Goal: Task Accomplishment & Management: Complete application form

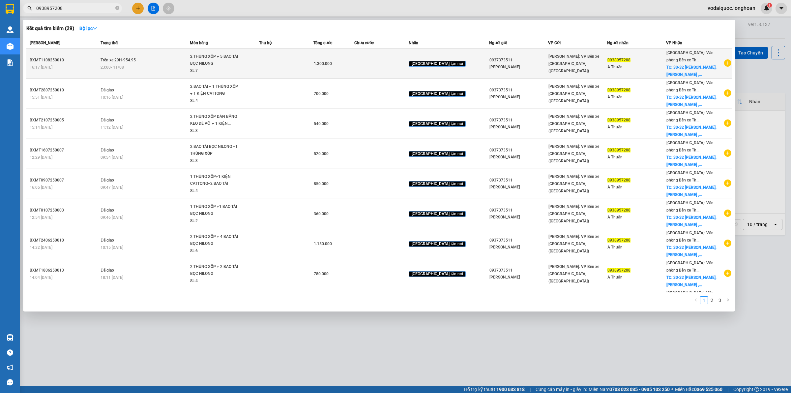
type input "0938957208"
click at [724, 62] on icon "plus-circle" at bounding box center [727, 62] width 7 height 7
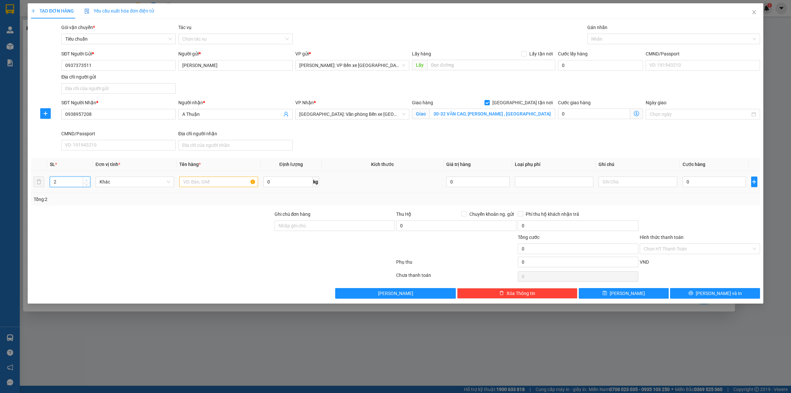
click at [86, 179] on icon "up" at bounding box center [86, 180] width 2 height 2
click at [83, 178] on span "Increase Value" at bounding box center [86, 180] width 7 height 6
type input "4"
click at [85, 178] on span "up" at bounding box center [87, 180] width 4 height 4
click at [204, 181] on input "text" at bounding box center [218, 181] width 78 height 11
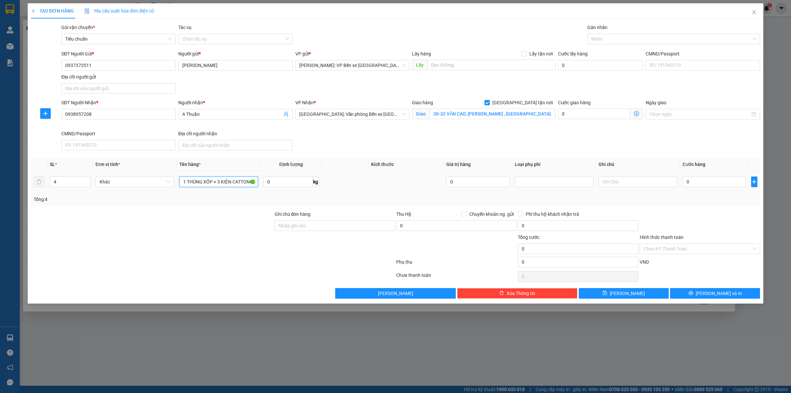
scroll to position [0, 1]
type input "1 THÙNG XỐP + 3 KIỆN CATTONG"
click at [322, 227] on input "Ghi chú đơn hàng" at bounding box center [335, 225] width 120 height 11
click at [362, 193] on td at bounding box center [383, 182] width 122 height 22
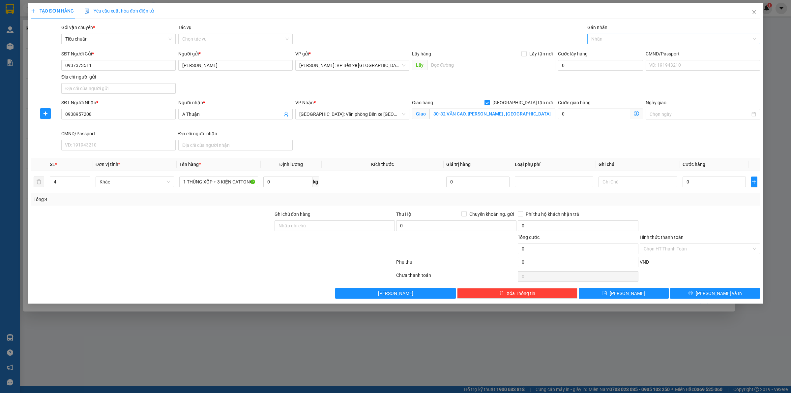
click at [616, 40] on div at bounding box center [670, 39] width 163 height 8
type input "GIAO"
click at [615, 51] on div "[GEOGRAPHIC_DATA] tận nơi" at bounding box center [673, 51] width 165 height 7
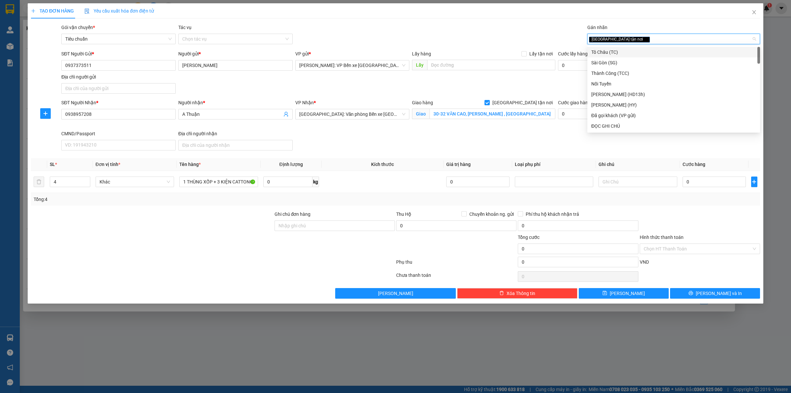
click at [520, 32] on div "Gói vận chuyển * Tiêu chuẩn Tác vụ Chọn tác vụ Gán nhãn Giao tận nơi" at bounding box center [410, 35] width 701 height 23
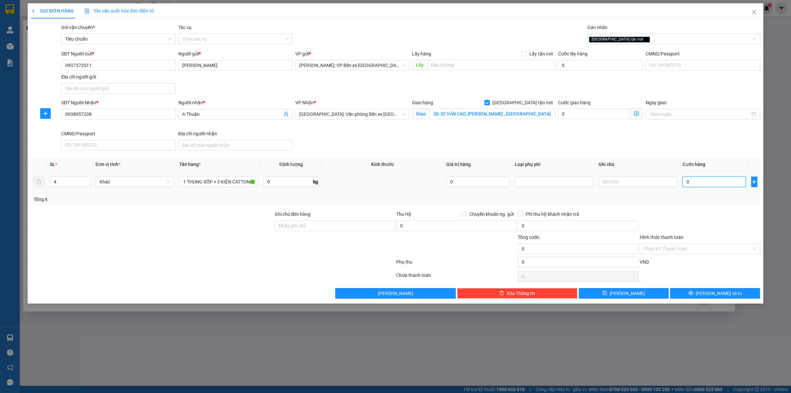
click at [705, 185] on input "0" at bounding box center [714, 181] width 63 height 11
type input "5"
type input "52"
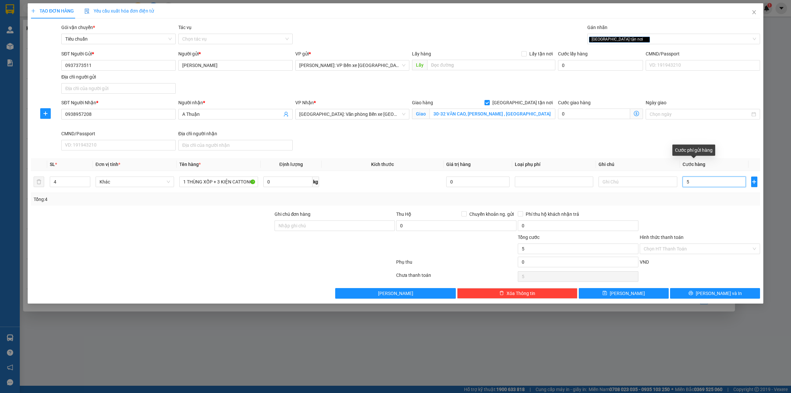
type input "52"
type input "520"
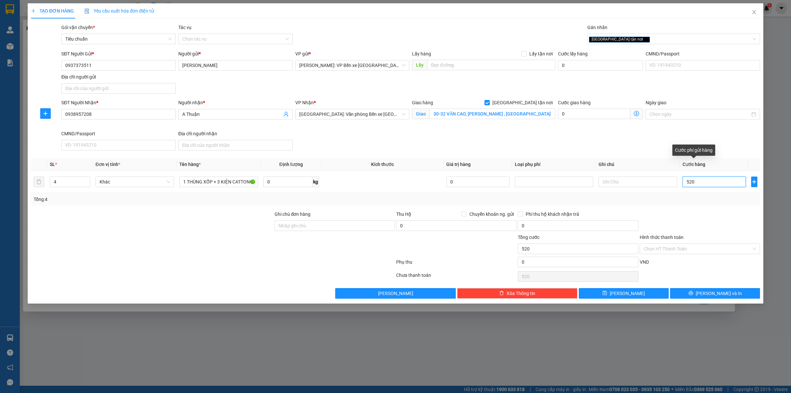
type input "5.200"
type input "52.000"
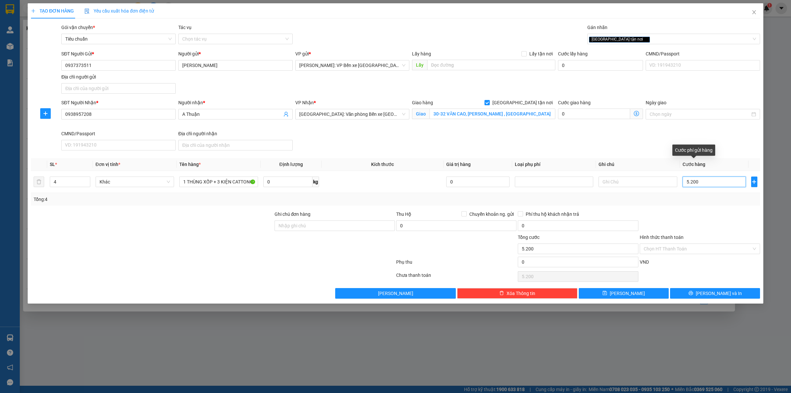
type input "52.000"
type input "520.000"
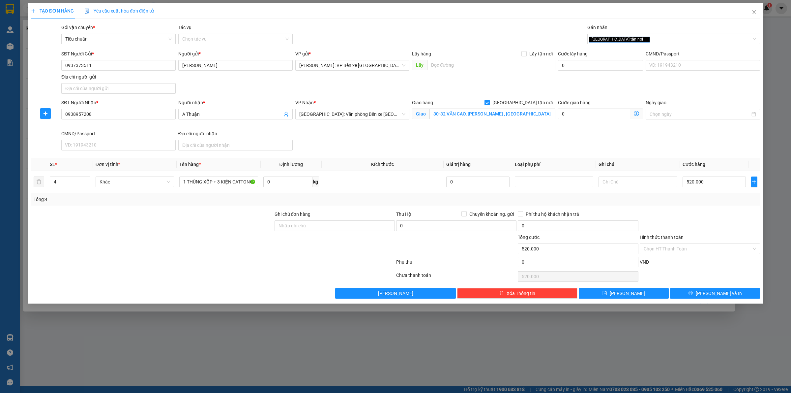
click at [724, 149] on div "SĐT Người Nhận * 0938957208 Người nhận * A Thuận VP Nhận * Hải Phòng: Văn phòng…" at bounding box center [410, 126] width 701 height 54
click at [682, 149] on div "SĐT Người Nhận * 0938957208 Người nhận * A Thuận VP Nhận * Hải Phòng: Văn phòng…" at bounding box center [410, 126] width 701 height 54
click at [679, 245] on input "Hình thức thanh toán" at bounding box center [698, 249] width 108 height 10
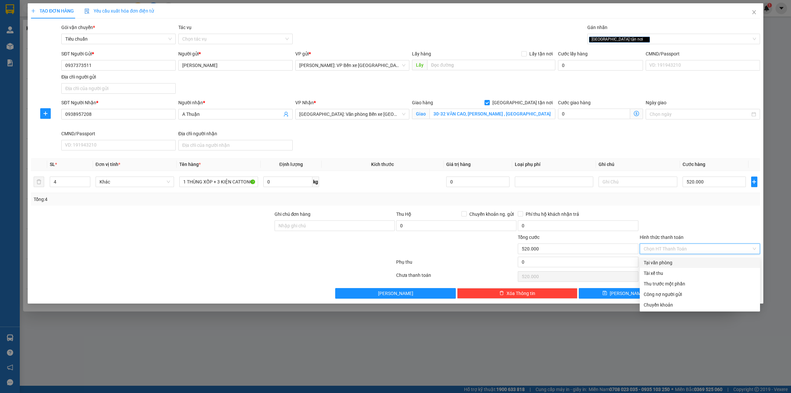
click at [679, 266] on div "Tại văn phòng" at bounding box center [700, 262] width 120 height 11
type input "0"
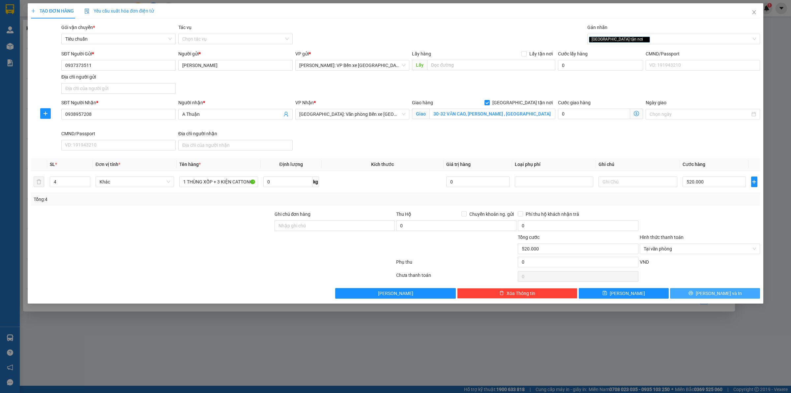
click at [726, 295] on span "[PERSON_NAME] và In" at bounding box center [719, 292] width 46 height 7
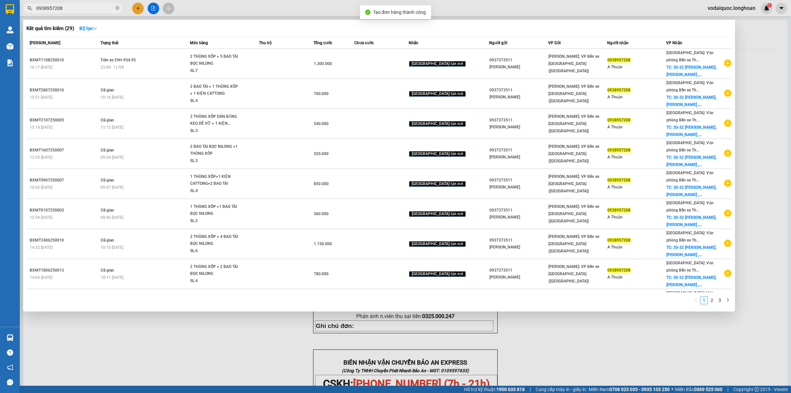
drag, startPoint x: 225, startPoint y: 328, endPoint x: 291, endPoint y: 267, distance: 89.3
click at [225, 328] on div at bounding box center [395, 196] width 791 height 393
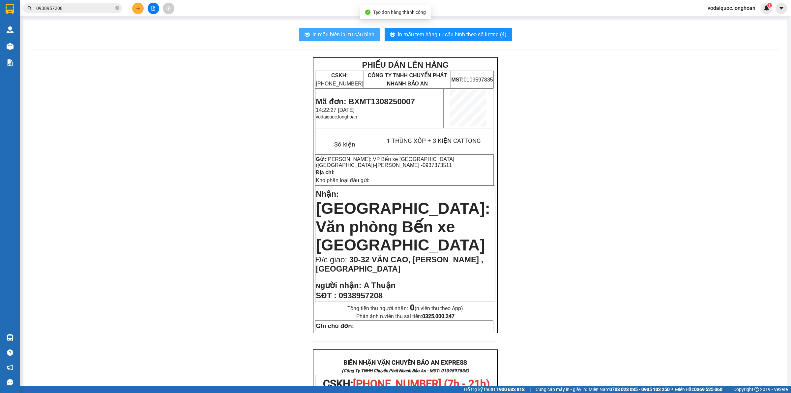
click at [345, 33] on span "In mẫu biên lai tự cấu hình" at bounding box center [344, 34] width 62 height 8
click at [472, 33] on span "In mẫu tem hàng tự cấu hình theo số lượng (4)" at bounding box center [452, 34] width 109 height 8
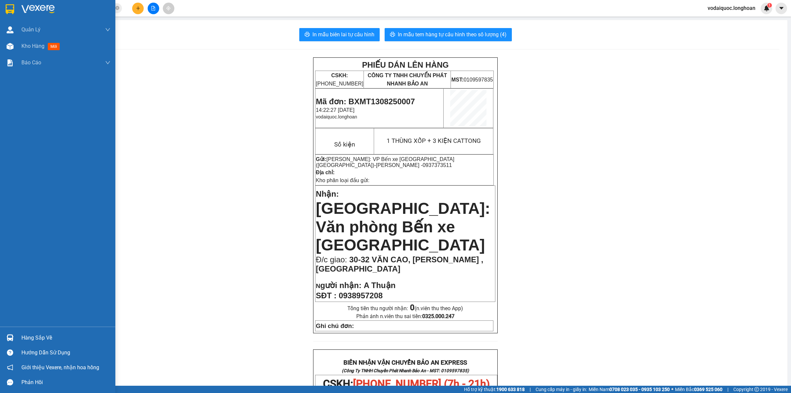
click at [15, 9] on div at bounding box center [57, 10] width 115 height 21
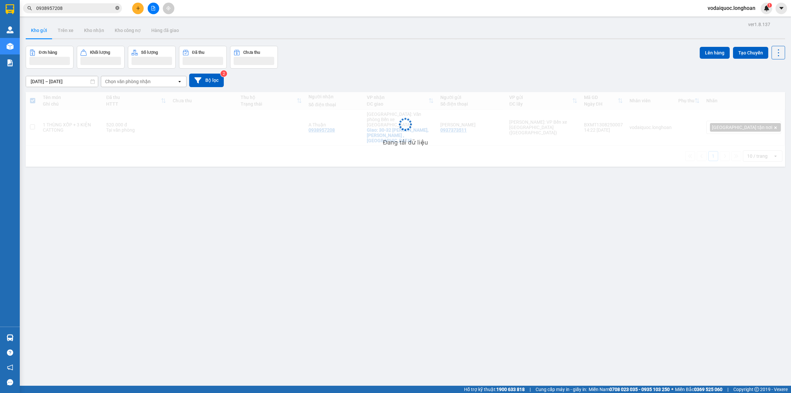
click at [117, 8] on icon "close-circle" at bounding box center [117, 8] width 4 height 4
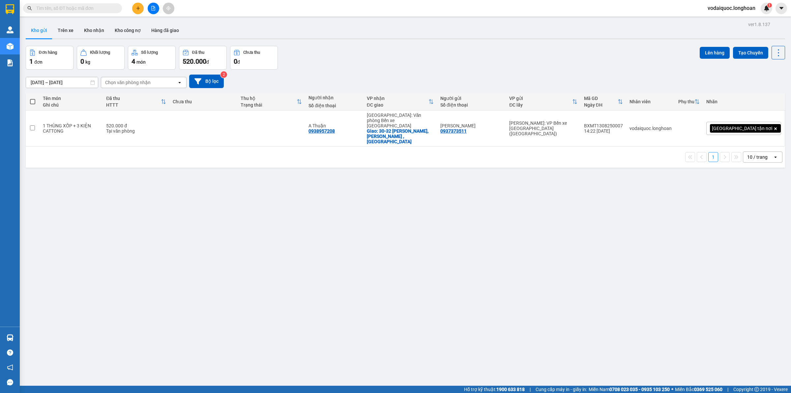
click at [95, 12] on input "text" at bounding box center [75, 8] width 78 height 7
paste input "0867867850"
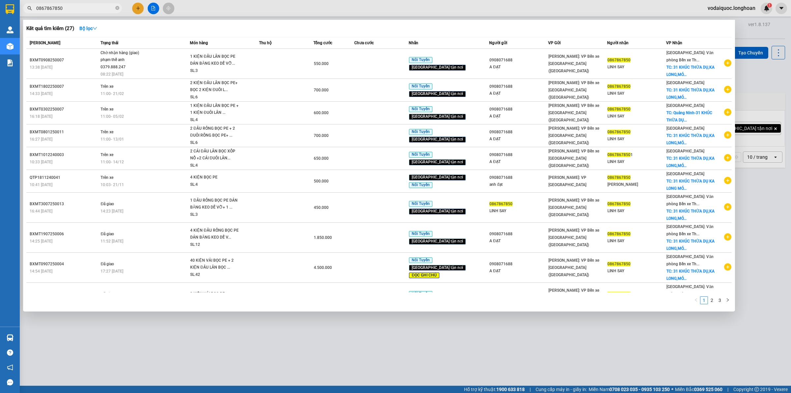
type input "0867867850"
click at [756, 26] on div at bounding box center [395, 196] width 791 height 393
click at [117, 7] on icon "close-circle" at bounding box center [117, 8] width 4 height 4
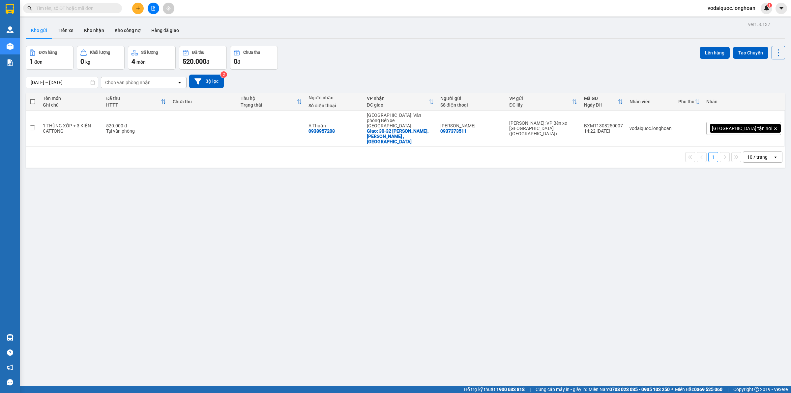
click at [99, 208] on div "ver 1.8.137 Kho gửi Trên xe Kho nhận Kho công nợ Hàng đã giao Đơn hàng 1 đơn Kh…" at bounding box center [405, 216] width 765 height 393
click at [139, 7] on icon "plus" at bounding box center [138, 8] width 5 height 5
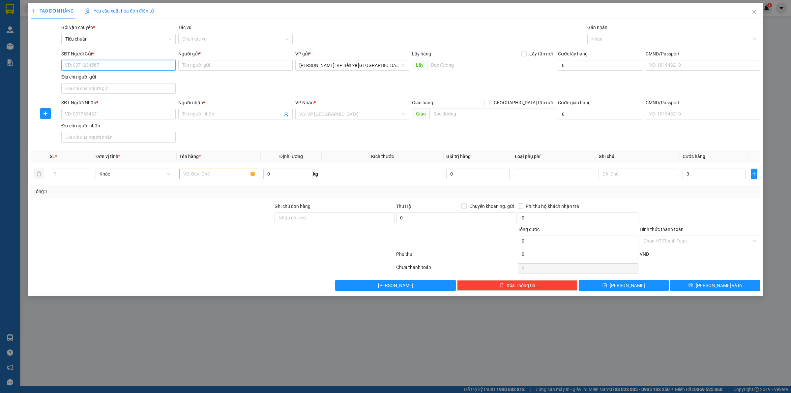
click at [118, 64] on input "SĐT Người Gửi *" at bounding box center [118, 65] width 114 height 11
click at [110, 65] on input "SĐT Người Gửi *" at bounding box center [118, 65] width 114 height 11
type input "0933402802"
click at [148, 78] on div "0933402802 - A HOÀNG" at bounding box center [118, 78] width 106 height 7
type input "A HOÀNG"
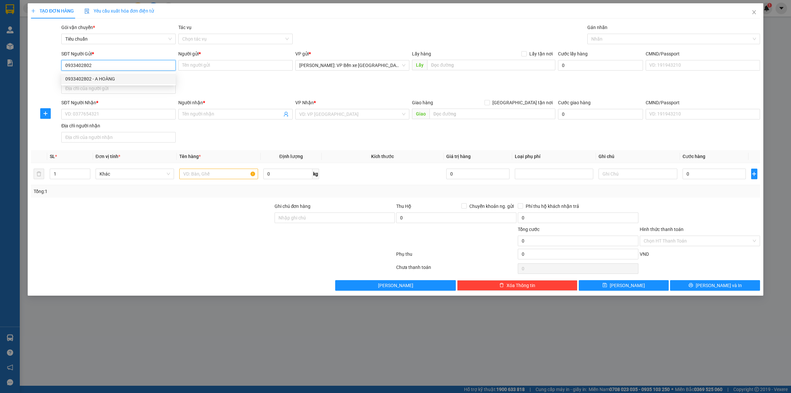
checkbox input "true"
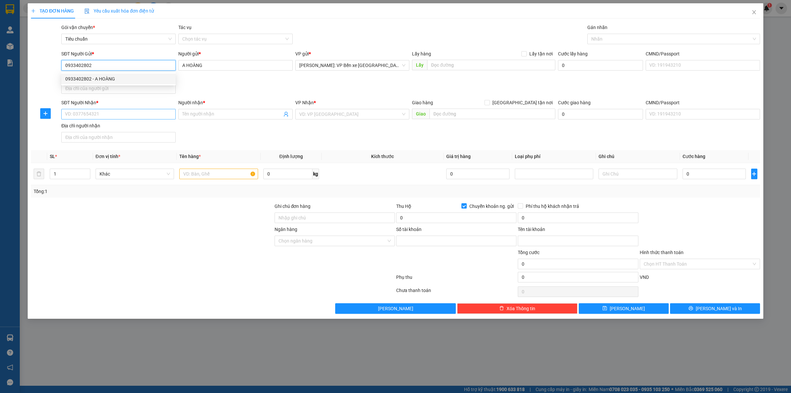
type input "19039708818016"
type input "NGUYEN QUOC HOANG"
type input "0933402802"
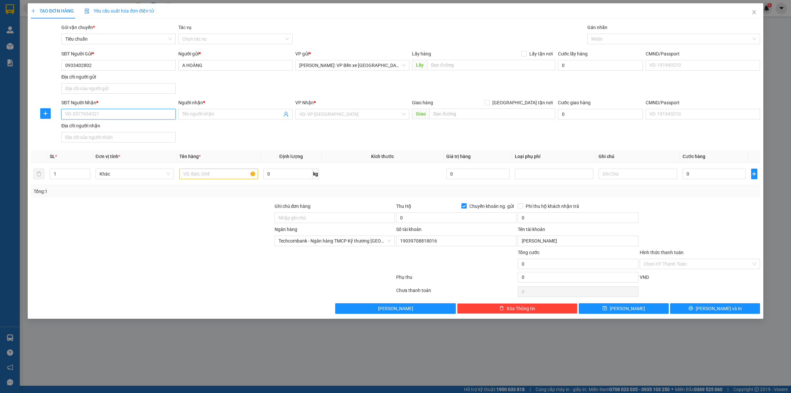
click at [128, 114] on input "SĐT Người Nhận *" at bounding box center [118, 114] width 114 height 11
type input "0336334953"
click at [198, 114] on input "Người nhận *" at bounding box center [232, 113] width 100 height 7
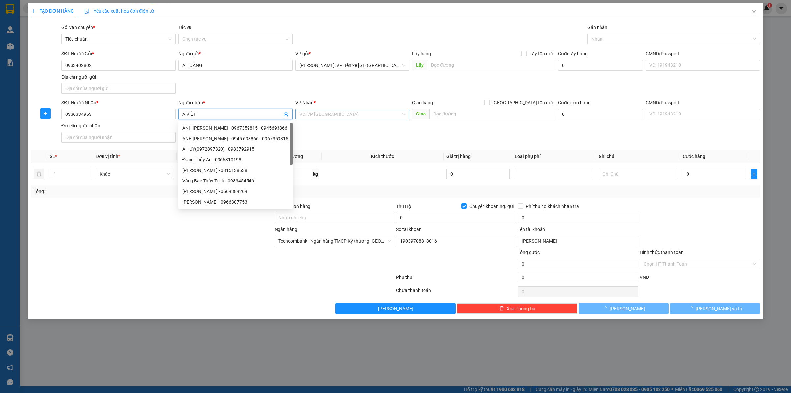
type input "A VIỆT"
click at [335, 114] on input "search" at bounding box center [350, 114] width 102 height 10
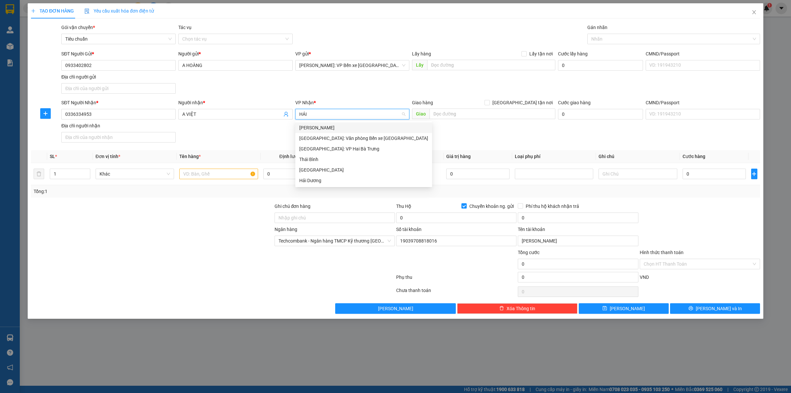
type input "HẢI"
click at [351, 138] on div "[GEOGRAPHIC_DATA]: Văn phòng Bến xe [GEOGRAPHIC_DATA]" at bounding box center [363, 137] width 129 height 7
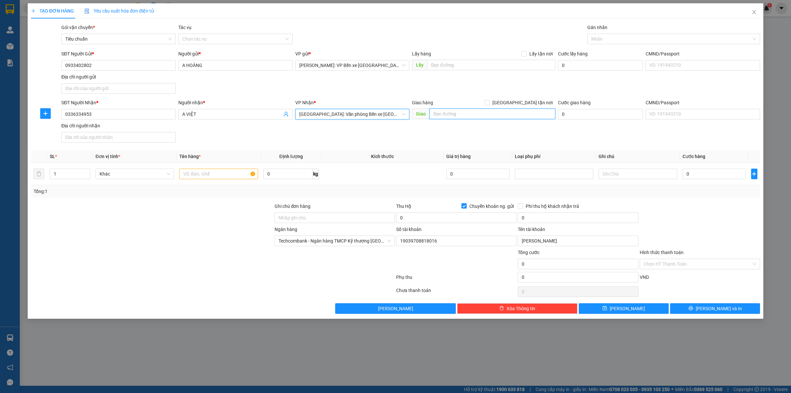
click at [460, 109] on input "text" at bounding box center [493, 113] width 126 height 11
click at [118, 220] on div at bounding box center [152, 213] width 244 height 23
click at [470, 112] on input "text" at bounding box center [493, 113] width 126 height 11
paste input "cầu đống gạo , thôn 8 , thủy triều , thủy nguyên , Hải Phòng"
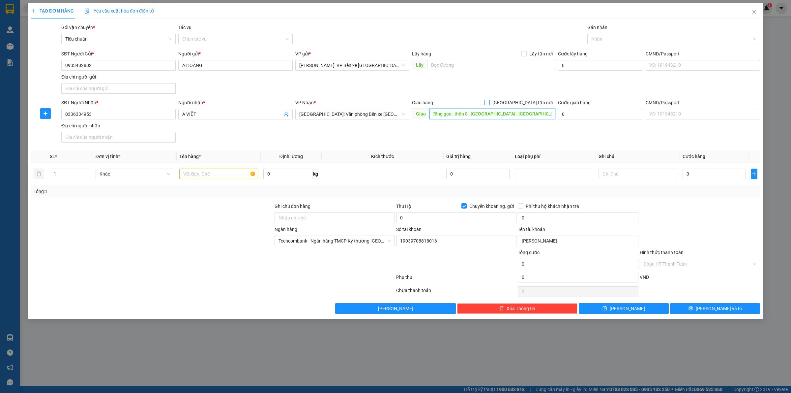
type input "cầu đống gạo , thôn 8 , thủy triều , thủy nguyên , Hải Phòng"
click at [490, 104] on span at bounding box center [487, 102] width 5 height 5
click at [489, 104] on input "[GEOGRAPHIC_DATA] tận nơi" at bounding box center [487, 102] width 5 height 5
checkbox input "true"
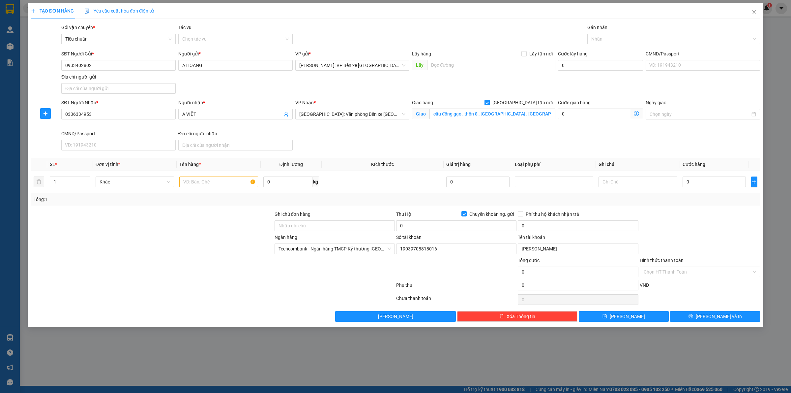
click at [619, 30] on div "Gán nhãn" at bounding box center [673, 29] width 173 height 10
click at [616, 37] on div at bounding box center [670, 39] width 163 height 8
type input "GIAO"
click at [620, 50] on div "[GEOGRAPHIC_DATA] tận nơi" at bounding box center [673, 51] width 165 height 7
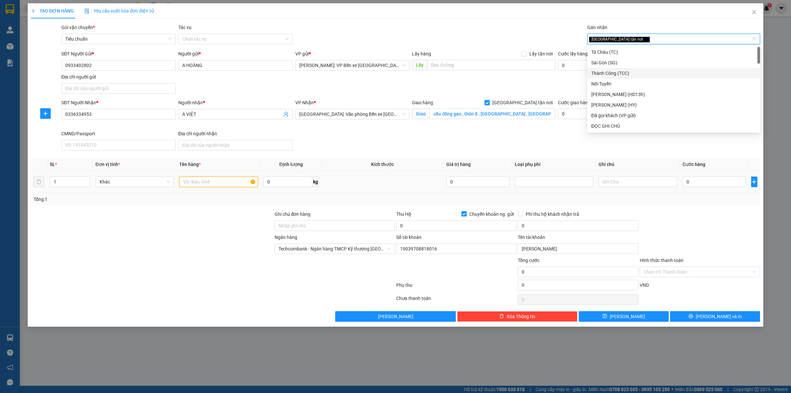
click at [198, 182] on input "text" at bounding box center [218, 181] width 78 height 11
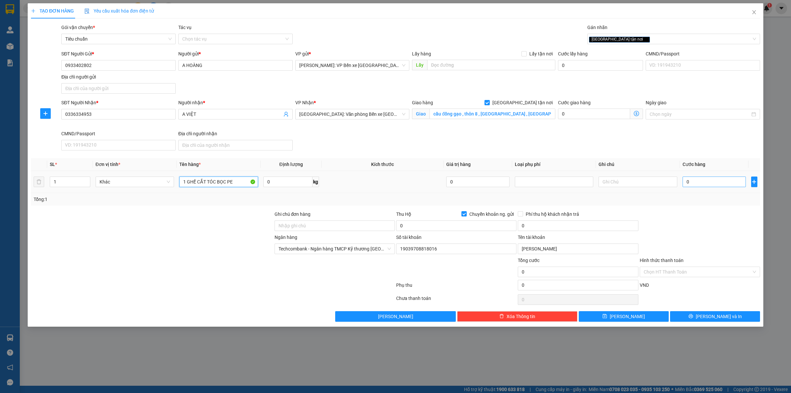
type input "1 GHẾ CẮT TÓC BỌC PE"
click at [702, 184] on input "0" at bounding box center [714, 181] width 63 height 11
type input "8"
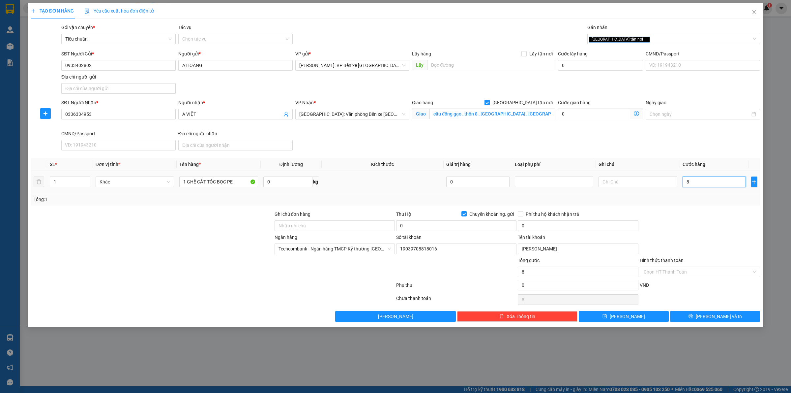
type input "80"
type input "800"
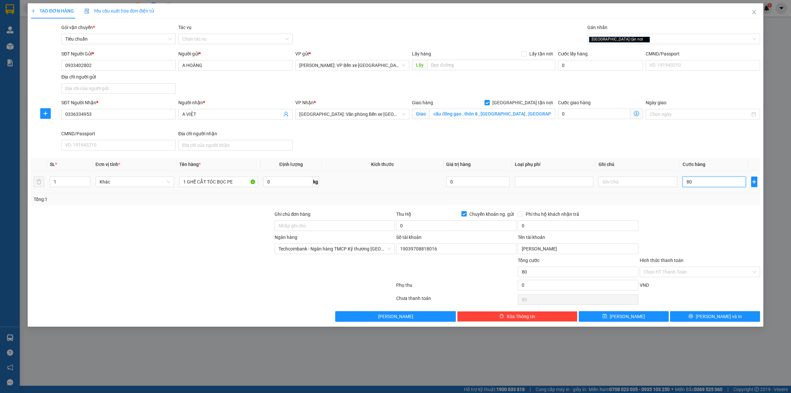
type input "800"
type input "8.000"
type input "80.000"
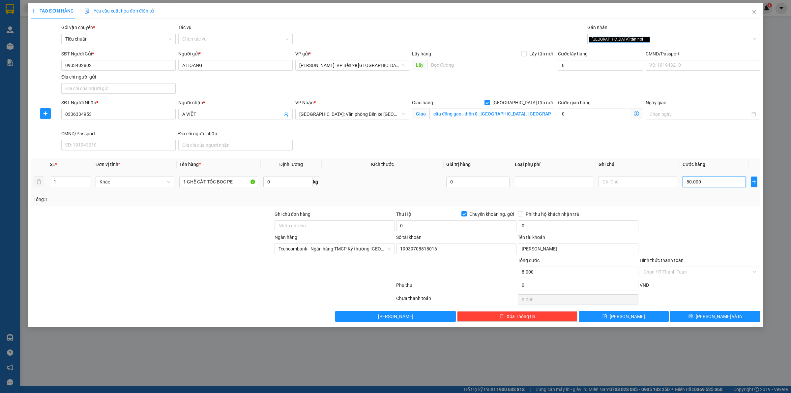
type input "80.000"
type input "800.000"
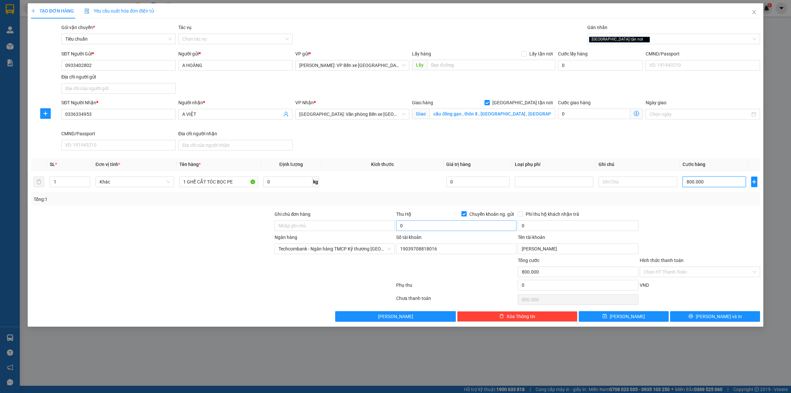
type input "800.000"
click at [431, 225] on input "0" at bounding box center [456, 225] width 120 height 11
type input "4.200.000"
click at [558, 225] on input "0" at bounding box center [578, 225] width 120 height 11
type input "20.000"
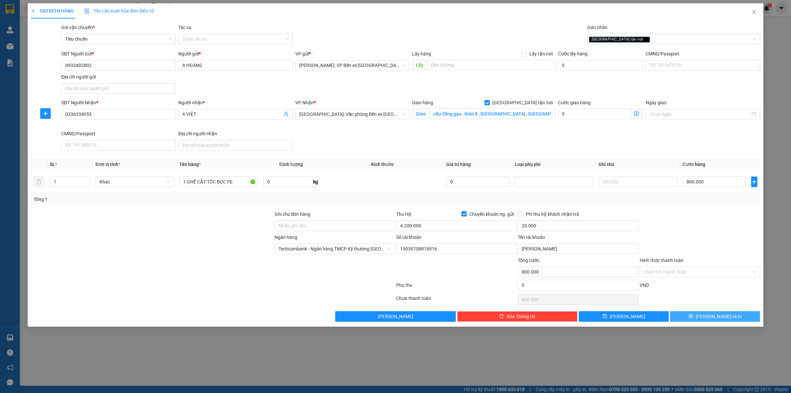
click at [714, 316] on span "[PERSON_NAME] và In" at bounding box center [719, 316] width 46 height 7
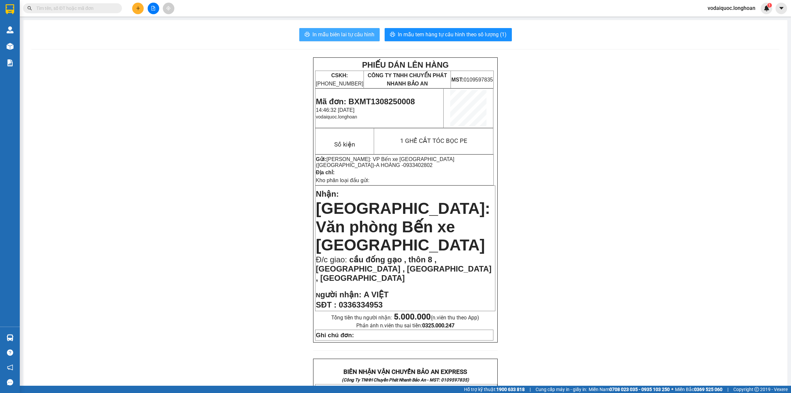
click at [356, 33] on span "In mẫu biên lai tự cấu hình" at bounding box center [344, 34] width 62 height 8
click at [464, 34] on span "In mẫu tem hàng tự cấu hình theo số lượng (1)" at bounding box center [452, 34] width 109 height 8
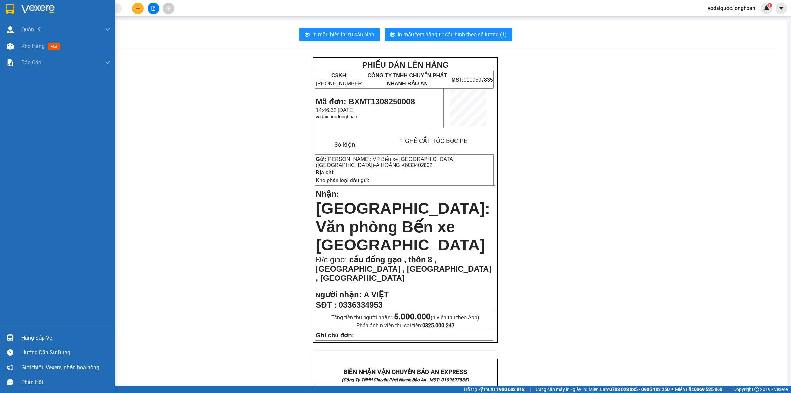
click at [34, 9] on img at bounding box center [37, 9] width 33 height 10
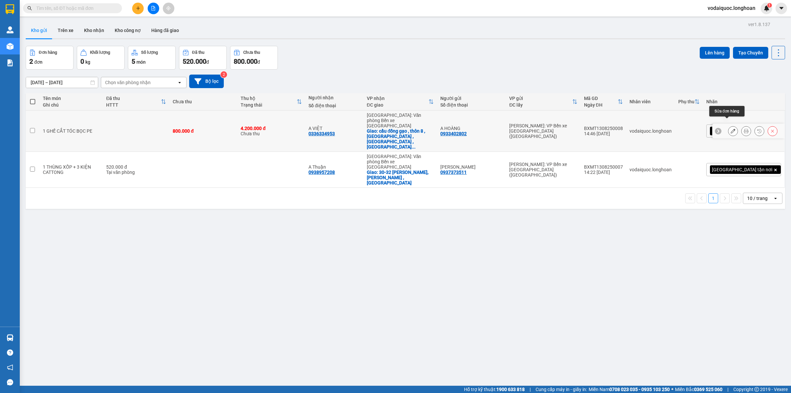
click at [731, 129] on icon at bounding box center [733, 131] width 5 height 5
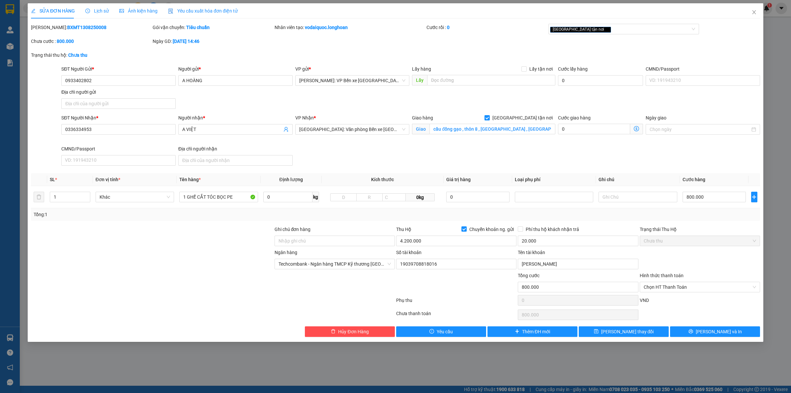
type input "0933402802"
type input "A HOÀNG"
type input "0336334953"
type input "A VIỆT"
checkbox input "true"
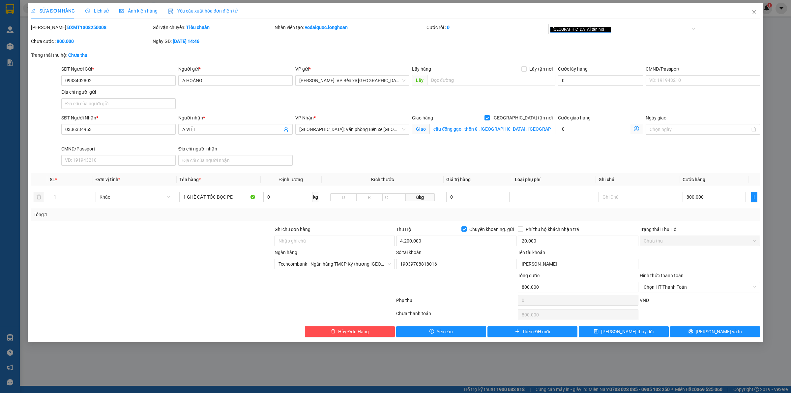
type input "cầu đống gạo , thôn 8 , thủy triều , thủy nguyên , Hải Phòng"
type input "800.000"
click at [706, 149] on div "SĐT Người Nhận * 0336334953 Người nhận * A VIỆT VP Nhận * Hải Phòng: Văn phòng …" at bounding box center [410, 141] width 701 height 54
click at [431, 244] on input "4.200.000" at bounding box center [456, 240] width 120 height 11
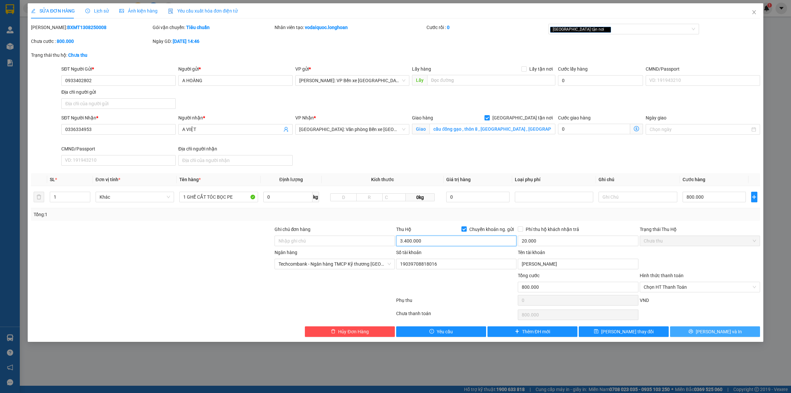
type input "3.400.000"
click at [693, 330] on icon "printer" at bounding box center [691, 331] width 5 height 5
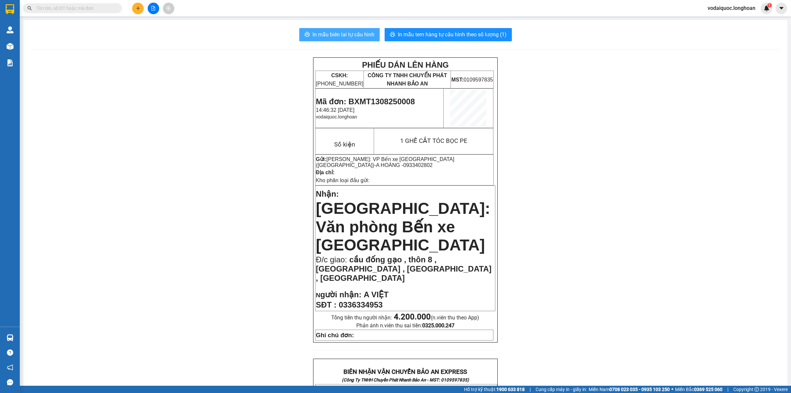
click at [335, 32] on span "In mẫu biên lai tự cấu hình" at bounding box center [344, 34] width 62 height 8
click at [455, 34] on span "In mẫu tem hàng tự cấu hình theo số lượng (1)" at bounding box center [452, 34] width 109 height 8
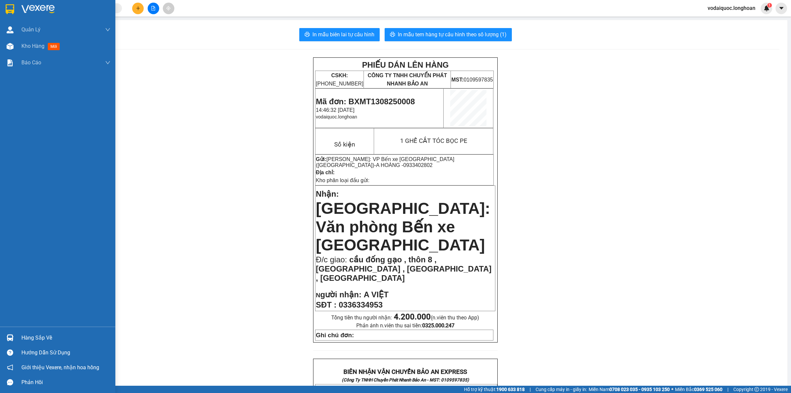
click at [40, 7] on img at bounding box center [37, 9] width 33 height 10
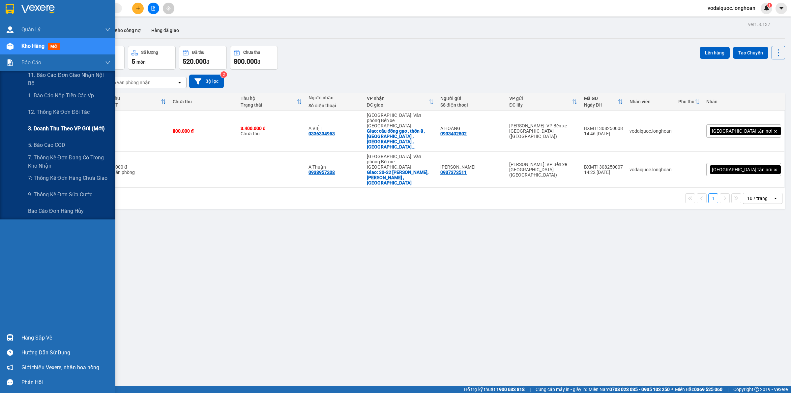
click at [76, 126] on span "3. Doanh Thu theo VP Gửi (mới)" at bounding box center [66, 128] width 77 height 8
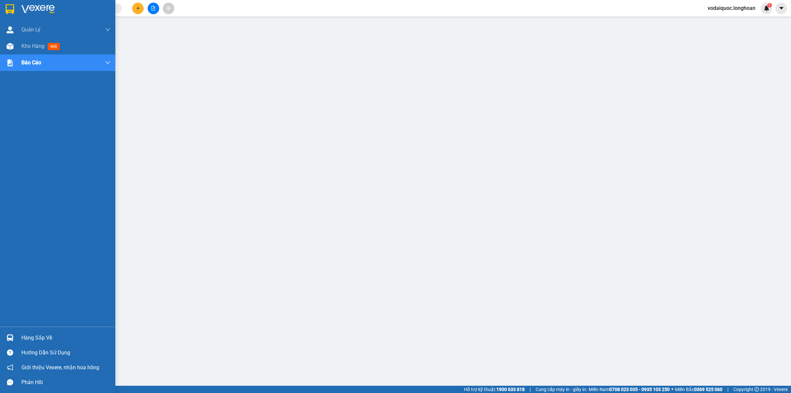
click at [36, 11] on img at bounding box center [37, 9] width 33 height 10
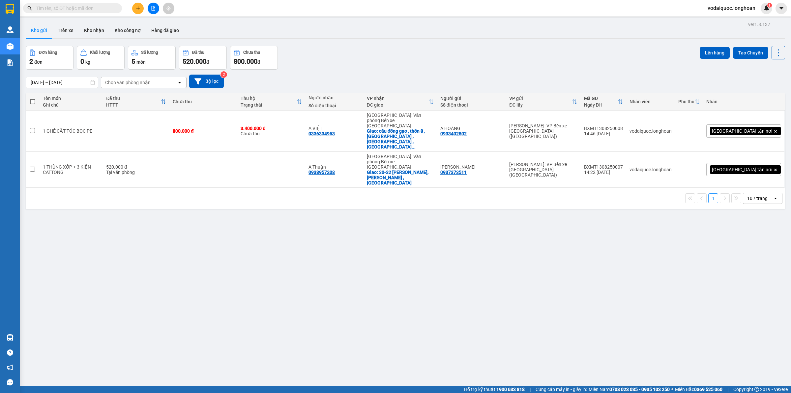
click at [88, 7] on input "text" at bounding box center [75, 8] width 78 height 7
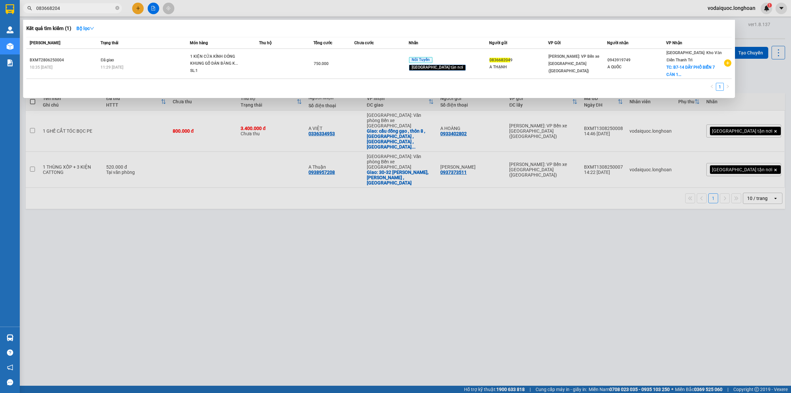
type input "0836682049"
drag, startPoint x: 113, startPoint y: 5, endPoint x: 118, endPoint y: 7, distance: 5.3
click at [115, 7] on span "0836682049" at bounding box center [72, 8] width 99 height 10
click at [118, 7] on icon "close-circle" at bounding box center [117, 8] width 4 height 4
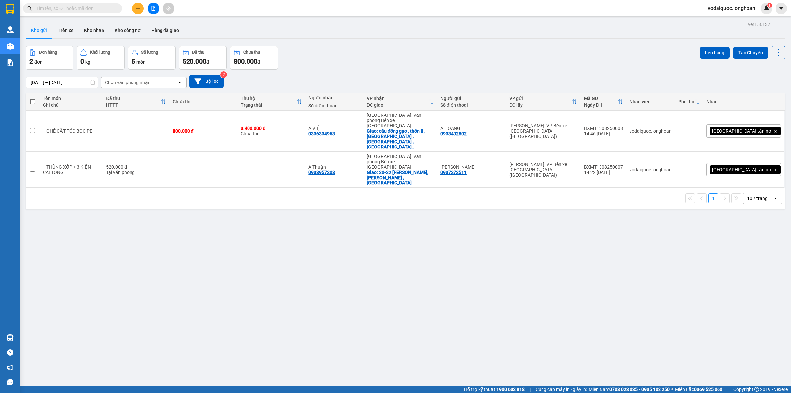
click at [104, 8] on input "text" at bounding box center [75, 8] width 78 height 7
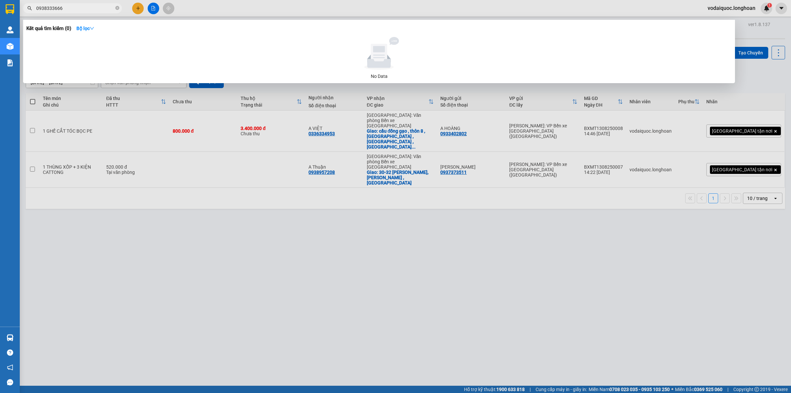
drag, startPoint x: 71, startPoint y: 8, endPoint x: 36, endPoint y: 7, distance: 35.6
click at [36, 7] on span "0938333666" at bounding box center [72, 8] width 99 height 10
type input "0938333666"
click at [138, 9] on div at bounding box center [395, 196] width 791 height 393
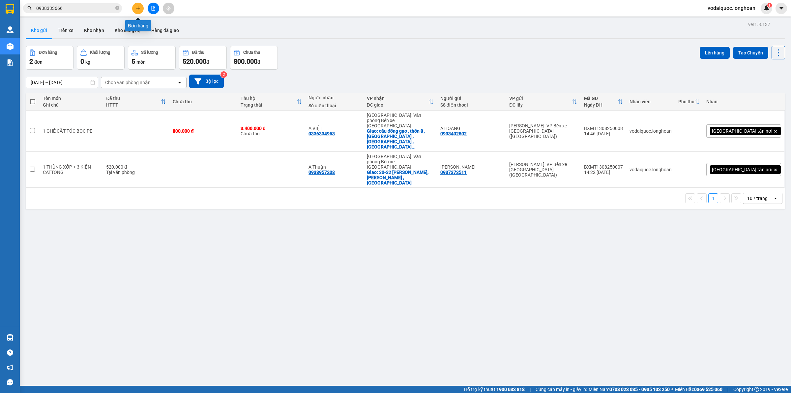
click at [138, 9] on icon "plus" at bounding box center [138, 8] width 0 height 4
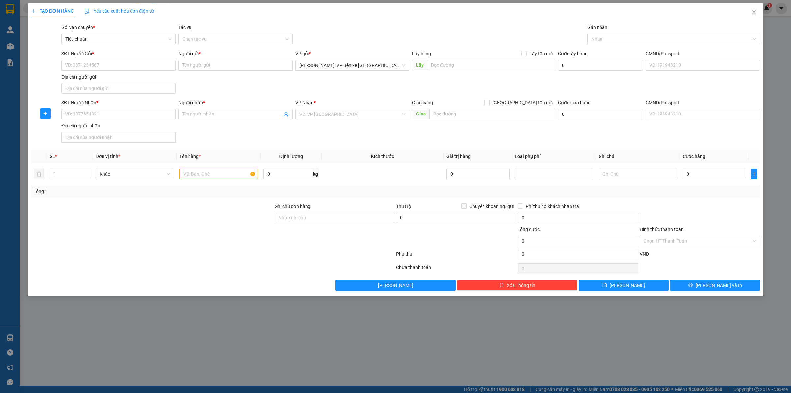
click at [103, 120] on div "SĐT Người Nhận * VD: 0377654321" at bounding box center [118, 110] width 114 height 23
click at [102, 116] on input "SĐT Người Nhận *" at bounding box center [118, 114] width 114 height 11
paste input "0938333666"
click at [143, 115] on input "0938333666" at bounding box center [118, 114] width 114 height 11
type input "0938333666"
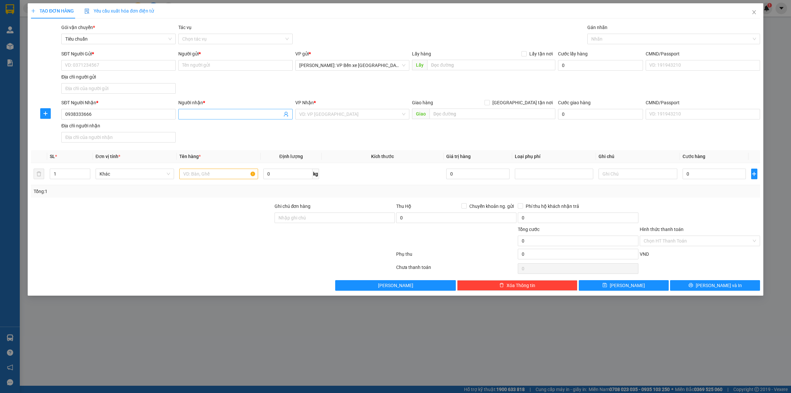
click at [202, 114] on input "Người nhận *" at bounding box center [232, 113] width 100 height 7
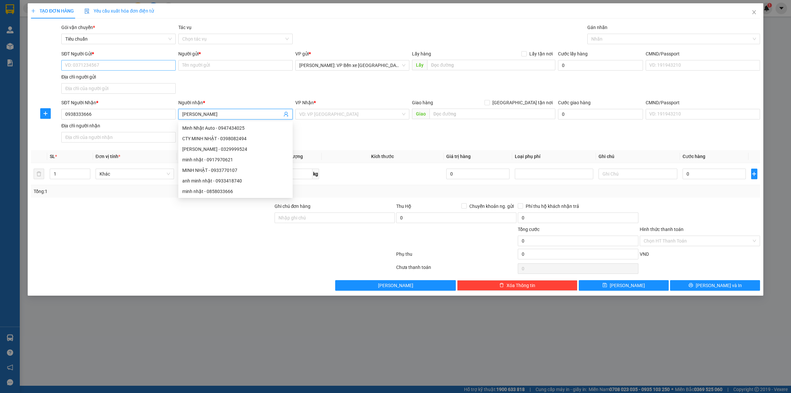
type input "[PERSON_NAME]"
click at [126, 68] on input "SĐT Người Gửi *" at bounding box center [118, 65] width 114 height 11
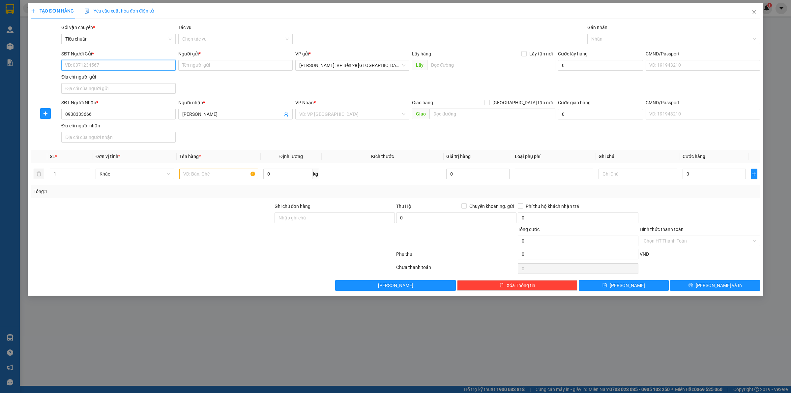
click at [115, 62] on input "SĐT Người Gửi *" at bounding box center [118, 65] width 114 height 11
type input "0836682049"
click at [132, 75] on div "0836682049 - A THẠNH" at bounding box center [118, 79] width 114 height 11
type input "A THẠNH"
type input "0836682049"
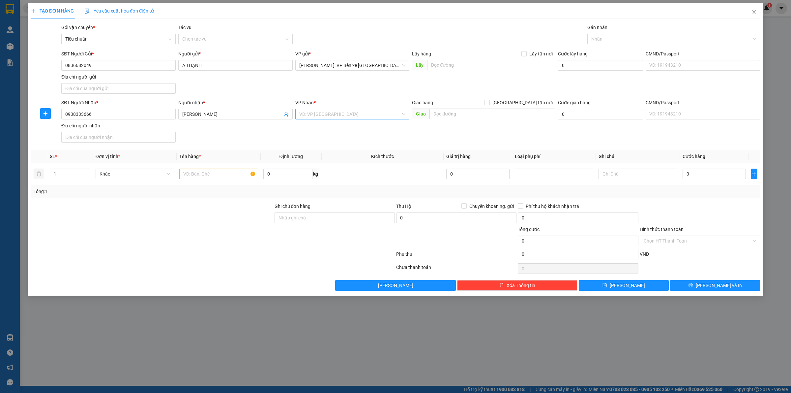
click at [359, 118] on input "search" at bounding box center [350, 114] width 102 height 10
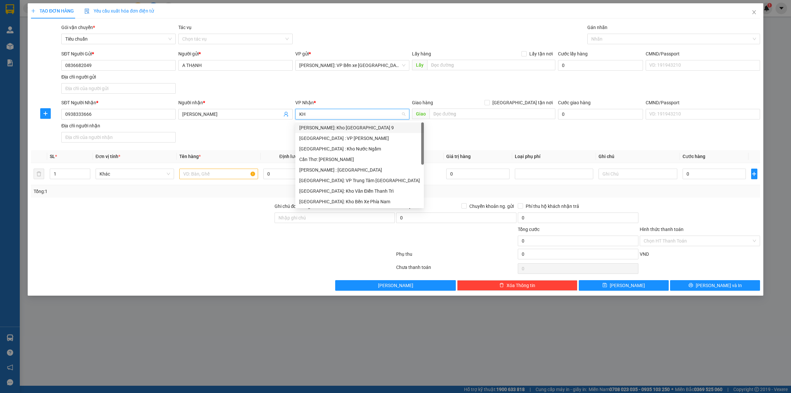
type input "KHO"
click at [350, 166] on div "[GEOGRAPHIC_DATA]: Kho Văn Điển Thanh Trì" at bounding box center [352, 169] width 106 height 7
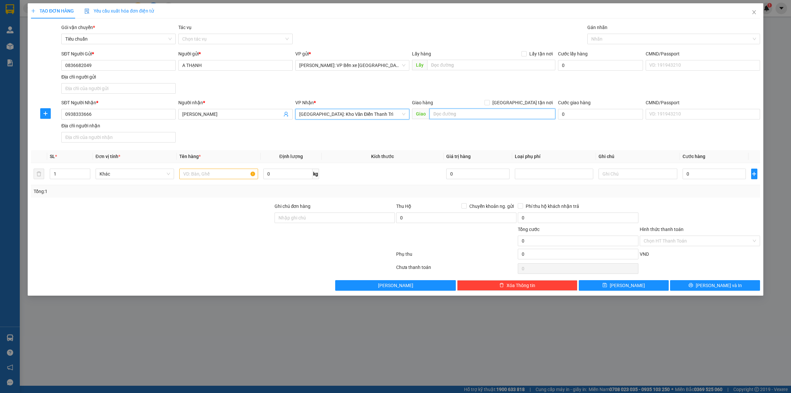
click at [463, 115] on input "text" at bounding box center [493, 113] width 126 height 11
type input "127 VĂN CAO,LIỄU GIAI,BA ĐÌNH,HÀ NỘI"
drag, startPoint x: 522, startPoint y: 102, endPoint x: 526, endPoint y: 99, distance: 4.9
click at [489, 102] on input "[GEOGRAPHIC_DATA] tận nơi" at bounding box center [487, 102] width 5 height 5
checkbox input "true"
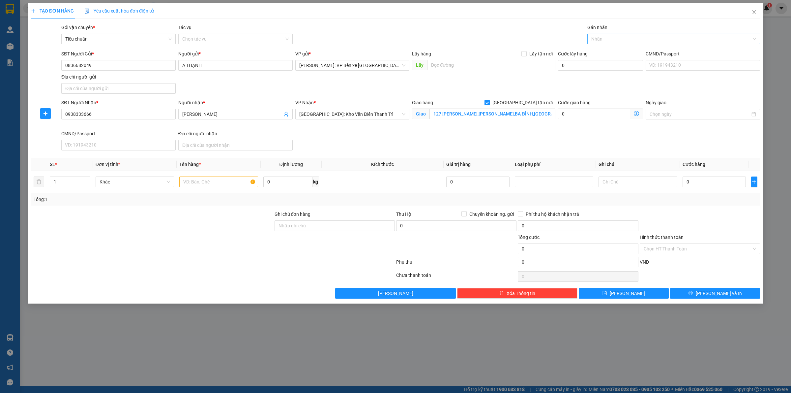
click at [626, 37] on div at bounding box center [670, 39] width 163 height 8
type input "GIAO"
click at [645, 48] on div "[GEOGRAPHIC_DATA] tận nơi" at bounding box center [673, 51] width 165 height 7
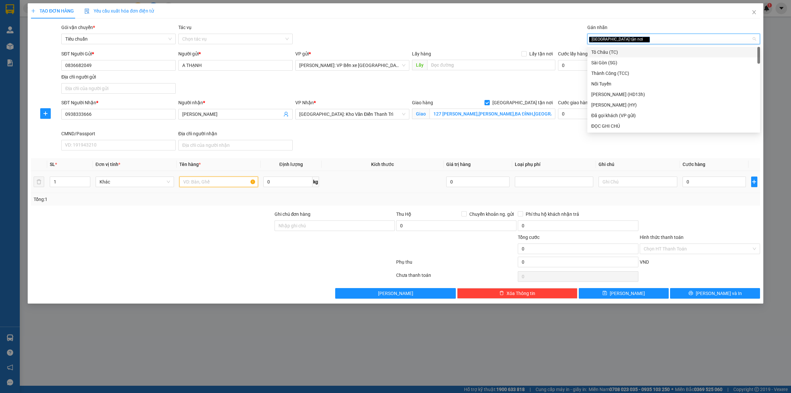
click at [195, 180] on input "text" at bounding box center [218, 181] width 78 height 11
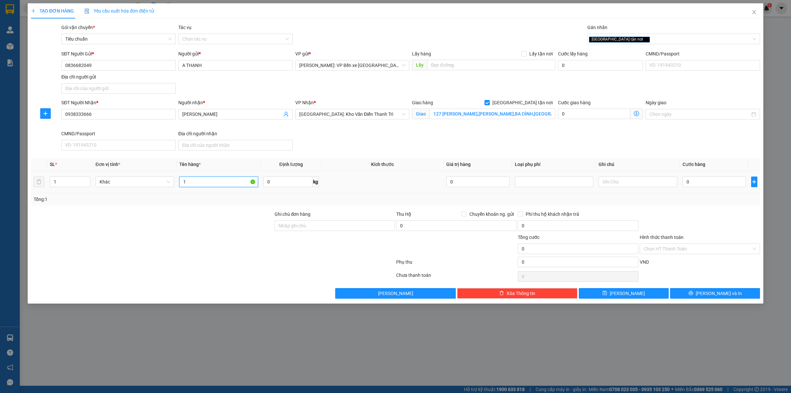
type input "1"
type input "2"
click at [84, 178] on span "Increase Value" at bounding box center [86, 180] width 7 height 6
click at [202, 182] on input "text" at bounding box center [218, 181] width 78 height 11
type input "2 KIỆN CATTONG KÍCH THƯỚC KHÁC NHAU"
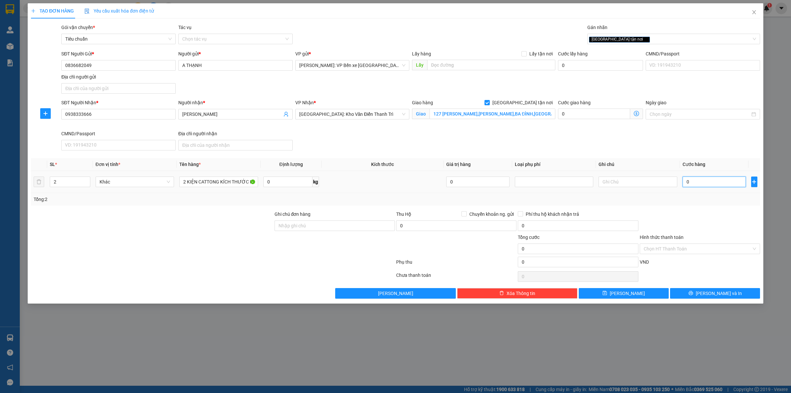
click at [719, 181] on input "0" at bounding box center [714, 181] width 63 height 11
drag, startPoint x: 712, startPoint y: 144, endPoint x: 710, endPoint y: 147, distance: 3.7
click at [712, 144] on div "SĐT Người Nhận * 0938333666 Người nhận * MINH NHẬT VP Nhận * Hà Nội: Kho Văn Đi…" at bounding box center [410, 126] width 701 height 54
click at [701, 184] on input "0" at bounding box center [714, 181] width 63 height 11
type input "3"
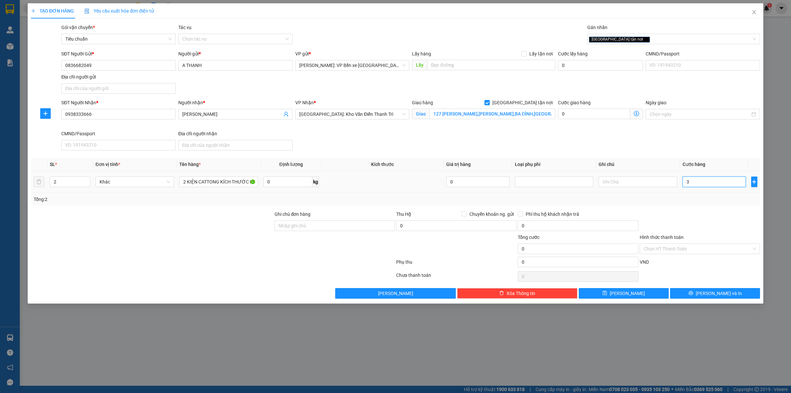
type input "3"
type input "35"
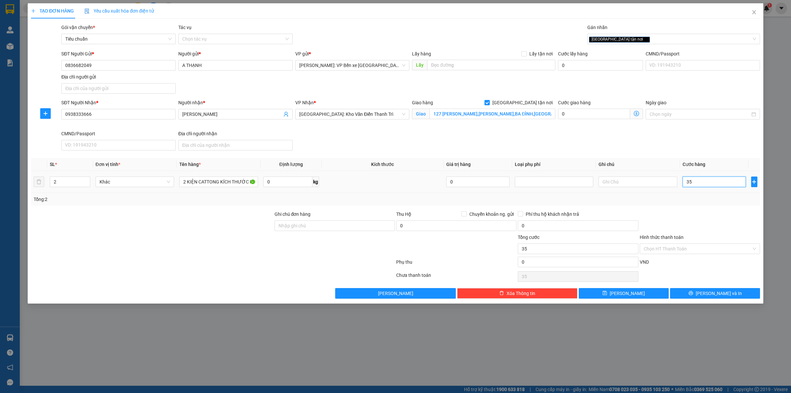
type input "350"
type input "3.500"
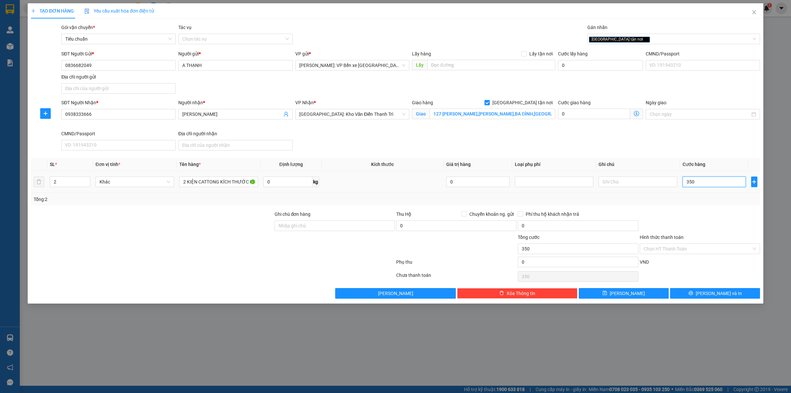
type input "3.500"
type input "35.000"
type input "350.000"
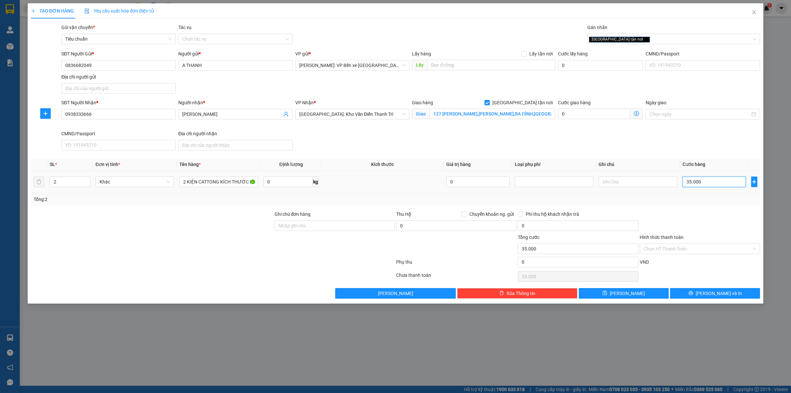
type input "350.000"
click at [695, 89] on div "SĐT Người Gửi * 0836682049 Người gửi * A THẠNH VP gửi * Hồ Chí Minh: VP Bến xe …" at bounding box center [410, 73] width 701 height 46
click at [720, 296] on span "[PERSON_NAME] và In" at bounding box center [719, 292] width 46 height 7
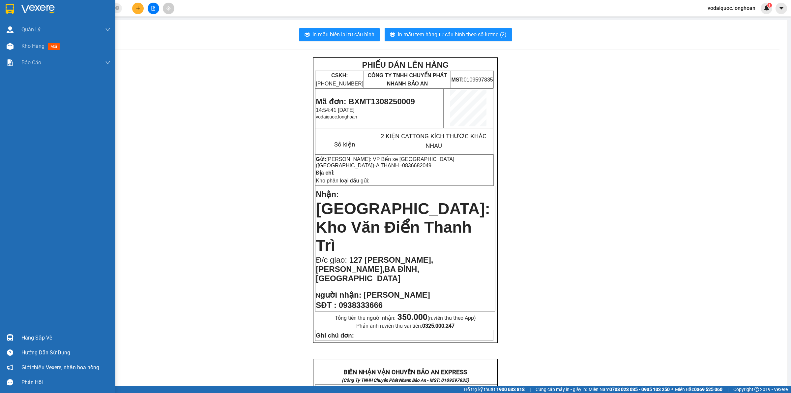
click at [46, 9] on img at bounding box center [37, 9] width 33 height 10
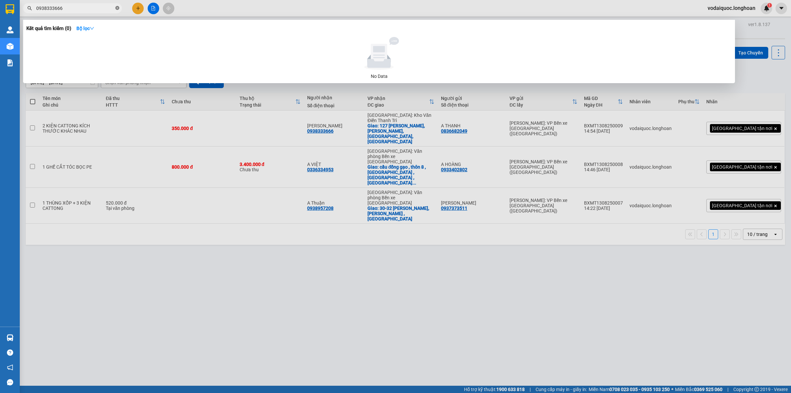
click at [116, 9] on icon "close-circle" at bounding box center [117, 8] width 4 height 4
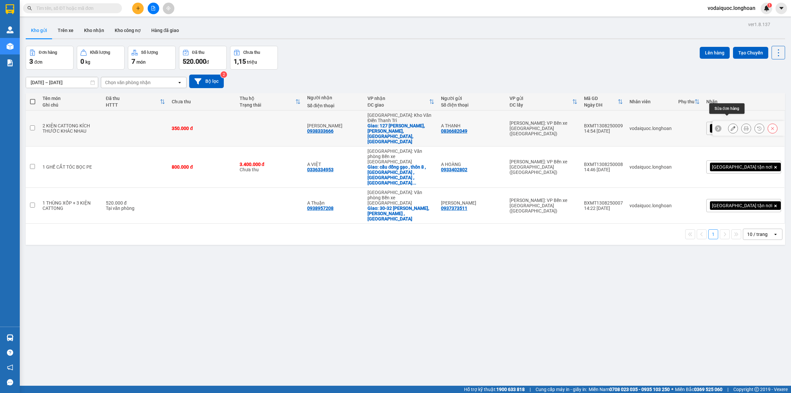
click at [730, 123] on button at bounding box center [733, 129] width 9 height 12
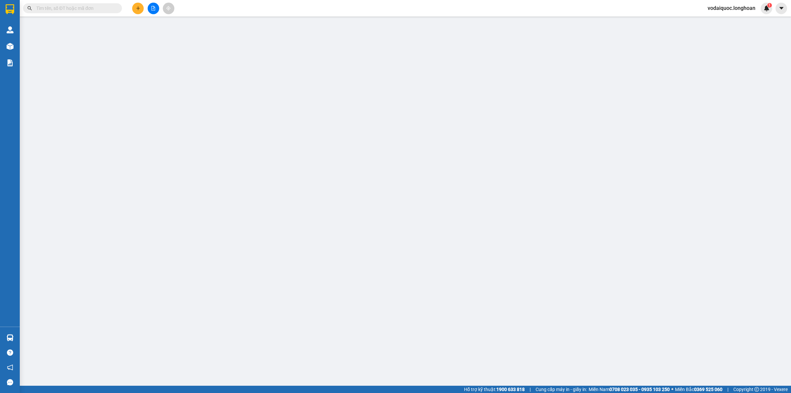
type input "0836682049"
type input "A THẠNH"
type input "0938333666"
type input "[PERSON_NAME]"
checkbox input "true"
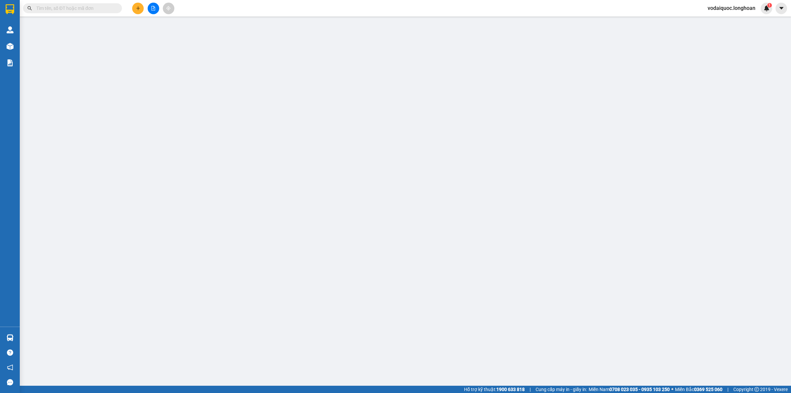
type input "127 VĂN CAO,LIỄU GIAI,BA ĐÌNH,HÀ NỘI"
type input "350.000"
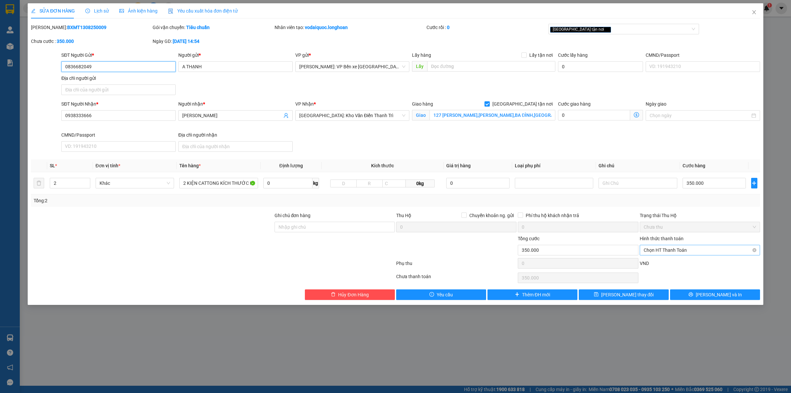
click at [682, 252] on span "Chọn HT Thanh Toán" at bounding box center [700, 250] width 112 height 10
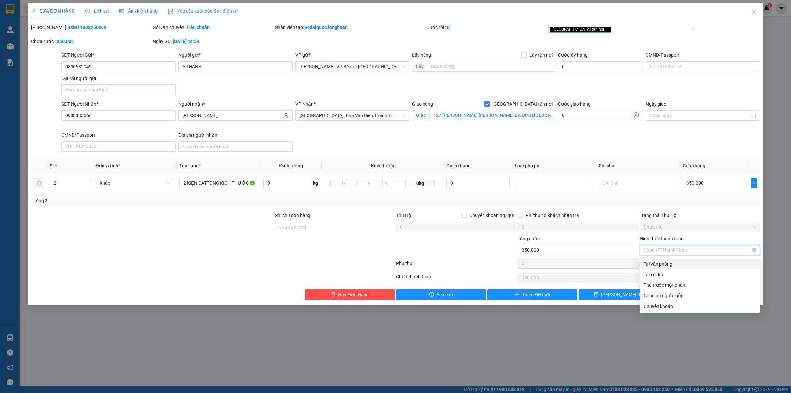
click at [681, 249] on span "Chọn HT Thanh Toán" at bounding box center [700, 250] width 112 height 10
click at [554, 140] on div "SĐT Người Nhận * 0938333666 Người nhận * MINH NHẬT VP Nhận * Hà Nội: Kho Văn Đi…" at bounding box center [410, 127] width 701 height 54
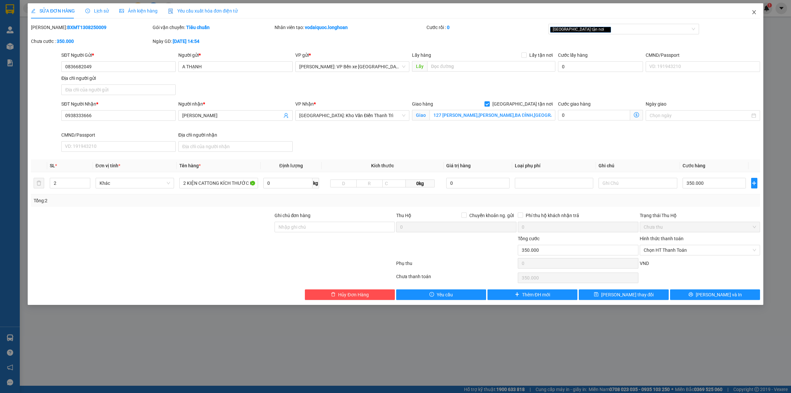
click at [754, 12] on icon "close" at bounding box center [754, 12] width 5 height 5
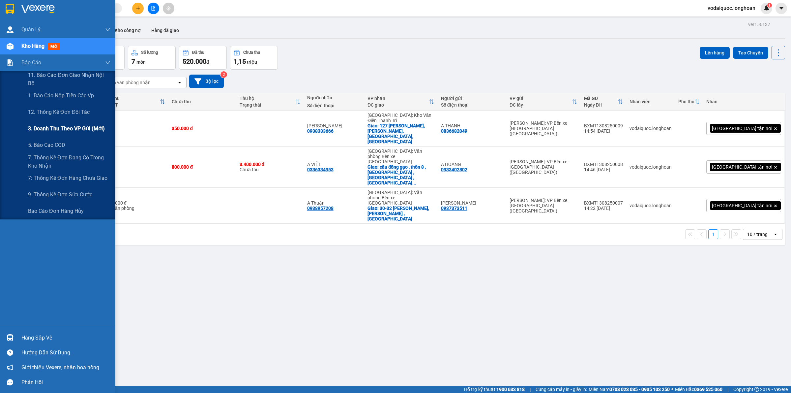
click at [68, 130] on span "3. Doanh Thu theo VP Gửi (mới)" at bounding box center [66, 128] width 77 height 8
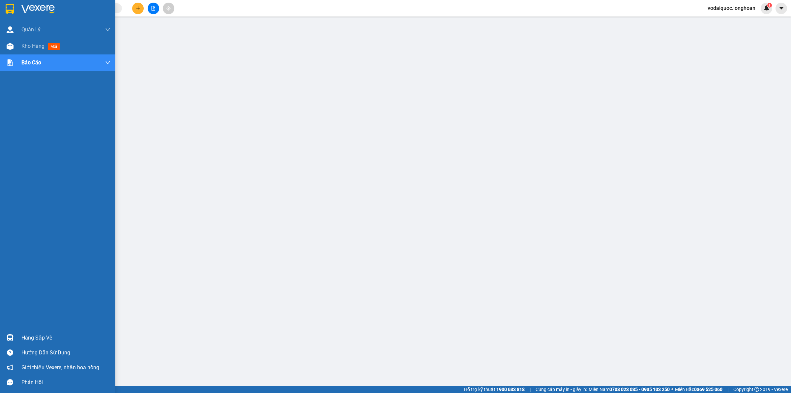
click at [35, 8] on img at bounding box center [37, 9] width 33 height 10
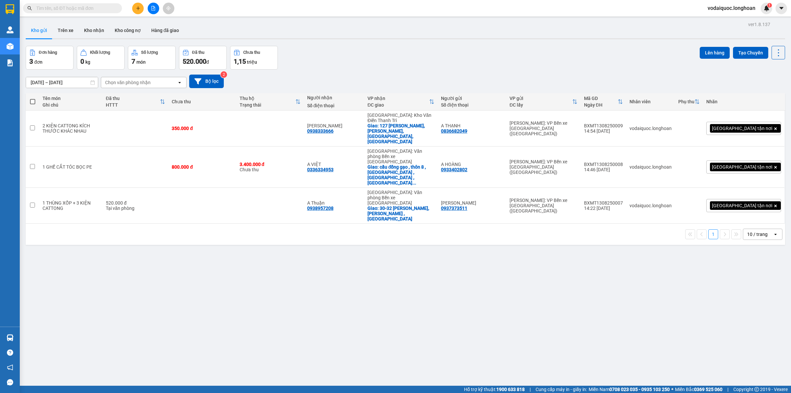
click at [481, 46] on div "Đơn hàng 3 đơn Khối lượng 0 kg Số lượng 7 món Đã thu 520.000 đ Chưa thu 1,15 tr…" at bounding box center [406, 58] width 760 height 24
click at [731, 126] on icon at bounding box center [733, 128] width 5 height 5
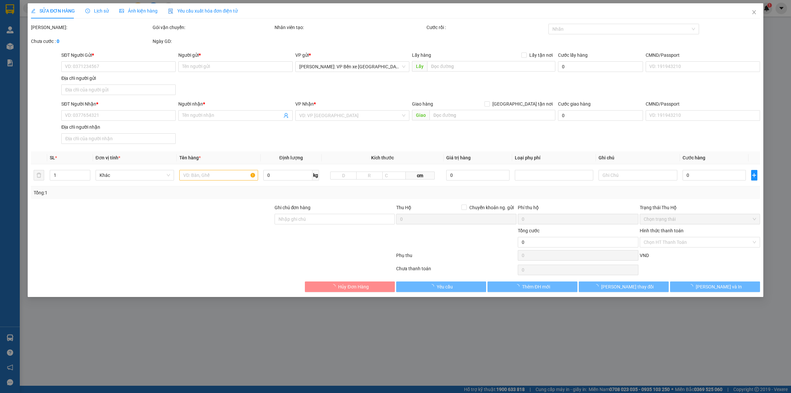
type input "0836682049"
type input "A THẠNH"
type input "0938333666"
type input "[PERSON_NAME]"
checkbox input "true"
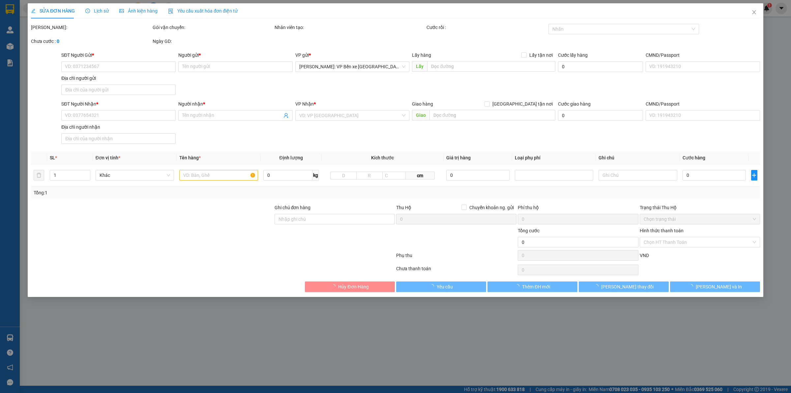
type input "127 VĂN CAO,LIỄU GIAI,BA ĐÌNH,HÀ NỘI"
type input "350.000"
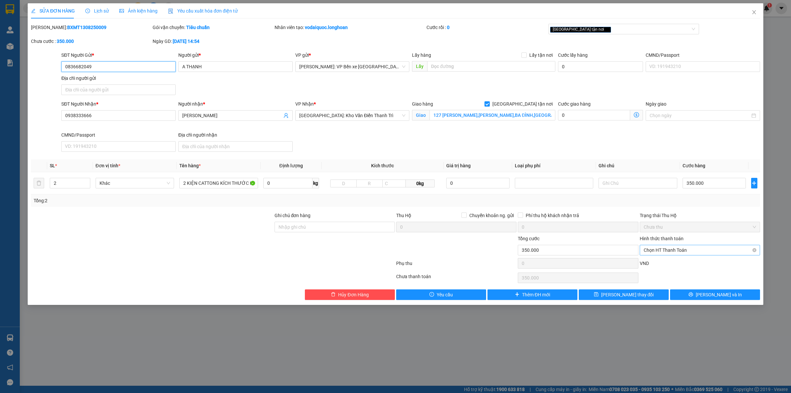
drag, startPoint x: 689, startPoint y: 245, endPoint x: 692, endPoint y: 252, distance: 7.0
click at [690, 245] on div "Chọn HT Thanh Toán" at bounding box center [700, 250] width 120 height 11
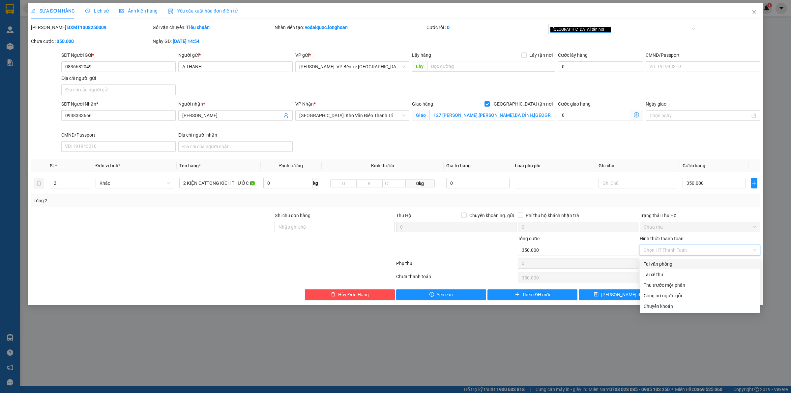
click at [683, 266] on div "Tại văn phòng" at bounding box center [700, 263] width 112 height 7
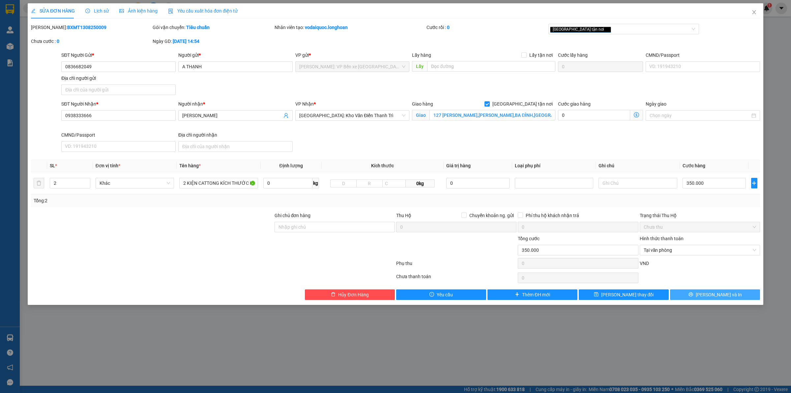
click at [693, 296] on icon "printer" at bounding box center [691, 294] width 5 height 5
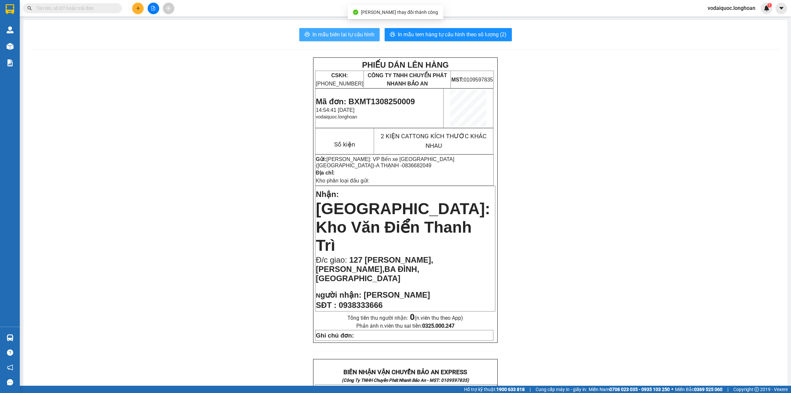
click at [357, 33] on span "In mẫu biên lai tự cấu hình" at bounding box center [344, 34] width 62 height 8
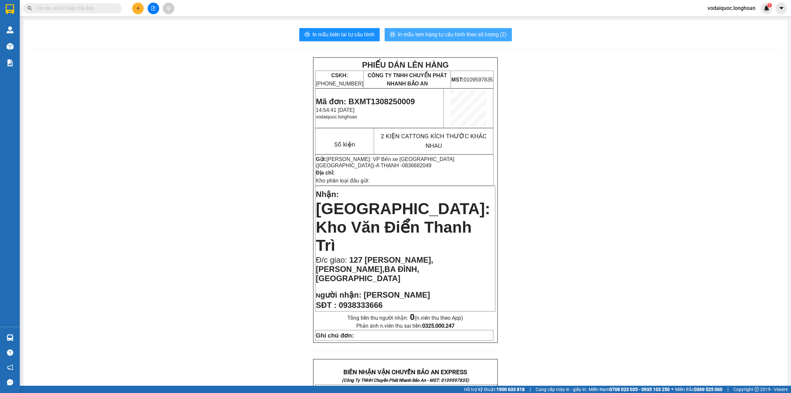
click at [446, 32] on span "In mẫu tem hàng tự cấu hình theo số lượng (2)" at bounding box center [452, 34] width 109 height 8
click at [121, 89] on div "PHIẾU DÁN LÊN HÀNG CSKH: 1900.06.88.33 CÔNG TY TNHH CHUYỂN PHÁT NHANH BẢO AN MS…" at bounding box center [405, 380] width 748 height 646
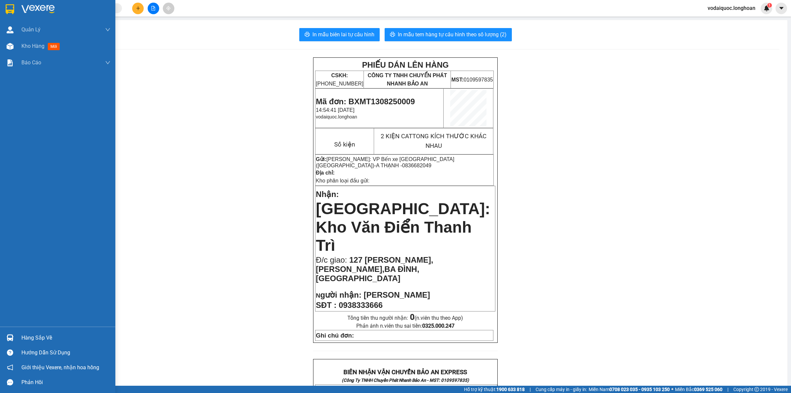
click at [19, 11] on div at bounding box center [57, 10] width 115 height 21
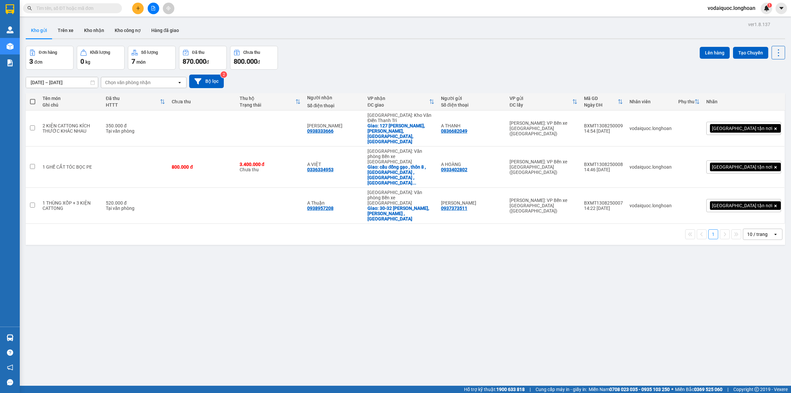
click at [487, 48] on div "Đơn hàng 3 đơn Khối lượng 0 kg Số lượng 7 món Đã thu 870.000 đ Chưa thu 800.000…" at bounding box center [406, 58] width 760 height 24
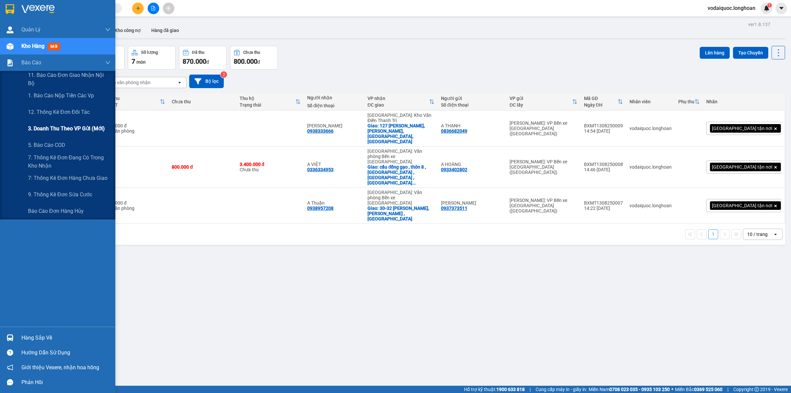
drag, startPoint x: 69, startPoint y: 133, endPoint x: 72, endPoint y: 132, distance: 3.3
click at [69, 133] on span "3. Doanh Thu theo VP Gửi (mới)" at bounding box center [66, 128] width 77 height 8
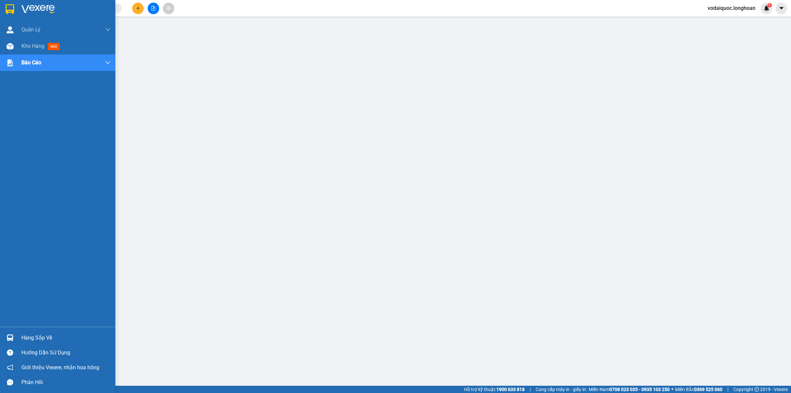
click at [53, 8] on img at bounding box center [37, 9] width 33 height 10
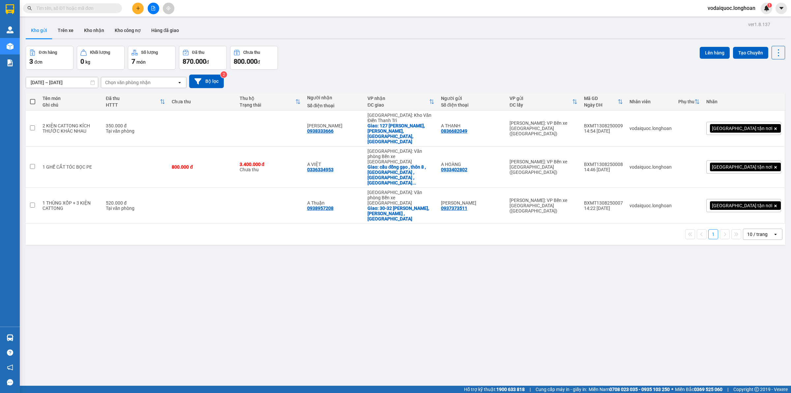
click at [436, 51] on div "Đơn hàng 3 đơn Khối lượng 0 kg Số lượng 7 món Đã thu 870.000 đ Chưa thu 800.000…" at bounding box center [406, 58] width 760 height 24
click at [489, 32] on div "Kho gửi Trên xe Kho nhận Kho công nợ Hàng đã giao" at bounding box center [406, 30] width 760 height 17
click at [742, 123] on button at bounding box center [746, 129] width 9 height 12
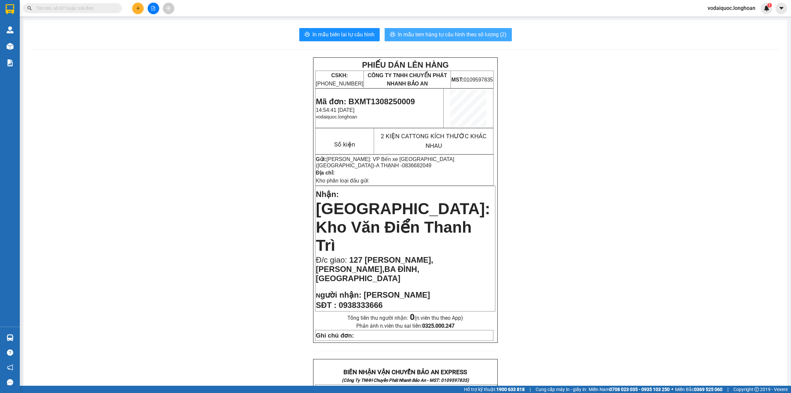
click at [457, 34] on span "In mẫu tem hàng tự cấu hình theo số lượng (2)" at bounding box center [452, 34] width 109 height 8
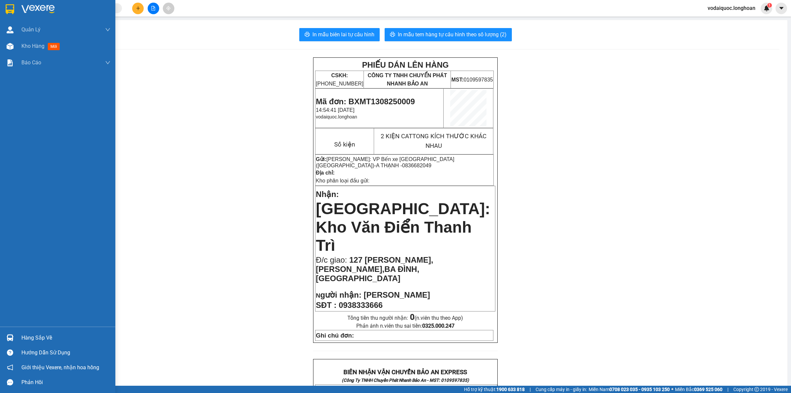
click at [9, 10] on img at bounding box center [10, 9] width 9 height 10
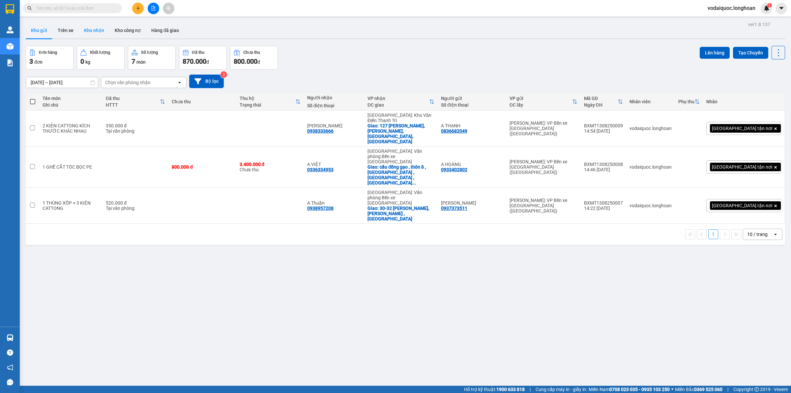
click at [95, 28] on button "Kho nhận" at bounding box center [94, 30] width 31 height 16
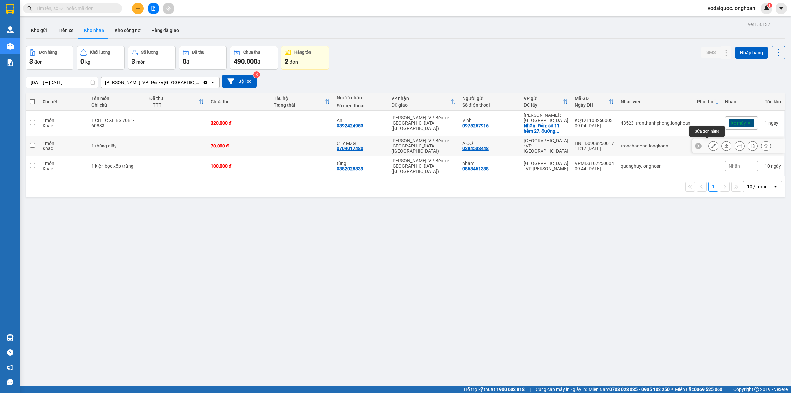
click at [711, 144] on icon at bounding box center [713, 145] width 5 height 5
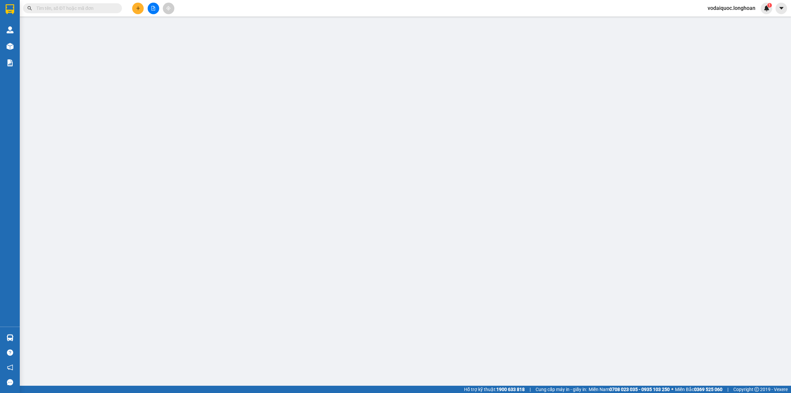
type input "0384533448"
type input "A CƠ"
type input "0704017480"
type input "CTY MZG"
type input "70.000"
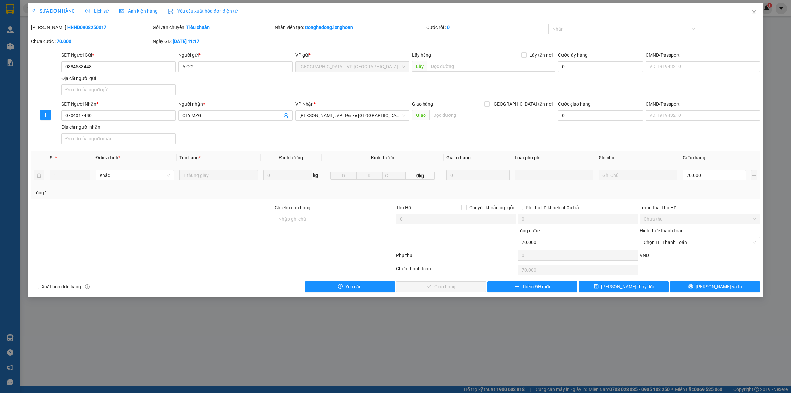
click at [676, 248] on div "Hình thức thanh toán Chọn HT Thanh Toán" at bounding box center [700, 238] width 120 height 23
click at [675, 243] on span "Chọn HT Thanh Toán" at bounding box center [700, 242] width 112 height 10
click at [681, 259] on div "Tại văn phòng" at bounding box center [700, 256] width 120 height 11
type input "0"
click at [451, 287] on span "Lưu và Giao hàng" at bounding box center [444, 286] width 63 height 7
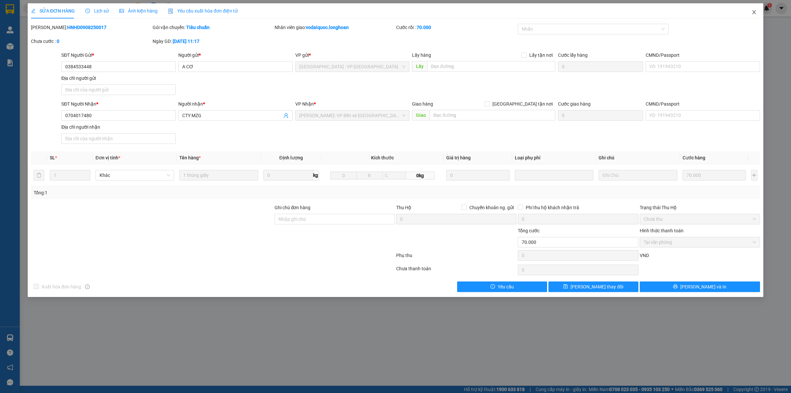
click at [756, 13] on icon "close" at bounding box center [754, 12] width 5 height 5
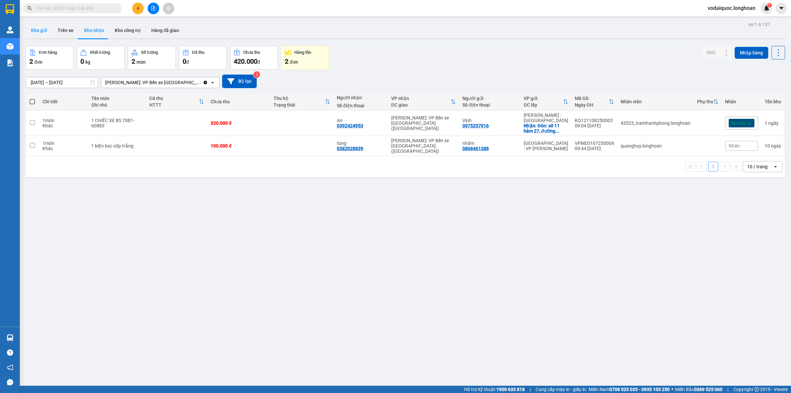
click at [38, 29] on button "Kho gửi" at bounding box center [39, 30] width 27 height 16
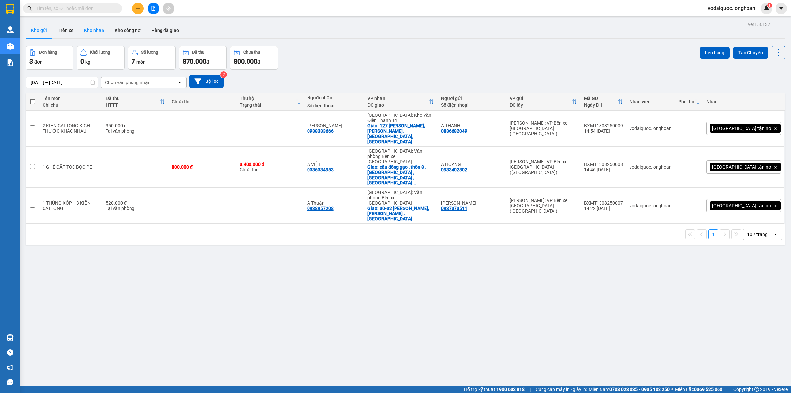
click at [98, 28] on button "Kho nhận" at bounding box center [94, 30] width 31 height 16
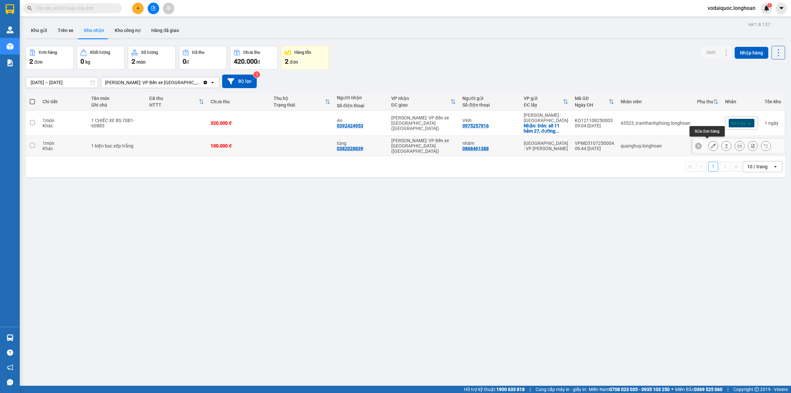
click at [711, 143] on icon at bounding box center [713, 145] width 5 height 5
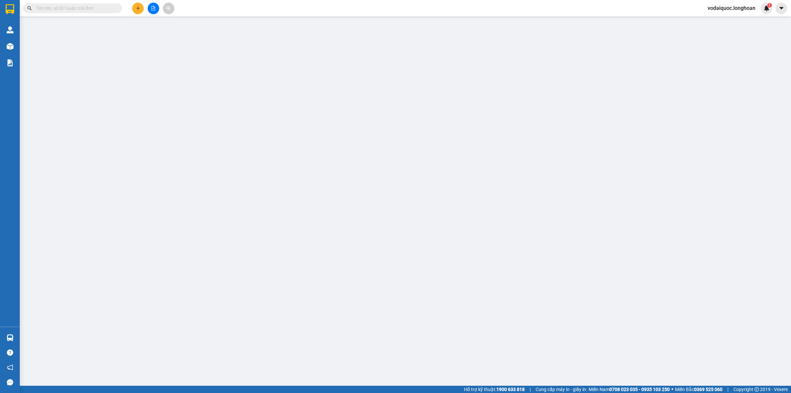
type input "0868461388"
type input "nhâm"
type input "0382028839"
type input "tùng"
type input "hàng ko đồng kiểm giao nguyên kiện hư vỡ k đền"
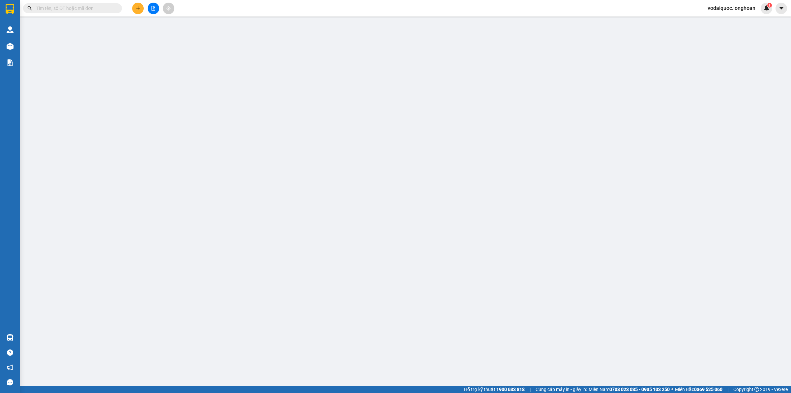
type input "100.000"
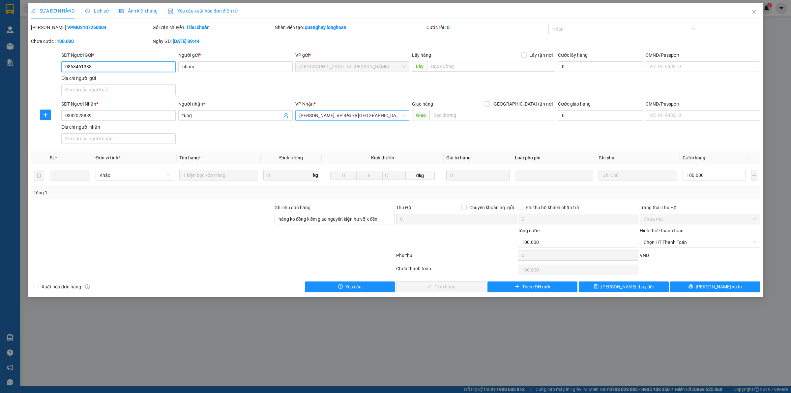
click at [331, 112] on span "[PERSON_NAME]: VP Bến xe [GEOGRAPHIC_DATA] ([GEOGRAPHIC_DATA])" at bounding box center [352, 115] width 106 height 10
click at [259, 136] on div "SĐT Người Nhận * 0382028839 Người nhận * tùng VP Nhận * Hồ Chí Minh: VP Bến xe …" at bounding box center [410, 123] width 701 height 46
click at [622, 27] on div at bounding box center [620, 29] width 141 height 8
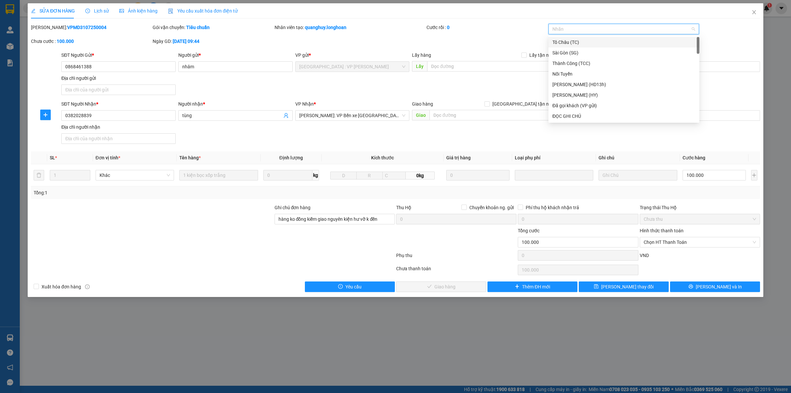
click at [622, 27] on div at bounding box center [620, 29] width 141 height 8
click at [458, 34] on div "Cước rồi : 0" at bounding box center [487, 31] width 122 height 14
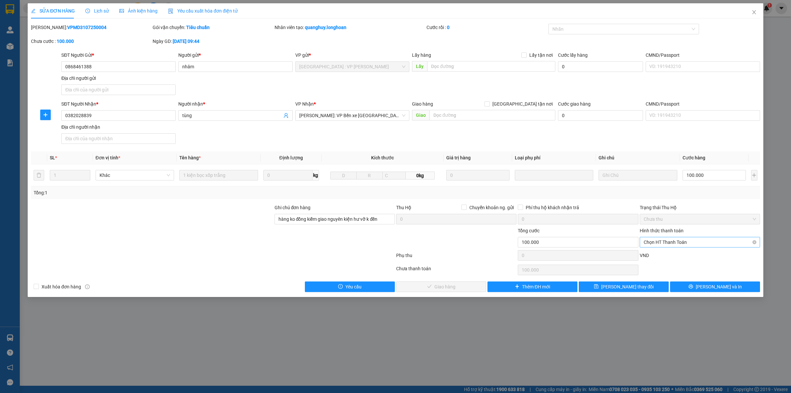
click at [694, 241] on span "Chọn HT Thanh Toán" at bounding box center [700, 242] width 112 height 10
click at [627, 198] on div "Tổng: 1" at bounding box center [395, 192] width 729 height 13
click at [393, 118] on span "[PERSON_NAME]: VP Bến xe [GEOGRAPHIC_DATA] ([GEOGRAPHIC_DATA])" at bounding box center [352, 115] width 106 height 10
click at [753, 13] on icon "close" at bounding box center [754, 12] width 5 height 5
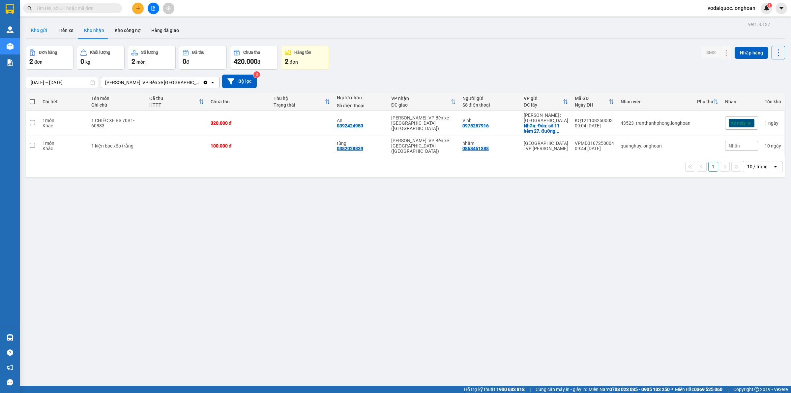
click at [42, 32] on button "Kho gửi" at bounding box center [39, 30] width 27 height 16
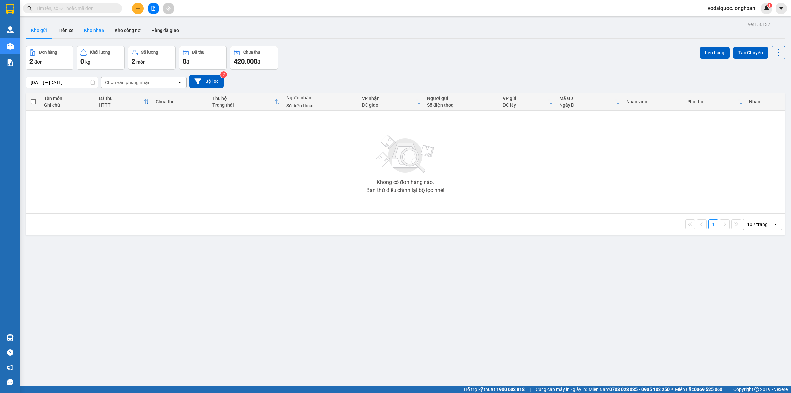
click at [91, 25] on button "Kho nhận" at bounding box center [94, 30] width 31 height 16
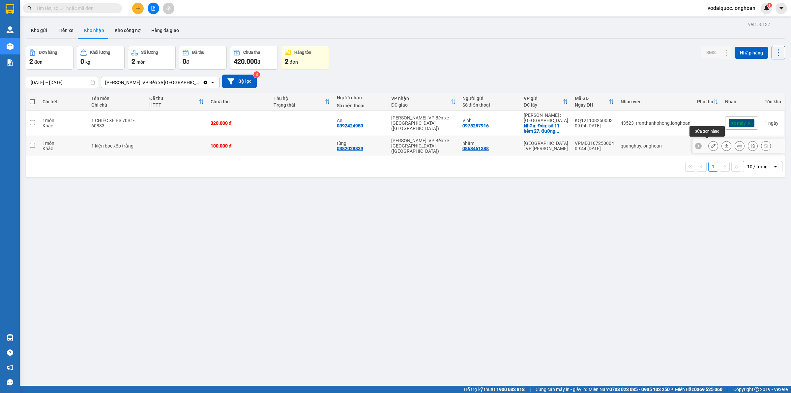
click at [710, 142] on button at bounding box center [713, 146] width 9 height 12
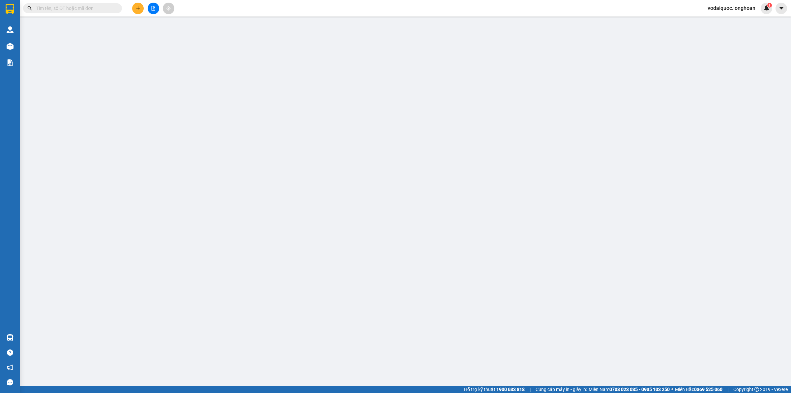
type input "0868461388"
type input "nhâm"
type input "0382028839"
type input "tùng"
type input "hàng ko đồng kiểm giao nguyên kiện hư vỡ k đền"
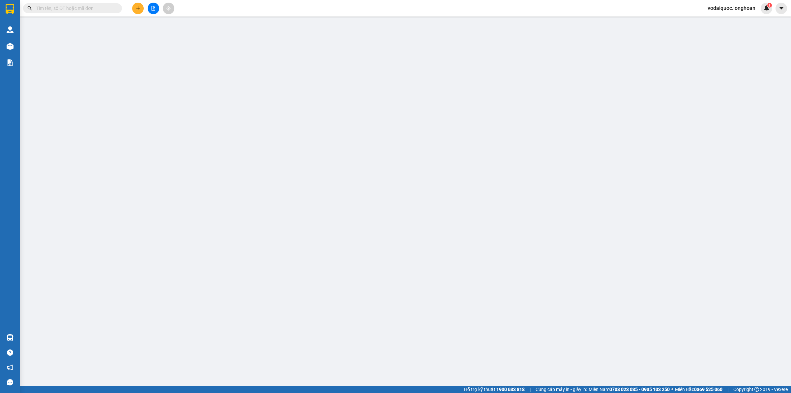
type input "100.000"
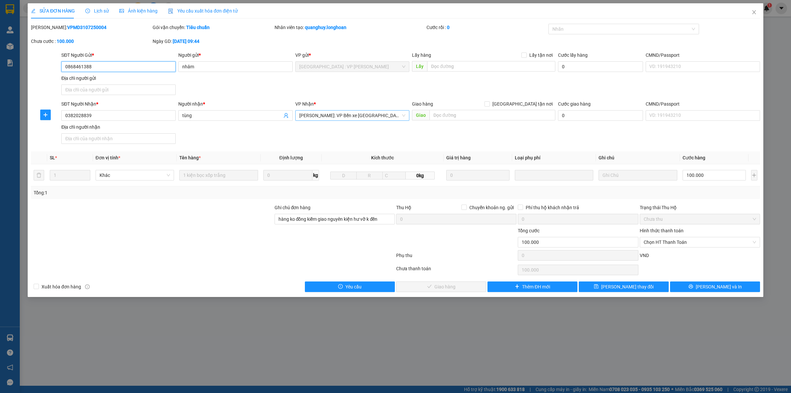
click at [358, 114] on span "[PERSON_NAME]: VP Bến xe [GEOGRAPHIC_DATA] ([GEOGRAPHIC_DATA])" at bounding box center [352, 115] width 106 height 10
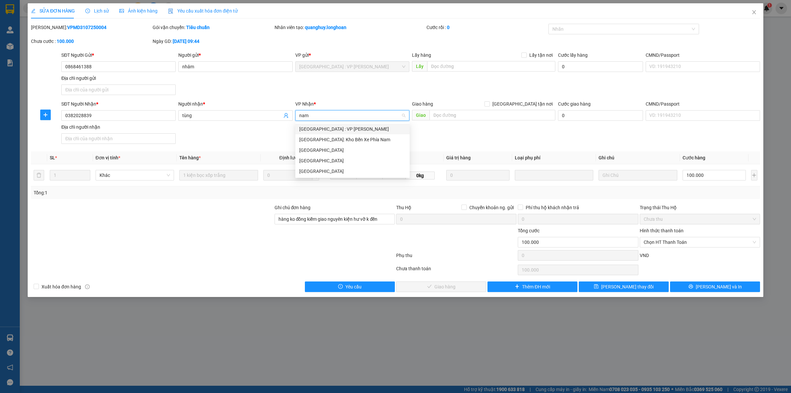
type input "nam"
click at [340, 127] on div "[GEOGRAPHIC_DATA] : VP [PERSON_NAME]" at bounding box center [352, 128] width 106 height 7
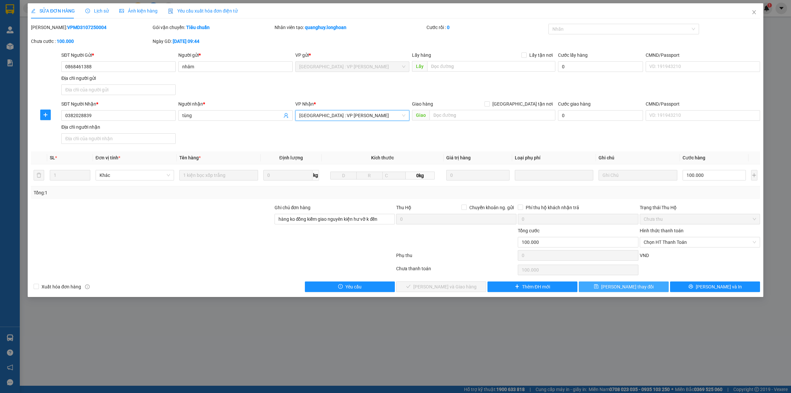
click at [641, 289] on button "[PERSON_NAME] thay đổi" at bounding box center [624, 286] width 90 height 11
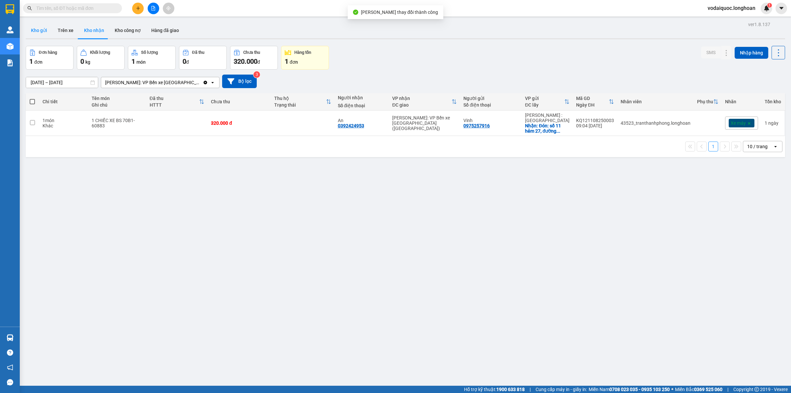
click at [44, 26] on button "Kho gửi" at bounding box center [39, 30] width 27 height 16
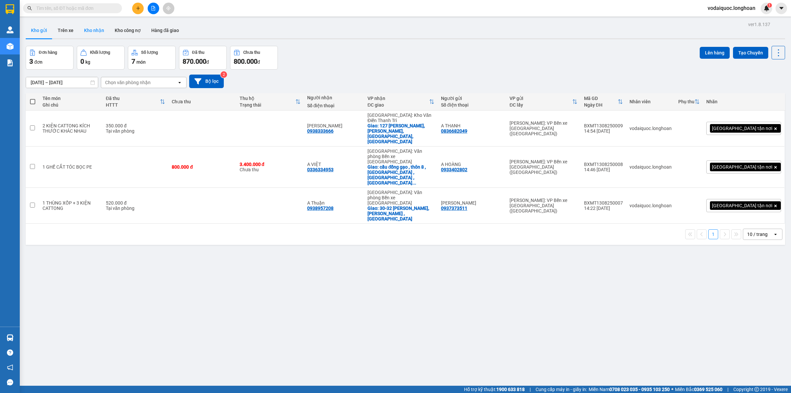
click at [101, 27] on button "Kho nhận" at bounding box center [94, 30] width 31 height 16
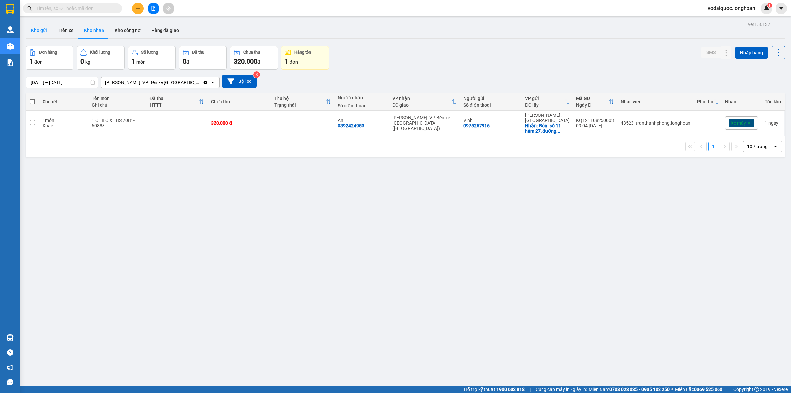
click at [36, 30] on button "Kho gửi" at bounding box center [39, 30] width 27 height 16
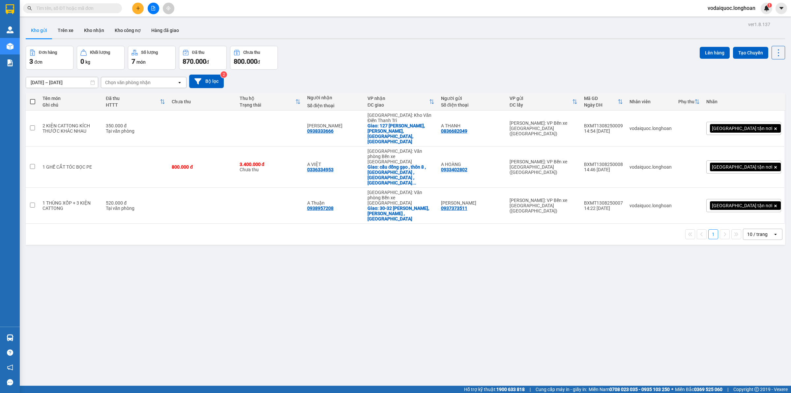
click at [76, 7] on input "text" at bounding box center [75, 8] width 78 height 7
click at [75, 7] on input "text" at bounding box center [75, 8] width 78 height 7
click at [76, 7] on input "text" at bounding box center [75, 8] width 78 height 7
click at [428, 255] on div "ver 1.8.137 Kho gửi Trên xe Kho nhận Kho công nợ Hàng đã giao Đơn hàng 3 đơn Kh…" at bounding box center [405, 216] width 765 height 393
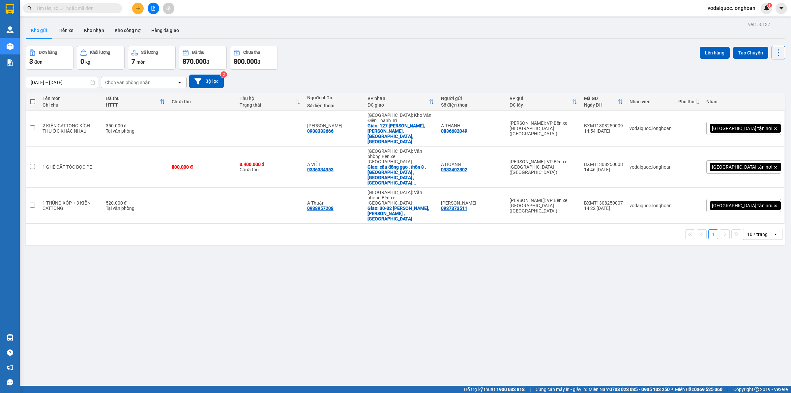
click at [91, 7] on input "text" at bounding box center [75, 8] width 78 height 7
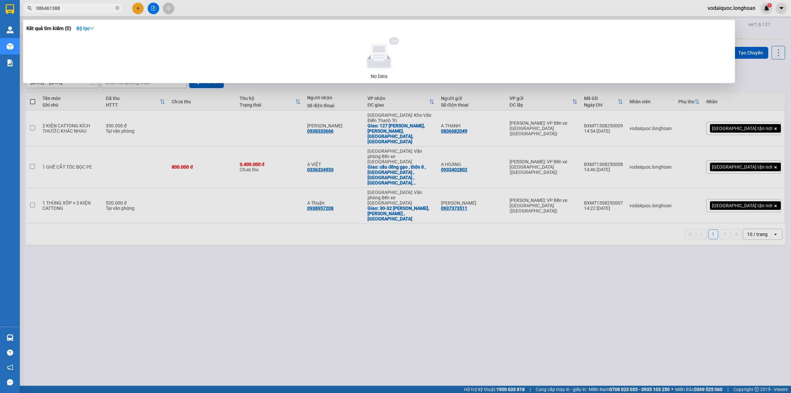
click at [85, 6] on input "086461388" at bounding box center [75, 8] width 78 height 7
click at [42, 9] on input "086461388" at bounding box center [75, 8] width 78 height 7
click at [41, 8] on input "086461388" at bounding box center [75, 8] width 78 height 7
click at [48, 8] on input "086461388" at bounding box center [75, 8] width 78 height 7
click at [53, 8] on input "086461388" at bounding box center [75, 8] width 78 height 7
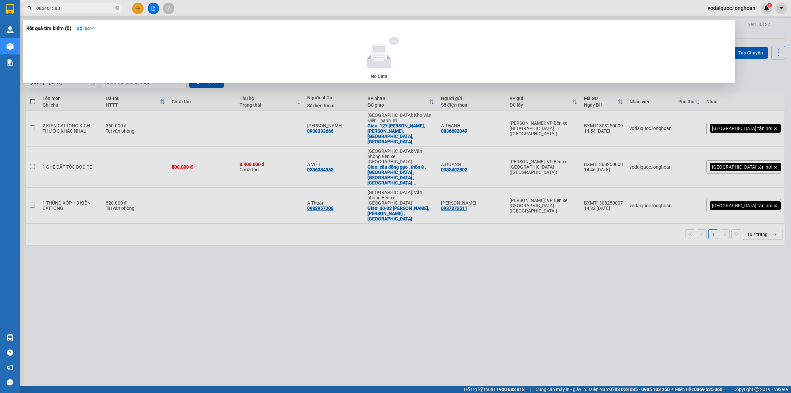
click at [67, 7] on input "086461388" at bounding box center [75, 8] width 78 height 7
click at [41, 6] on input "086461388" at bounding box center [75, 8] width 78 height 7
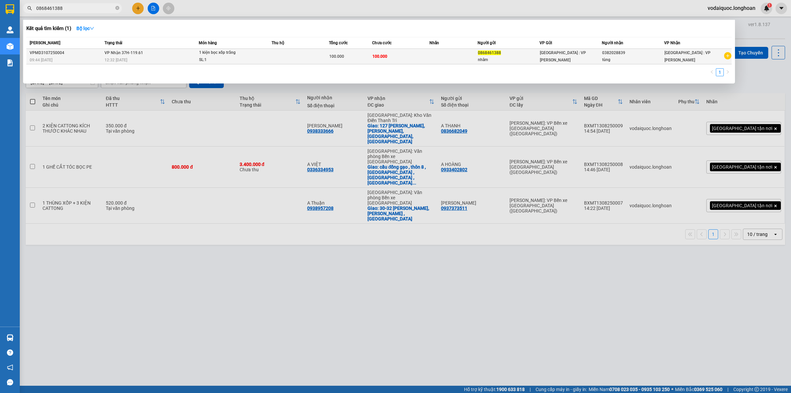
type input "0868461388"
click at [143, 57] on div "12:32 [DATE]" at bounding box center [151, 59] width 94 height 7
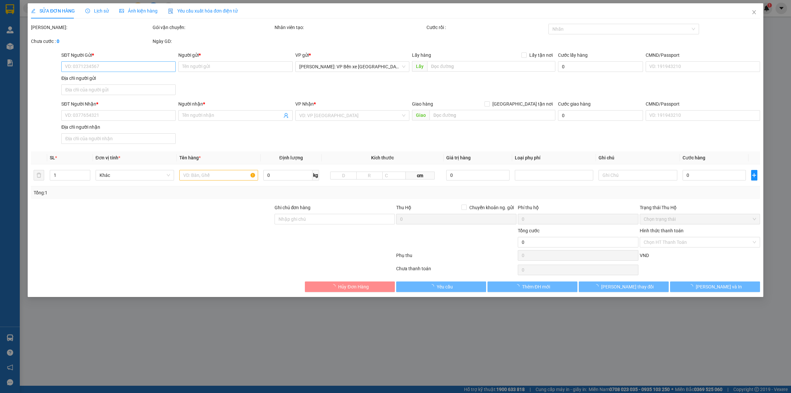
type input "0868461388"
type input "nhâm"
type input "0382028839"
type input "tùng"
type input "hàng ko đồng kiểm giao nguyên kiện hư vỡ k đền"
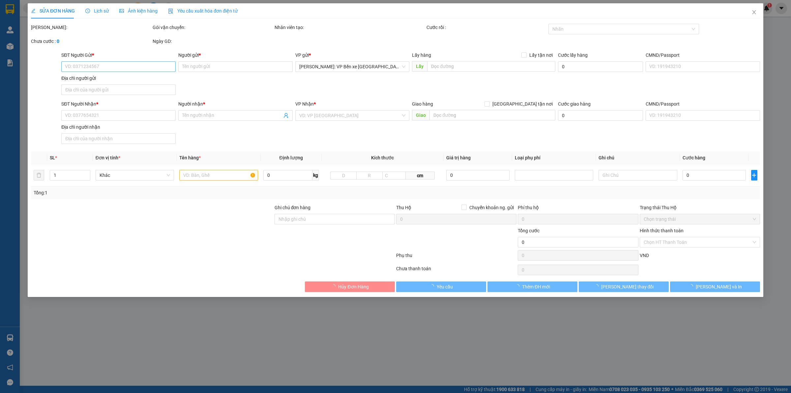
type input "100.000"
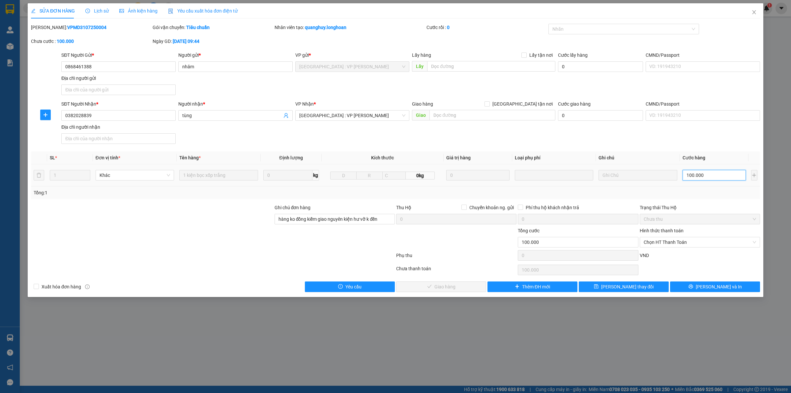
click at [710, 172] on input "100.000" at bounding box center [714, 175] width 63 height 11
type input "1"
type input "15"
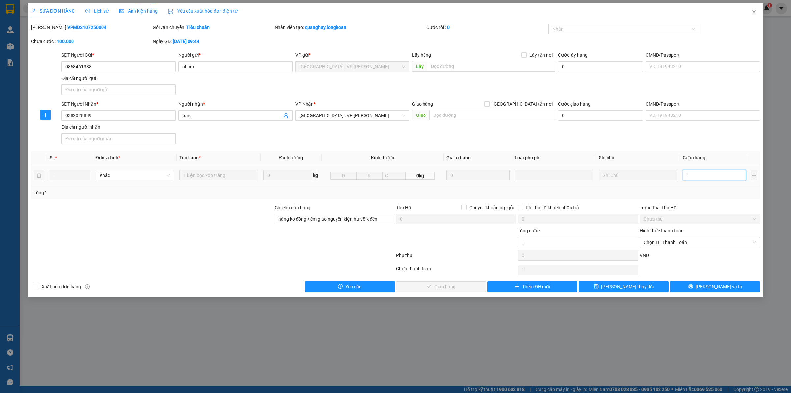
type input "15"
type input "150"
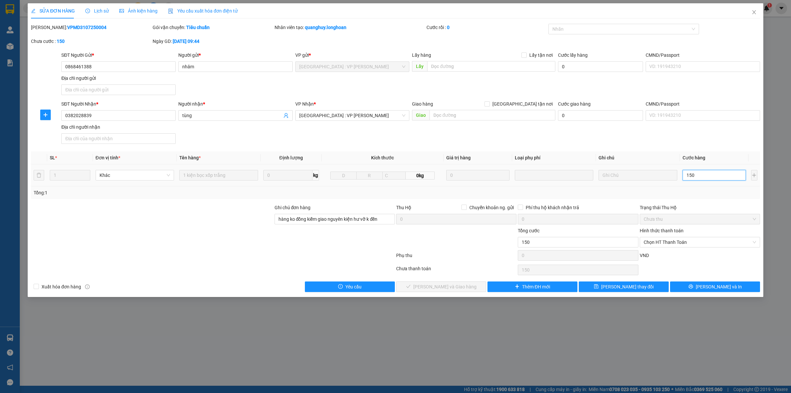
type input "1.500"
type input "15.000"
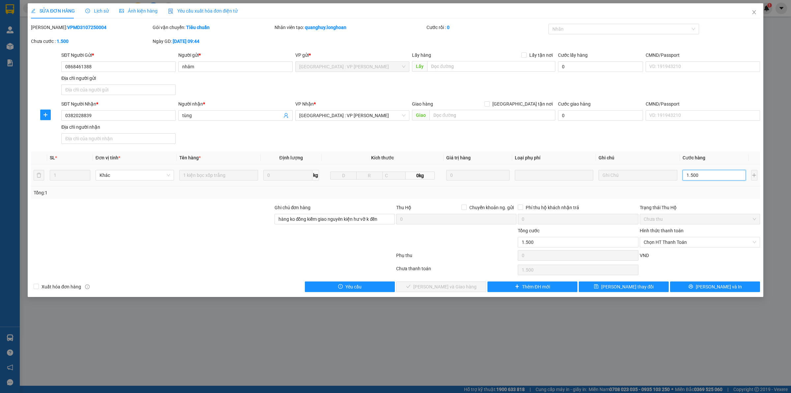
type input "15.000"
type input "150.000"
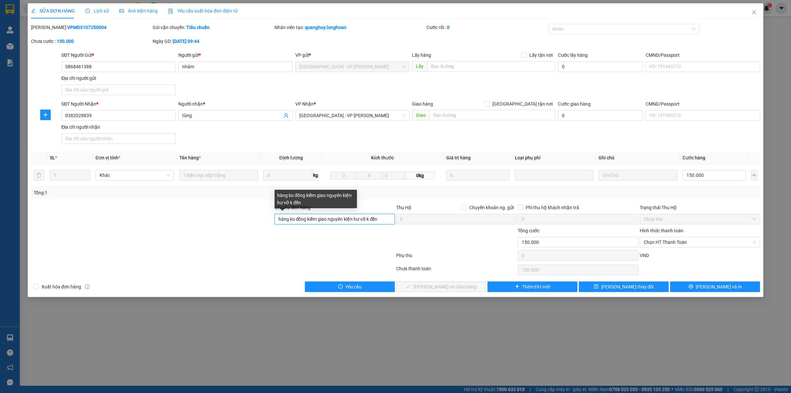
click at [378, 216] on input "hàng ko đồng kiểm giao nguyên kiện hư vỡ k đền" at bounding box center [335, 219] width 120 height 11
click at [383, 216] on input "hàng ko đồng kiểm giao nguyên kiện hư vỡ k đền" at bounding box center [335, 219] width 120 height 11
type input "h"
click at [384, 64] on span "[GEOGRAPHIC_DATA] : VP [PERSON_NAME]" at bounding box center [352, 67] width 106 height 10
click at [376, 66] on span "[GEOGRAPHIC_DATA] : VP [PERSON_NAME]" at bounding box center [352, 67] width 106 height 10
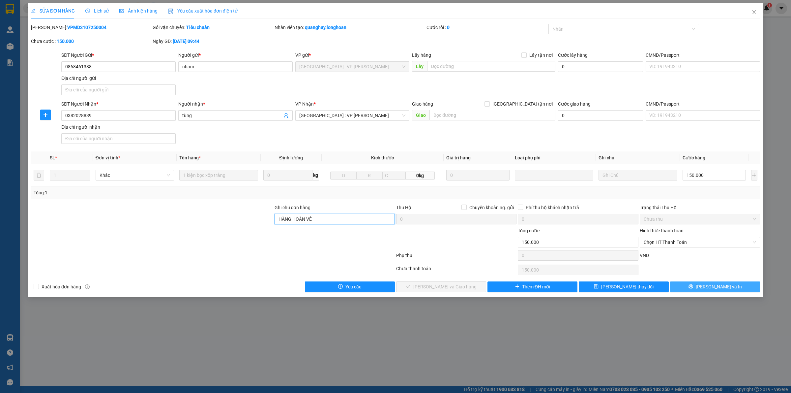
type input "HÀNG HOÀN VỀ"
click at [709, 285] on button "[PERSON_NAME] và In" at bounding box center [715, 286] width 90 height 11
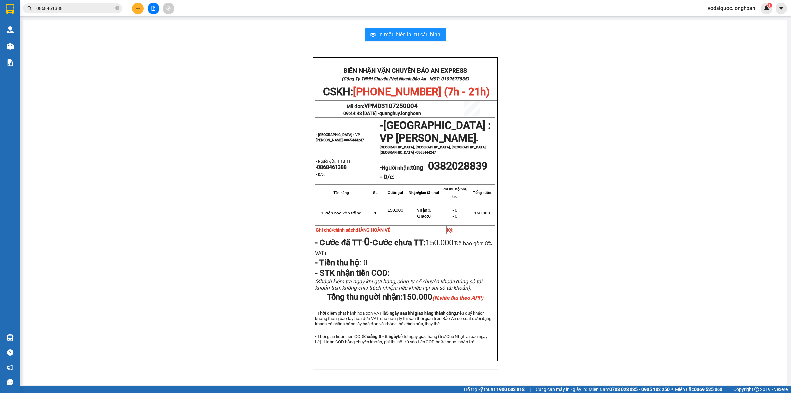
click at [89, 6] on input "0868461388" at bounding box center [75, 8] width 78 height 7
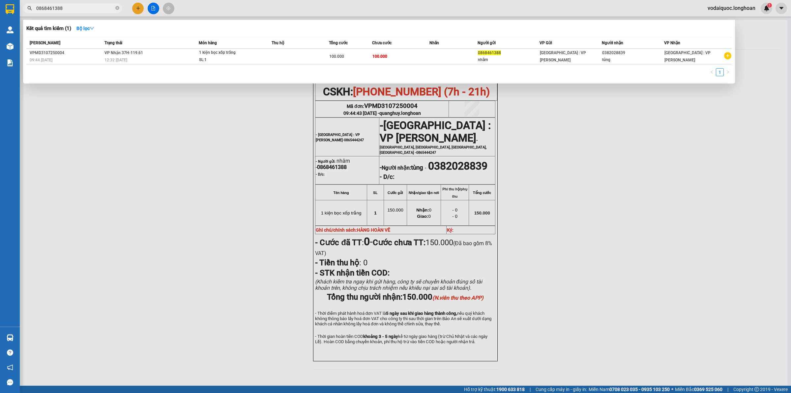
click at [315, 157] on div at bounding box center [395, 196] width 791 height 393
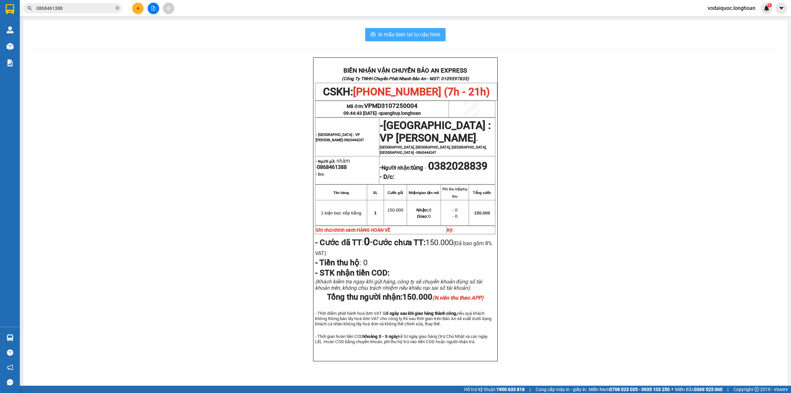
click at [410, 32] on span "In mẫu biên lai tự cấu hình" at bounding box center [409, 34] width 62 height 8
drag, startPoint x: 107, startPoint y: 61, endPoint x: 82, endPoint y: 39, distance: 33.9
click at [106, 61] on div "BIÊN NHẬN VẬN CHUYỂN BẢO AN EXPRESS (Công Ty TNHH Chuyển Phát Nhanh Bảo An - MS…" at bounding box center [405, 217] width 748 height 320
click at [92, 7] on input "0868461388" at bounding box center [75, 8] width 78 height 7
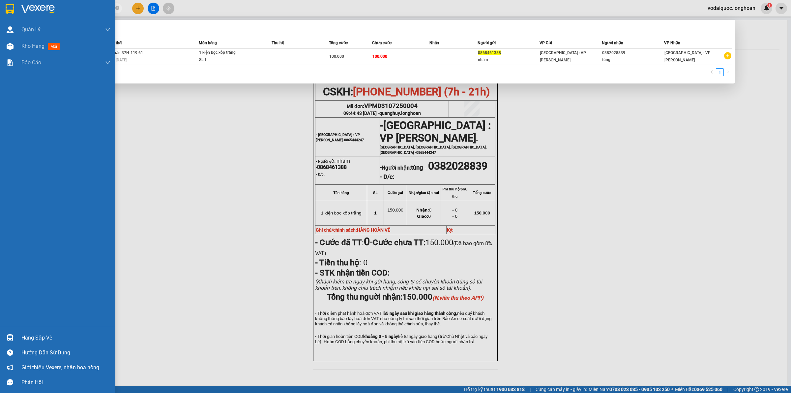
drag, startPoint x: 76, startPoint y: 9, endPoint x: 28, endPoint y: 12, distance: 47.9
click at [14, 4] on section "Kết quả tìm kiếm ( 1 ) Bộ lọc Mã ĐH Trạng thái Món hàng Thu hộ Tổng cước Chưa c…" at bounding box center [395, 196] width 791 height 393
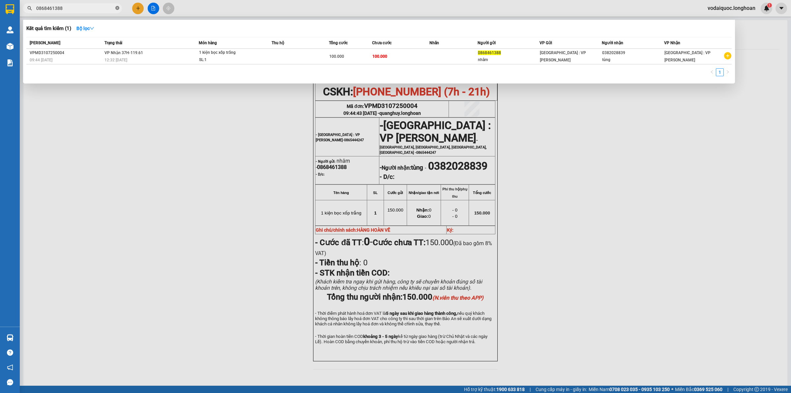
click at [116, 8] on icon "close-circle" at bounding box center [117, 8] width 4 height 4
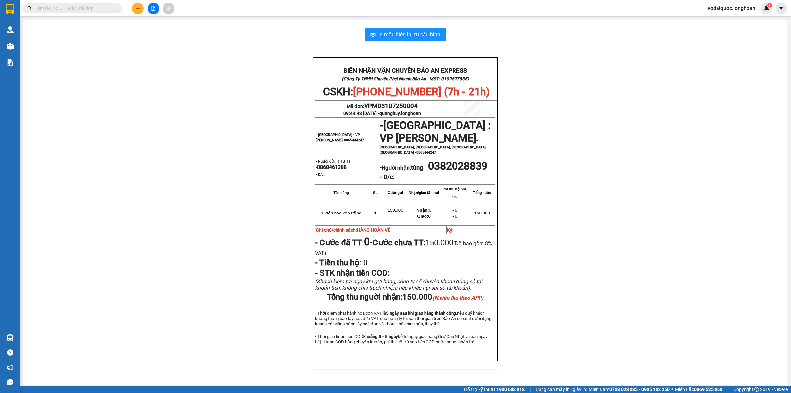
click at [71, 9] on input "text" at bounding box center [75, 8] width 78 height 7
paste input "0868461388"
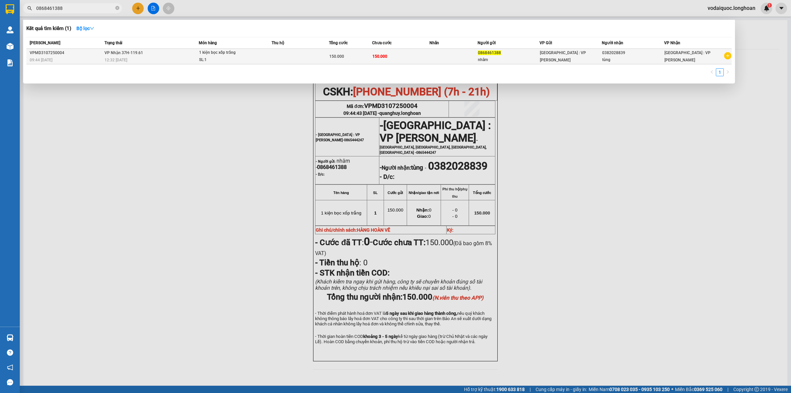
type input "0868461388"
click at [477, 55] on td at bounding box center [454, 56] width 48 height 15
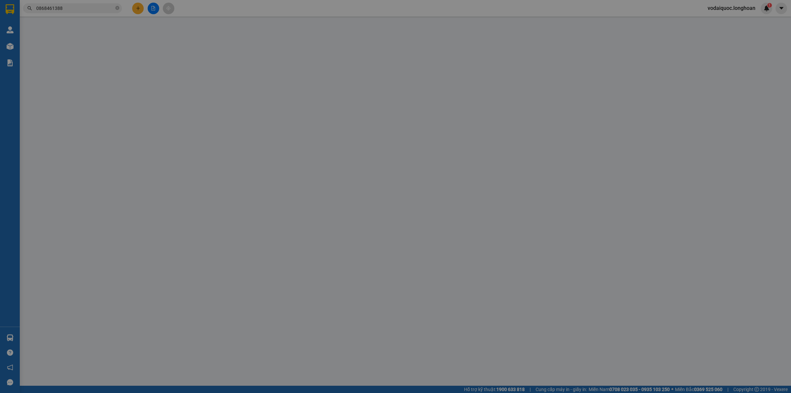
type input "0868461388"
type input "nhâm"
type input "0382028839"
type input "tùng"
type input "HÀNG HOÀN VỀ"
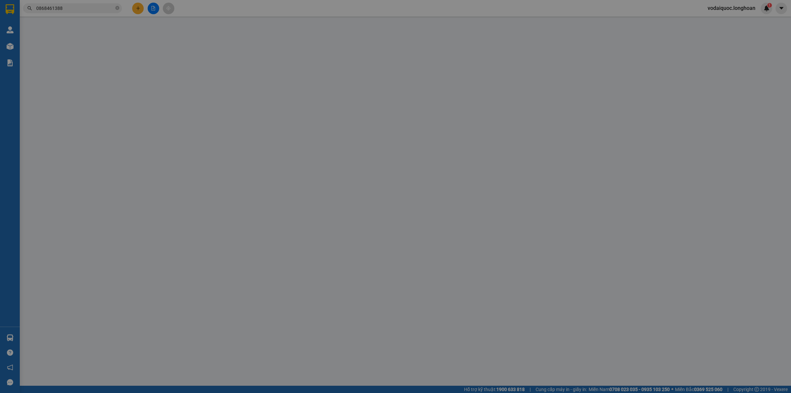
type input "150.000"
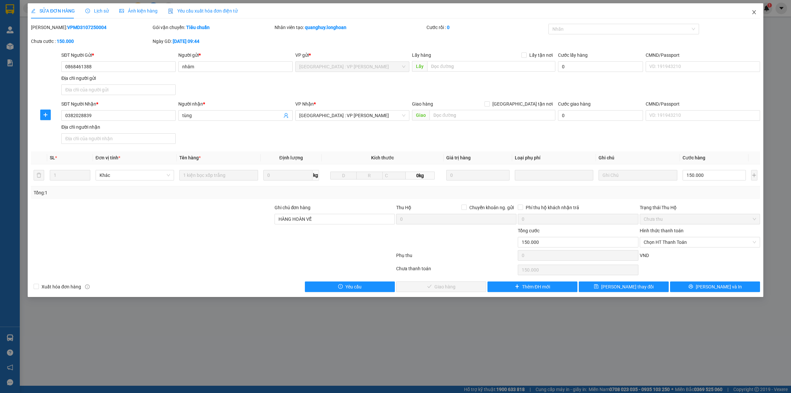
click at [752, 12] on icon "close" at bounding box center [754, 12] width 5 height 5
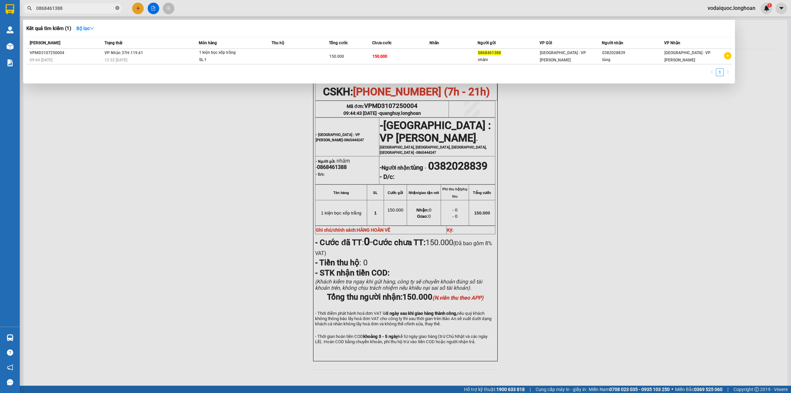
click at [116, 9] on icon "close-circle" at bounding box center [117, 8] width 4 height 4
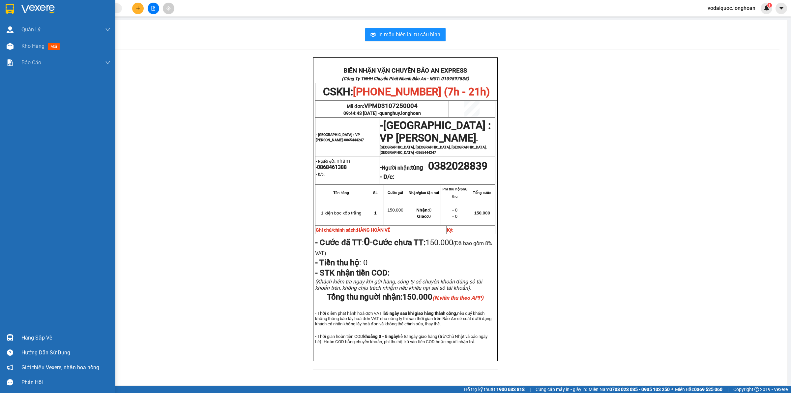
click at [32, 9] on img at bounding box center [37, 9] width 33 height 10
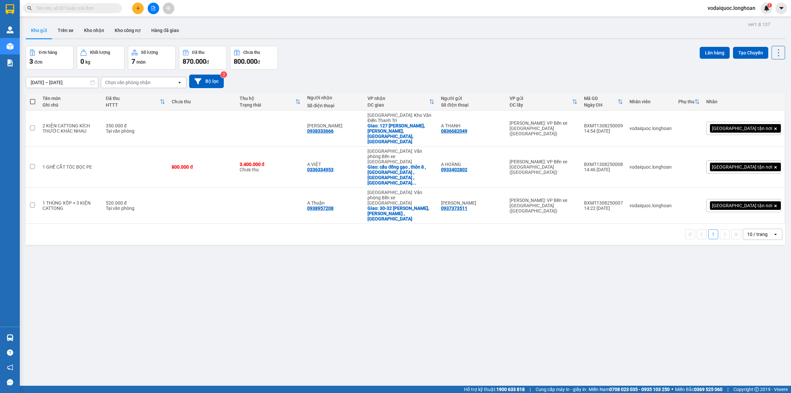
click at [134, 7] on button at bounding box center [138, 9] width 12 height 12
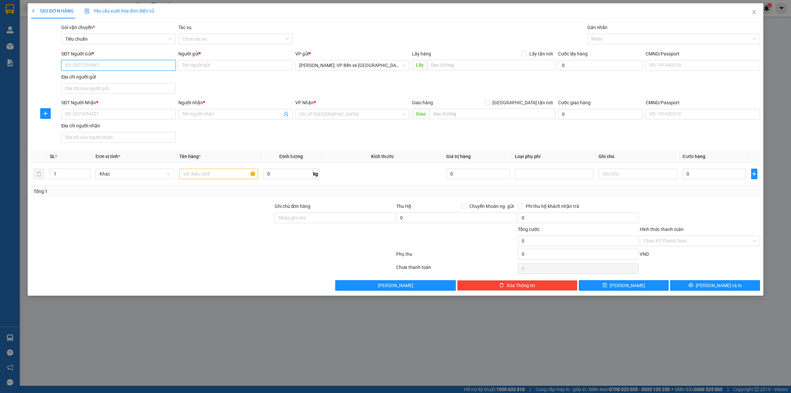
click at [109, 66] on input "SĐT Người Gửi *" at bounding box center [118, 65] width 114 height 11
click at [123, 63] on input "0982719303" at bounding box center [118, 65] width 114 height 11
type input "0982719303"
click at [194, 63] on input "Người gửi *" at bounding box center [235, 65] width 114 height 11
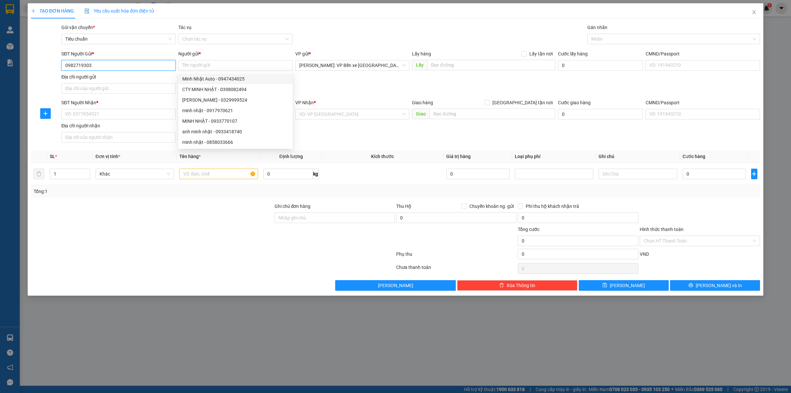
click at [111, 64] on input "0982719303" at bounding box center [118, 65] width 114 height 11
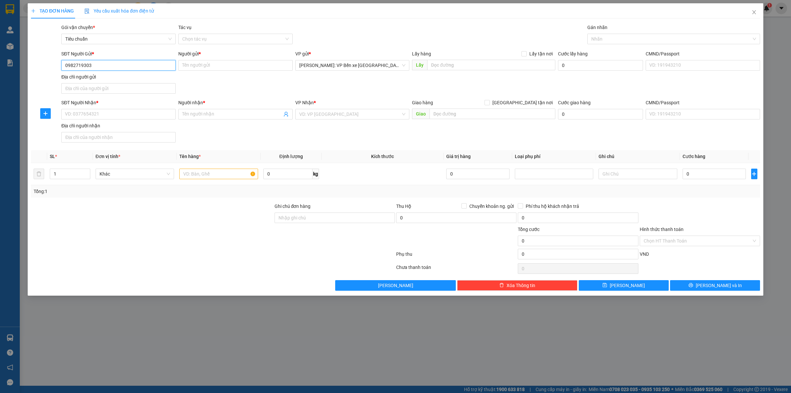
drag, startPoint x: 63, startPoint y: 59, endPoint x: 65, endPoint y: 66, distance: 7.0
click at [53, 60] on div "SĐT Người Gửi * 0982719303 0982719303 Người gửi * Tên người gửi VP gửi * Hồ Chí…" at bounding box center [395, 73] width 731 height 46
click at [103, 112] on input "SĐT Người Nhận *" at bounding box center [118, 114] width 114 height 11
paste input "0982719303"
type input "0982719303"
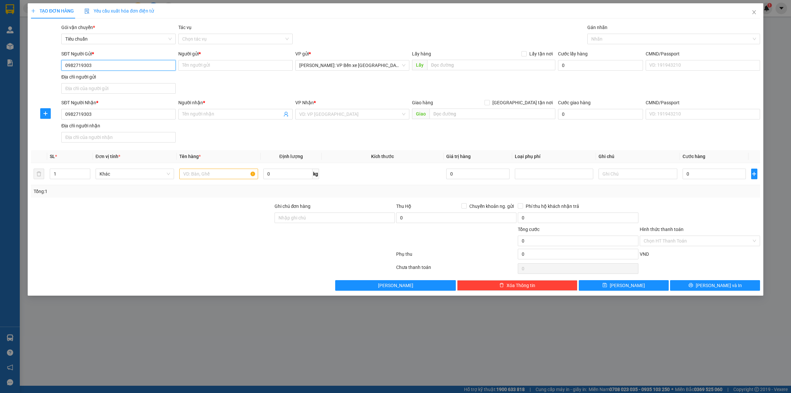
click at [103, 65] on input "0982719303" at bounding box center [118, 65] width 114 height 11
type input "0"
type input "0901788078"
click at [134, 76] on div "0901788078 - SEN VÒI GIÁ KHO" at bounding box center [118, 78] width 106 height 7
type input "SEN VÒI GIÁ KHO"
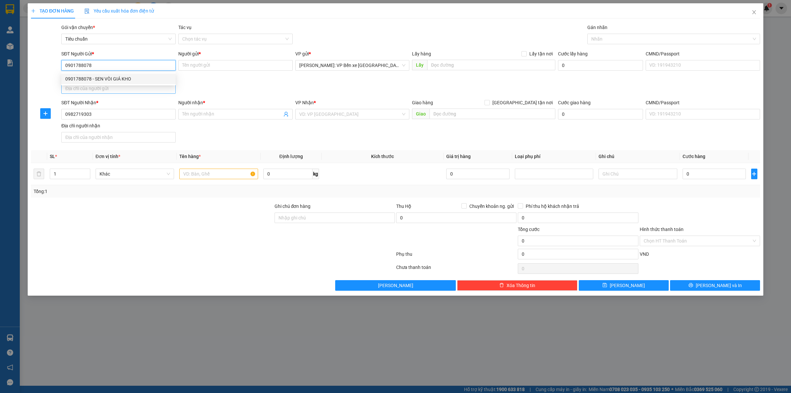
checkbox input "true"
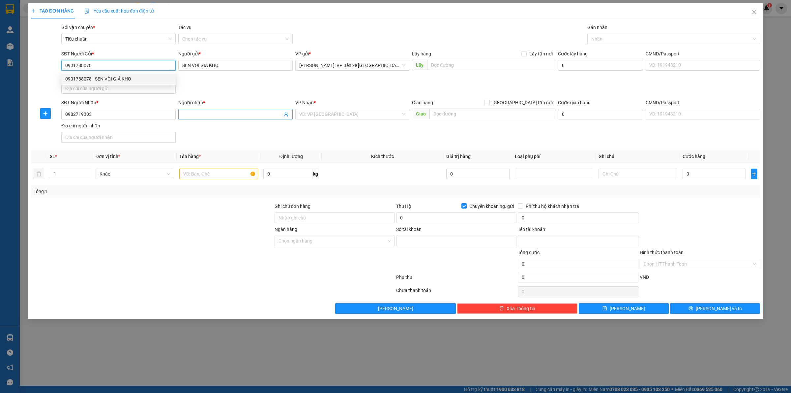
type input "3607979888888"
type input "DANH THI HOANG YEN"
type input "0901788078"
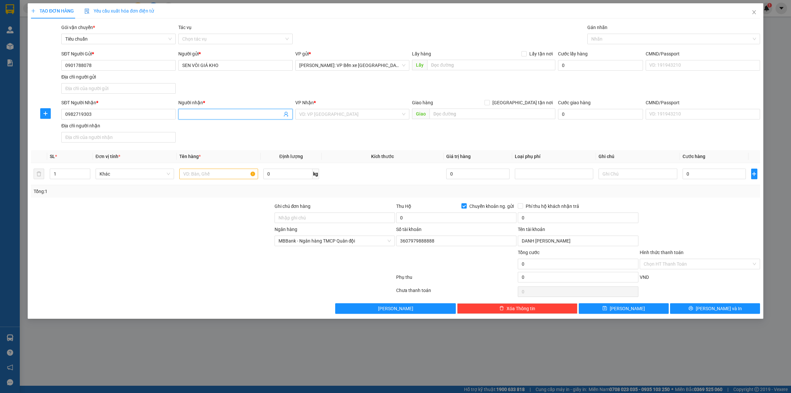
click at [203, 112] on input "Người nhận *" at bounding box center [232, 113] width 100 height 7
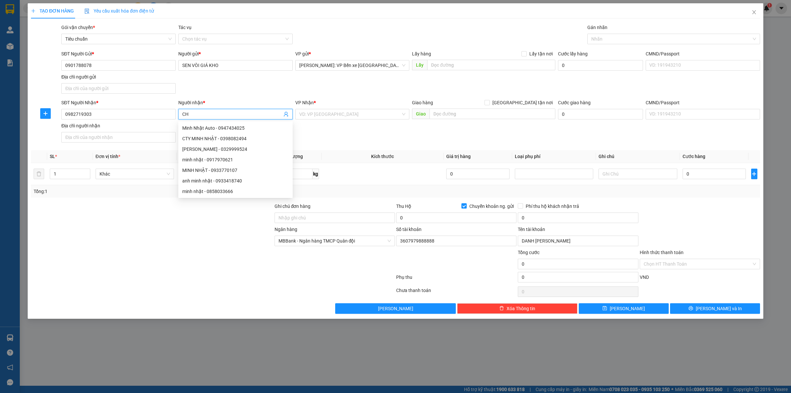
type input "C"
type input "HOÀNG"
click at [366, 117] on input "search" at bounding box center [350, 114] width 102 height 10
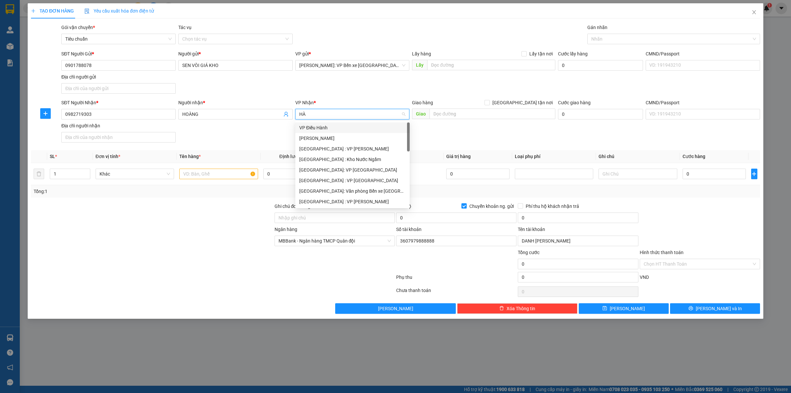
type input "H"
type input "KHO"
click at [350, 166] on div "[GEOGRAPHIC_DATA]: Kho Văn Điển Thanh Trì" at bounding box center [352, 169] width 106 height 7
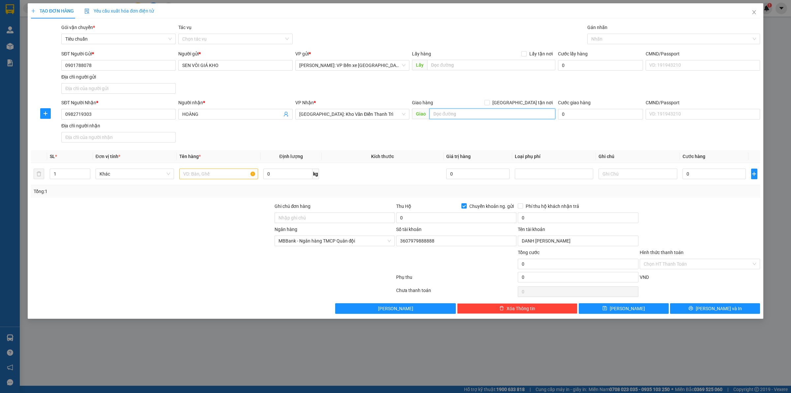
click at [480, 114] on input "text" at bounding box center [493, 113] width 126 height 11
type input "18 NGÕ HUẾ,PHẠM ĐÌNH HỔ,HAI BÀ TRƯNG,HÀ NỘI"
click at [489, 101] on input "[GEOGRAPHIC_DATA] tận nơi" at bounding box center [487, 102] width 5 height 5
checkbox input "true"
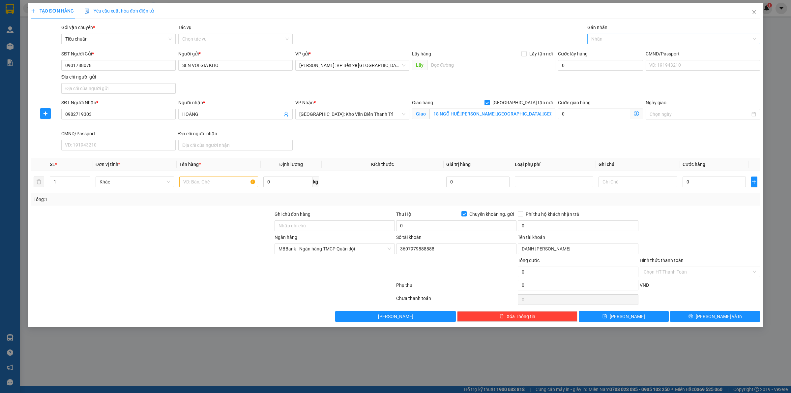
click at [611, 39] on div at bounding box center [670, 39] width 163 height 8
click at [601, 51] on div "[GEOGRAPHIC_DATA] tận nơi" at bounding box center [673, 51] width 165 height 7
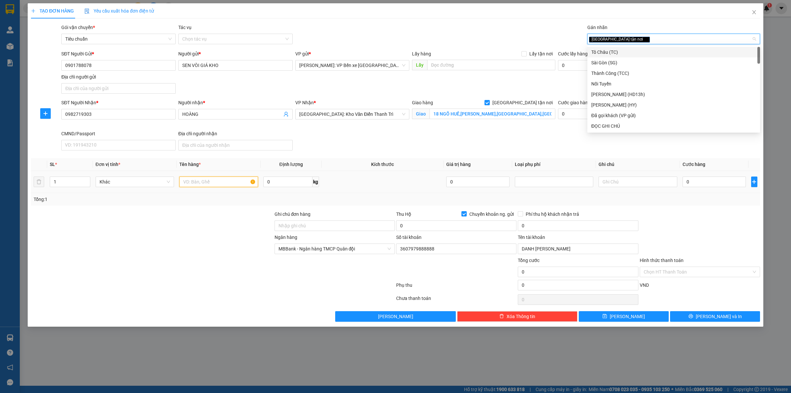
click at [186, 187] on input "text" at bounding box center [218, 181] width 78 height 11
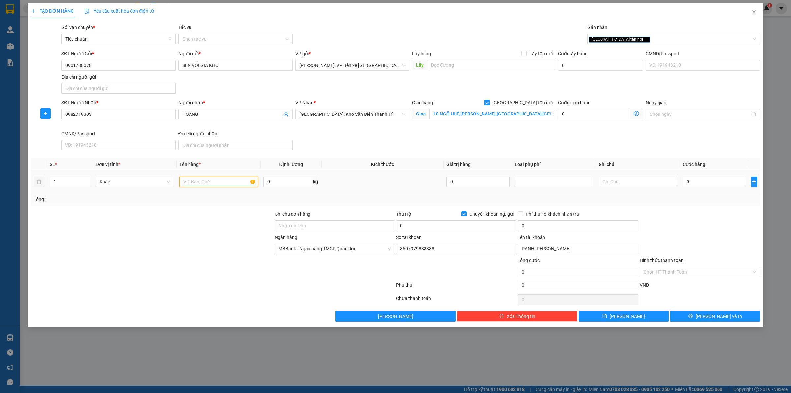
click at [205, 183] on input "text" at bounding box center [218, 181] width 78 height 11
click at [87, 180] on icon "up" at bounding box center [86, 180] width 2 height 2
click at [206, 182] on input "text" at bounding box center [218, 181] width 78 height 11
click at [462, 228] on input "0" at bounding box center [456, 225] width 120 height 11
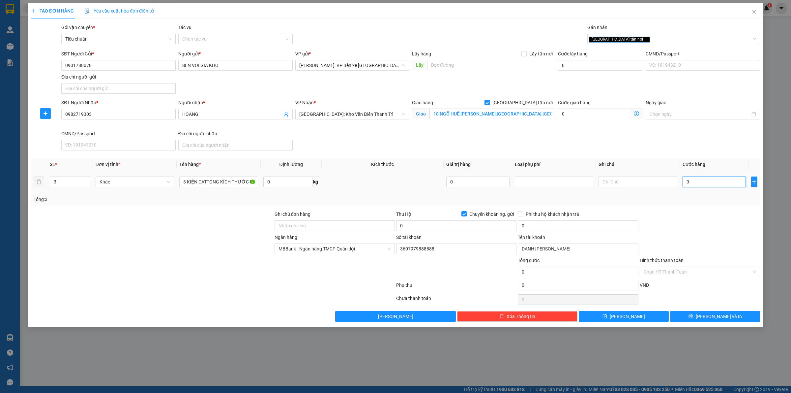
click at [700, 180] on input "0" at bounding box center [714, 181] width 63 height 11
click at [727, 136] on div "SĐT Người Nhận * 0982719303 Người nhận * HOÀNG VP Nhận * Hà Nội: Kho Văn Điển T…" at bounding box center [410, 126] width 701 height 54
click at [712, 181] on input "0" at bounding box center [714, 181] width 63 height 11
click at [437, 228] on input "0" at bounding box center [456, 225] width 120 height 11
click at [582, 224] on input "0" at bounding box center [578, 225] width 120 height 11
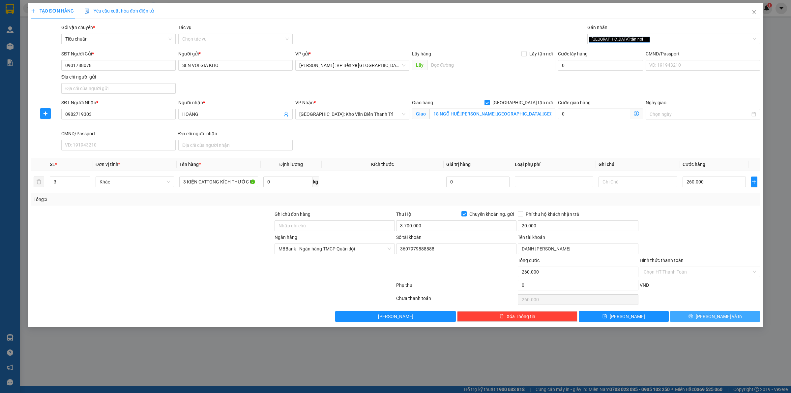
click at [710, 317] on span "[PERSON_NAME] và In" at bounding box center [719, 316] width 46 height 7
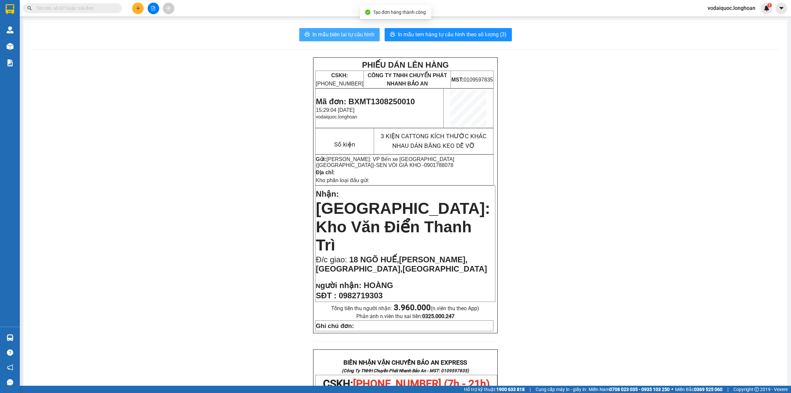
click at [349, 31] on span "In mẫu biên lai tự cấu hình" at bounding box center [344, 34] width 62 height 8
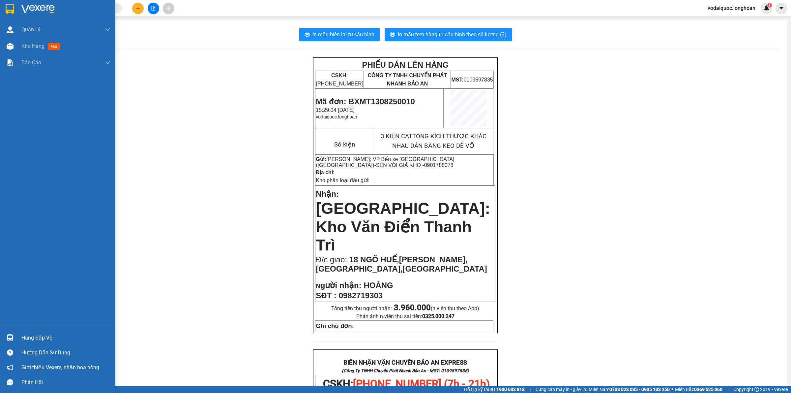
click at [20, 9] on div at bounding box center [57, 10] width 115 height 21
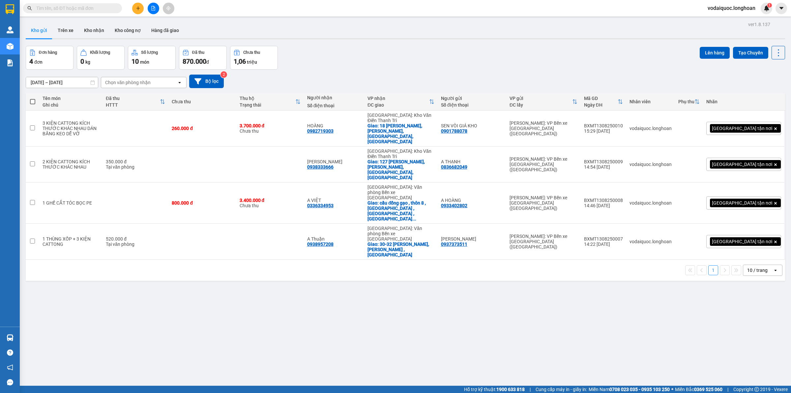
click at [82, 9] on input "text" at bounding box center [75, 8] width 78 height 7
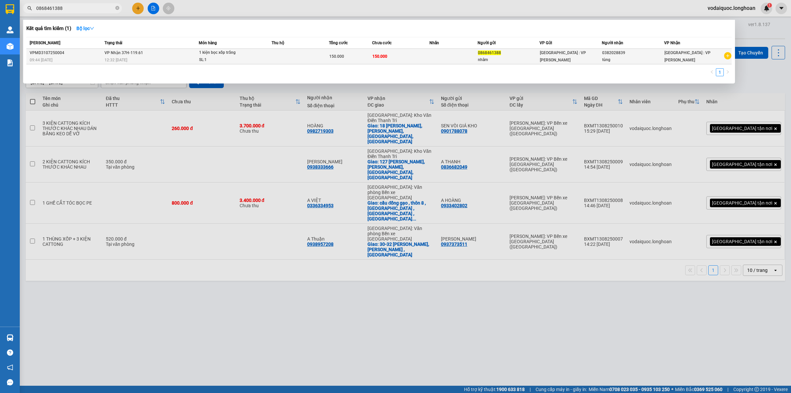
click at [375, 56] on span "150.000" at bounding box center [380, 56] width 15 height 5
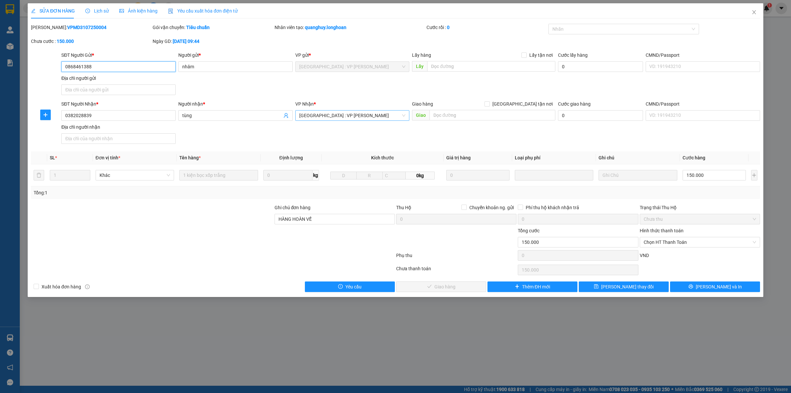
click at [360, 115] on span "[GEOGRAPHIC_DATA] : VP [PERSON_NAME]" at bounding box center [352, 115] width 106 height 10
click at [347, 83] on div "SĐT Người Gửi * 0868461388 Người gửi * nhâm VP gửi * Hà Nội : VP Nam Từ Liêm Lấ…" at bounding box center [410, 74] width 701 height 46
click at [361, 94] on div "SĐT Người Gửi * 0868461388 Người gửi * nhâm VP gửi * Hà Nội : VP Nam Từ Liêm Lấ…" at bounding box center [410, 74] width 701 height 46
click at [751, 11] on span "Close" at bounding box center [754, 12] width 18 height 18
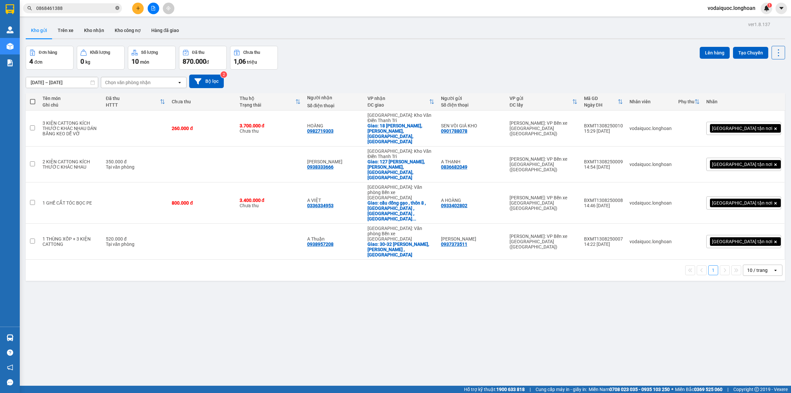
click at [117, 8] on icon "close-circle" at bounding box center [117, 8] width 4 height 4
click at [93, 29] on button "Kho nhận" at bounding box center [94, 30] width 31 height 16
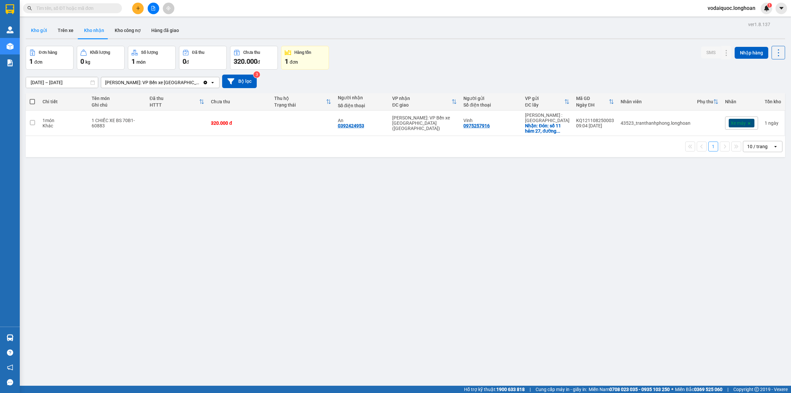
click at [38, 31] on button "Kho gửi" at bounding box center [39, 30] width 27 height 16
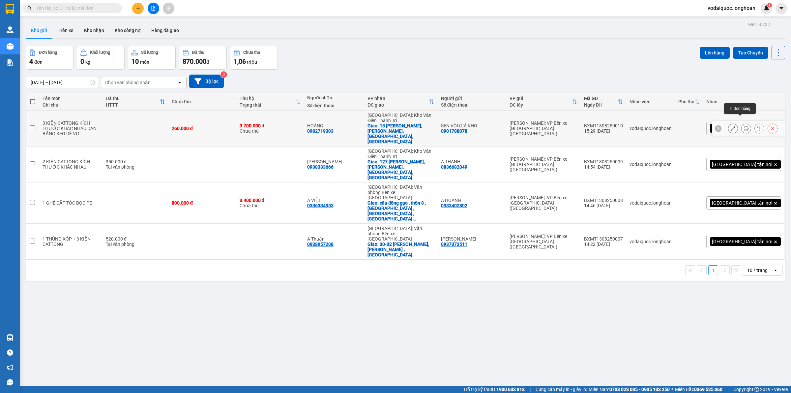
click at [744, 126] on icon at bounding box center [746, 128] width 5 height 5
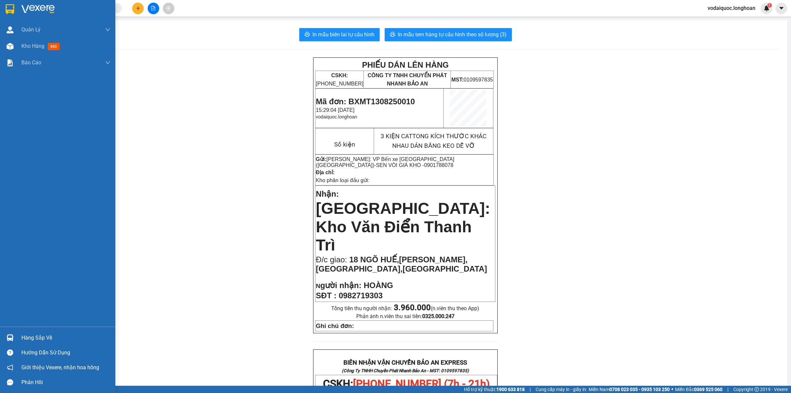
click at [18, 6] on div at bounding box center [57, 10] width 115 height 21
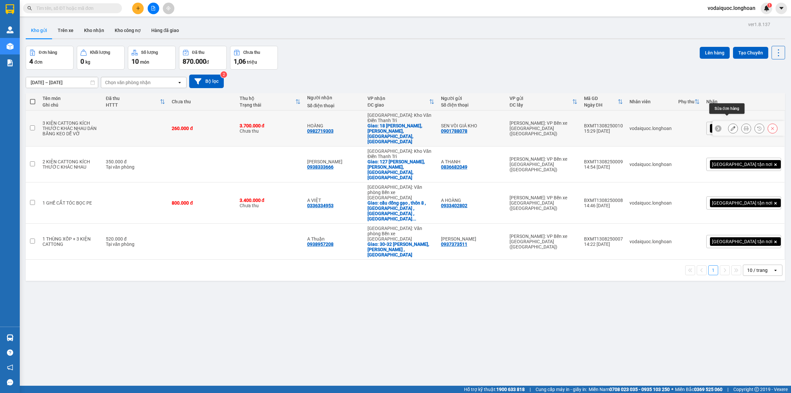
click at [731, 126] on icon at bounding box center [733, 128] width 5 height 5
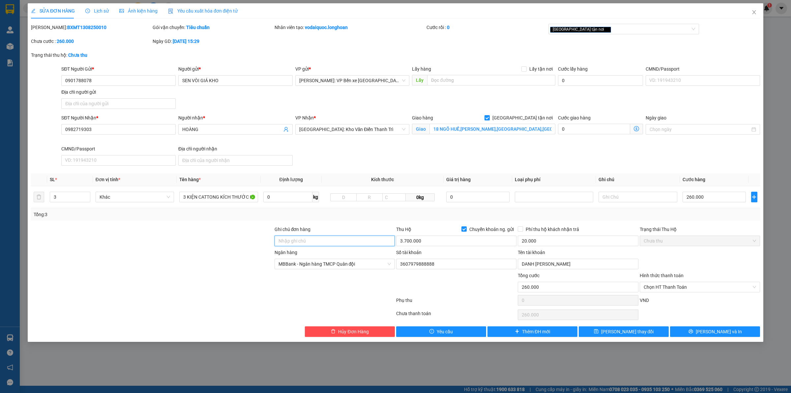
click at [316, 236] on input "Ghi chú đơn hàng" at bounding box center [335, 240] width 120 height 11
click at [714, 334] on span "[PERSON_NAME] và In" at bounding box center [719, 331] width 46 height 7
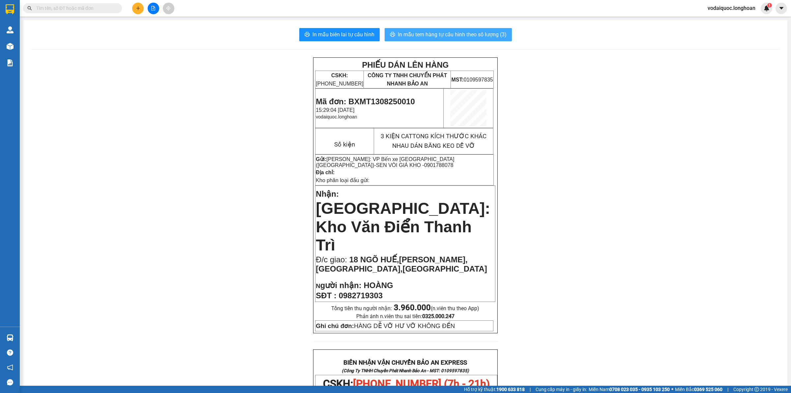
click at [436, 37] on span "In mẫu tem hàng tự cấu hình theo số lượng (3)" at bounding box center [452, 34] width 109 height 8
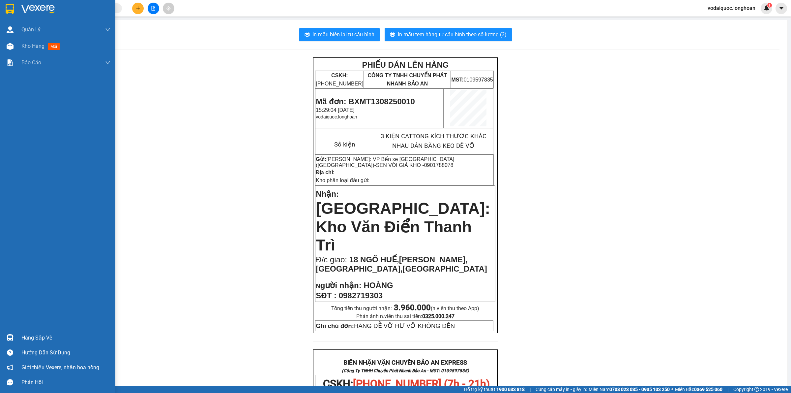
click at [50, 9] on img at bounding box center [37, 9] width 33 height 10
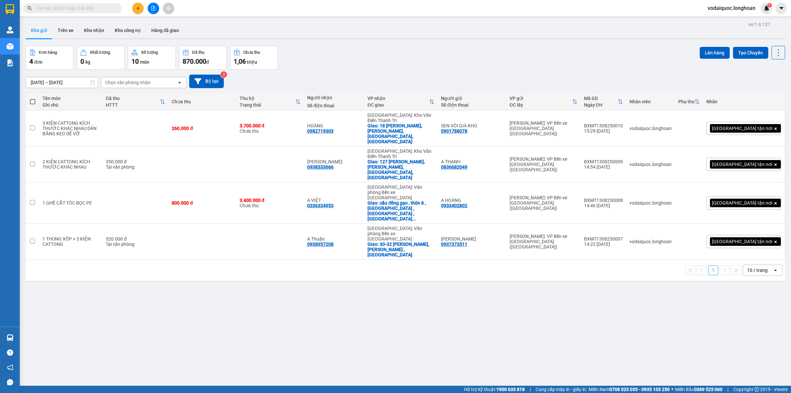
click at [105, 7] on input "text" at bounding box center [75, 8] width 78 height 7
click at [86, 6] on input "text" at bounding box center [75, 8] width 78 height 7
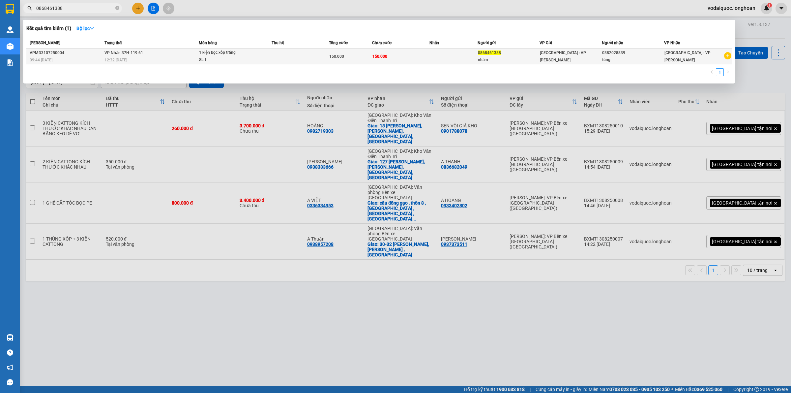
click at [132, 53] on span "VP Nhận 37H-119.61" at bounding box center [123, 52] width 39 height 5
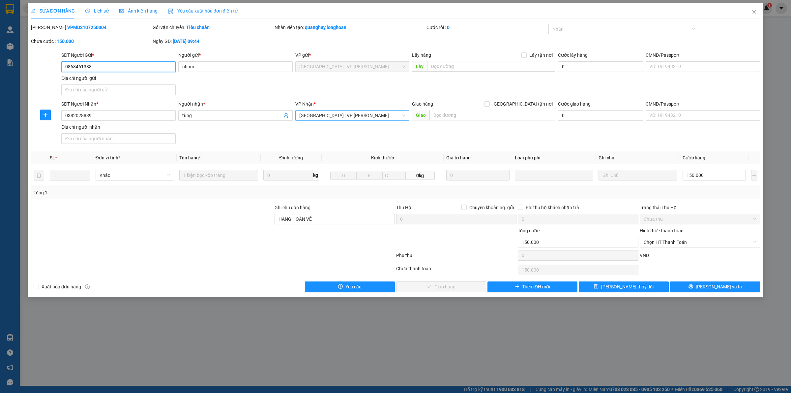
click at [394, 113] on span "[GEOGRAPHIC_DATA] : VP [PERSON_NAME]" at bounding box center [352, 115] width 106 height 10
click at [371, 65] on span "[GEOGRAPHIC_DATA] : VP [PERSON_NAME]" at bounding box center [352, 67] width 106 height 10
click at [471, 137] on div "SĐT Người Nhận * 0382028839 Người nhận * tùng VP Nhận * Hà Nội : VP Nam Từ Liêm…" at bounding box center [410, 123] width 701 height 46
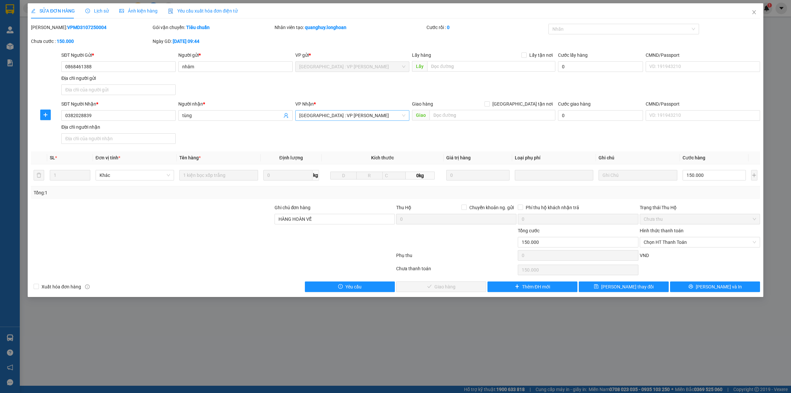
click at [360, 111] on span "[GEOGRAPHIC_DATA] : VP [PERSON_NAME]" at bounding box center [352, 115] width 106 height 10
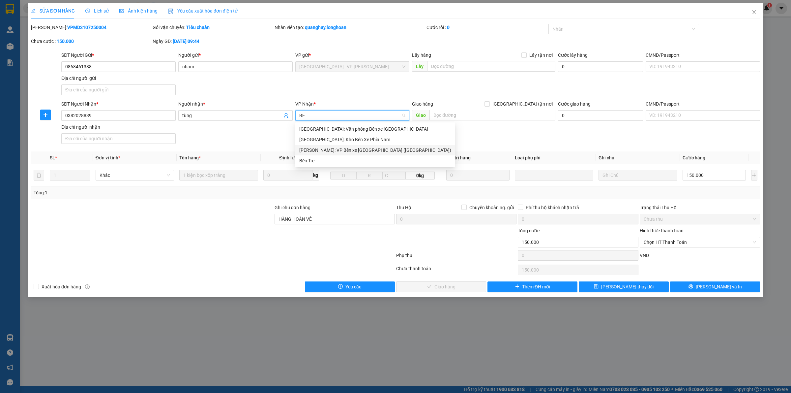
click at [337, 151] on div "[PERSON_NAME]: VP Bến xe [GEOGRAPHIC_DATA] ([GEOGRAPHIC_DATA])" at bounding box center [375, 149] width 152 height 7
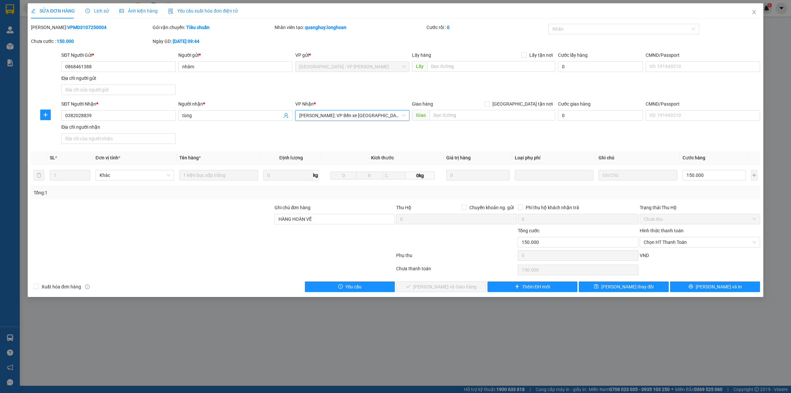
click at [401, 137] on div "SĐT Người Nhận * 0382028839 Người nhận * tùng VP Nhận * Hồ Chí Minh: VP Bến xe …" at bounding box center [410, 123] width 701 height 46
click at [402, 115] on span "[PERSON_NAME]: VP Bến xe [GEOGRAPHIC_DATA] ([GEOGRAPHIC_DATA])" at bounding box center [352, 115] width 106 height 10
click at [413, 89] on div "SĐT Người Gửi * 0868461388 Người gửi * nhâm VP gửi * Hà Nội : VP Nam Từ Liêm Lấ…" at bounding box center [410, 74] width 701 height 46
click at [466, 80] on div "SĐT Người Gửi * 0868461388 Người gửi * nhâm VP gửi * Hà Nội : VP Nam Từ Liêm Lấ…" at bounding box center [410, 74] width 701 height 46
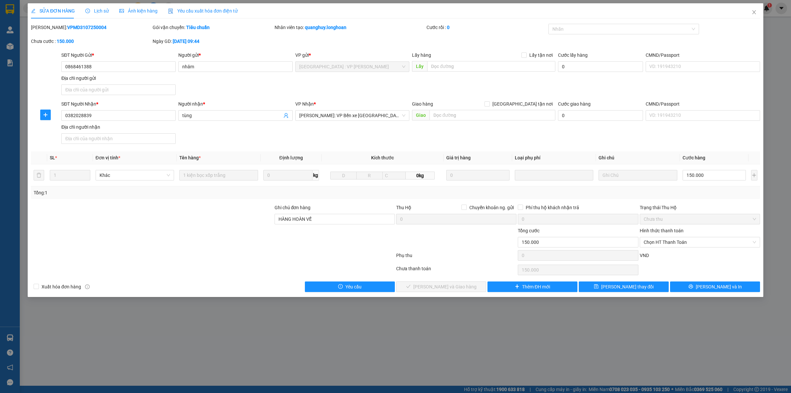
click at [98, 9] on span "Lịch sử" at bounding box center [96, 10] width 23 height 5
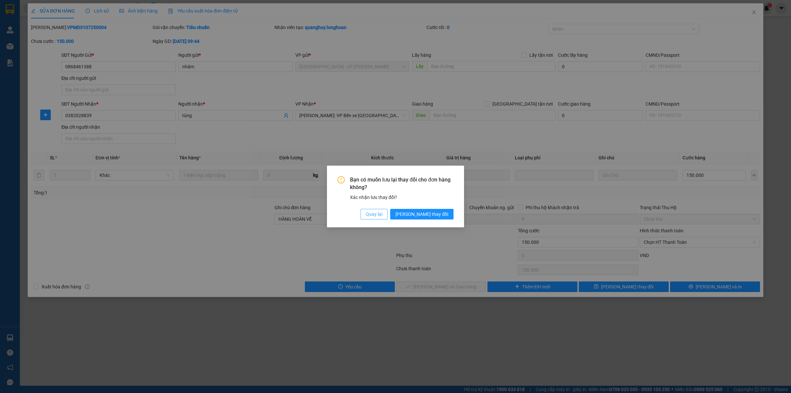
click at [382, 212] on span "Quay lại" at bounding box center [374, 213] width 16 height 7
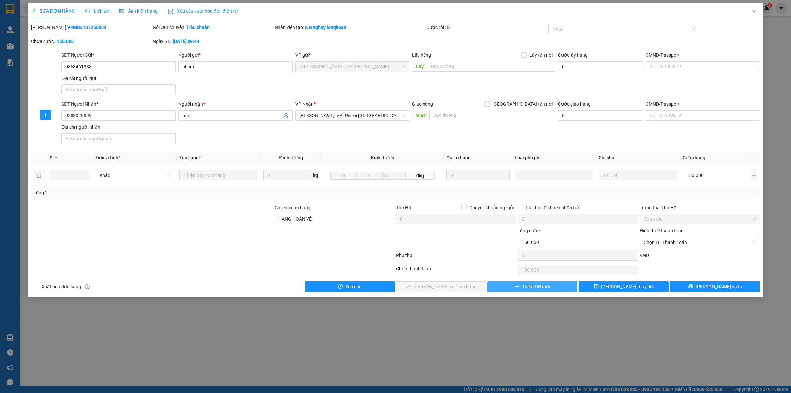
click at [529, 288] on span "Thêm ĐH mới" at bounding box center [536, 286] width 28 height 7
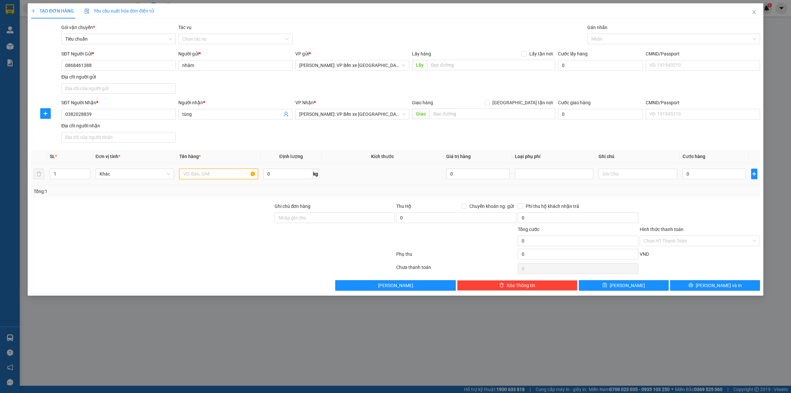
click at [200, 172] on input "text" at bounding box center [218, 173] width 78 height 11
click at [211, 177] on input "text" at bounding box center [218, 173] width 78 height 11
click at [375, 114] on span "[PERSON_NAME]: VP Bến xe [GEOGRAPHIC_DATA] ([GEOGRAPHIC_DATA])" at bounding box center [352, 114] width 106 height 10
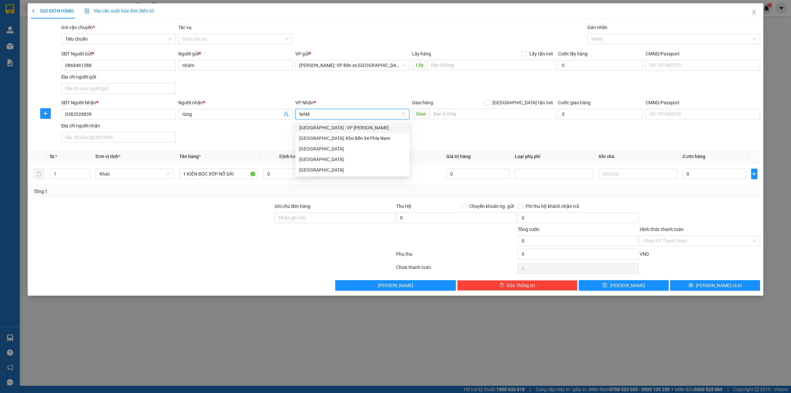
click at [344, 130] on div "[GEOGRAPHIC_DATA] : VP [PERSON_NAME]" at bounding box center [352, 127] width 106 height 7
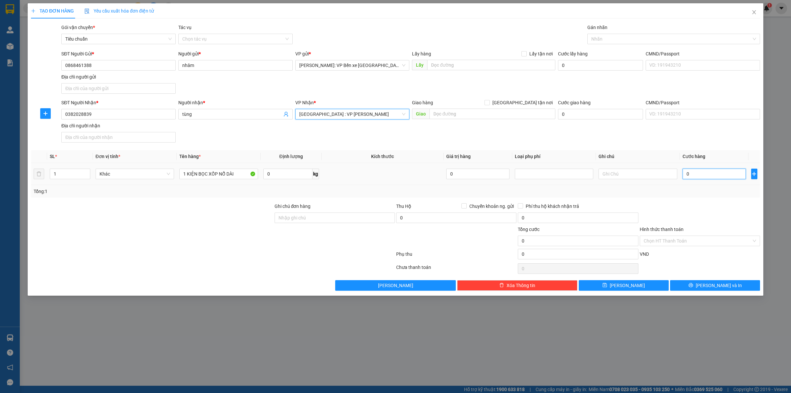
click at [701, 173] on input "0" at bounding box center [714, 173] width 63 height 11
drag, startPoint x: 100, startPoint y: 65, endPoint x: 65, endPoint y: 65, distance: 34.9
click at [65, 65] on input "0868461388" at bounding box center [118, 65] width 114 height 11
click at [116, 110] on input "0382028839" at bounding box center [118, 114] width 114 height 11
paste input "0868461388"
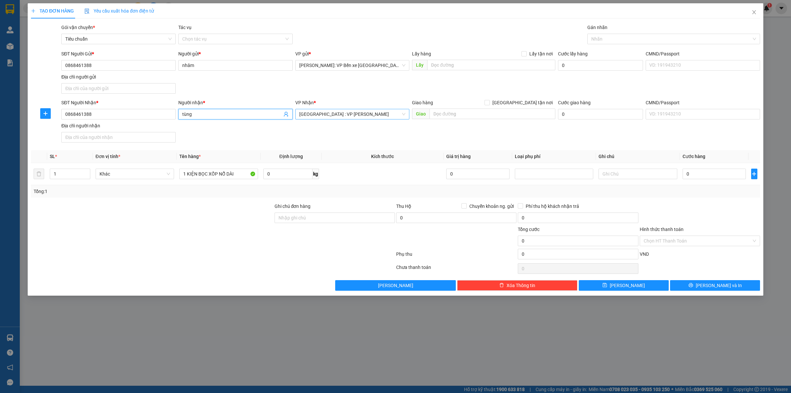
click at [215, 115] on input "tùng" at bounding box center [232, 113] width 100 height 7
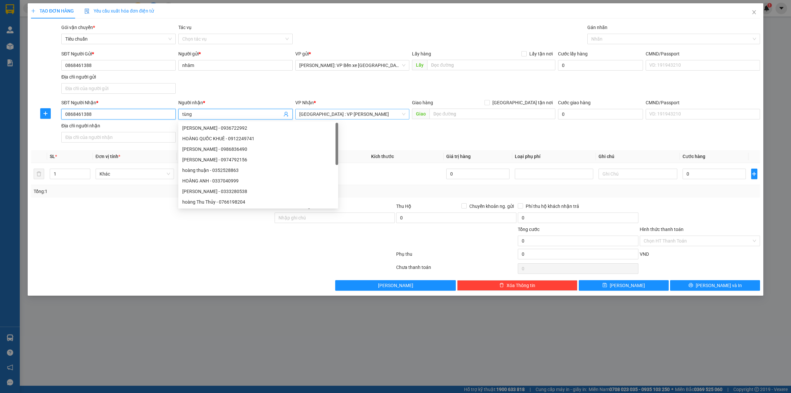
click at [142, 114] on input "0868461388" at bounding box center [118, 114] width 114 height 11
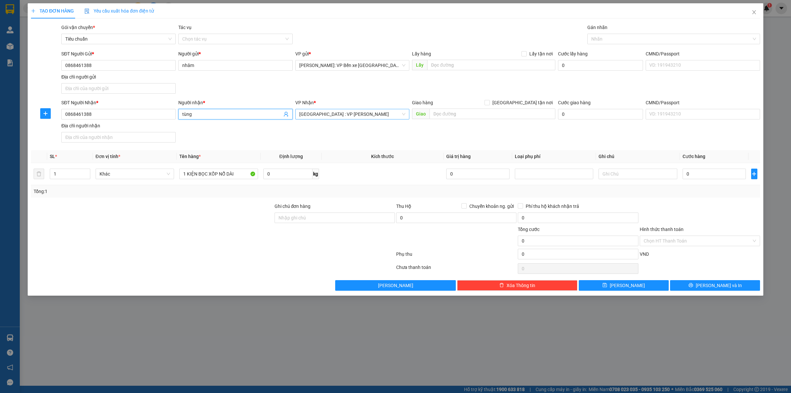
click at [202, 113] on input "tùng" at bounding box center [232, 113] width 100 height 7
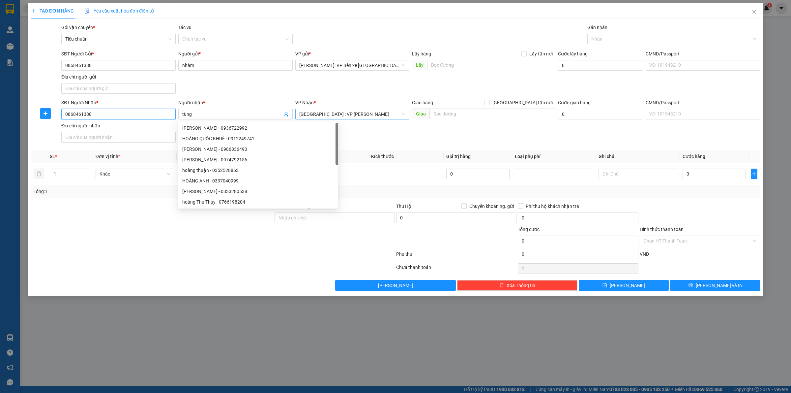
click at [144, 116] on input "0868461388" at bounding box center [118, 114] width 114 height 11
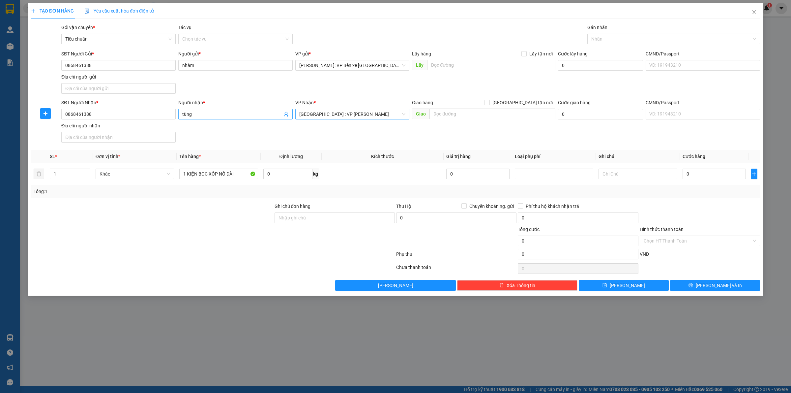
click at [231, 115] on input "tùng" at bounding box center [232, 113] width 100 height 7
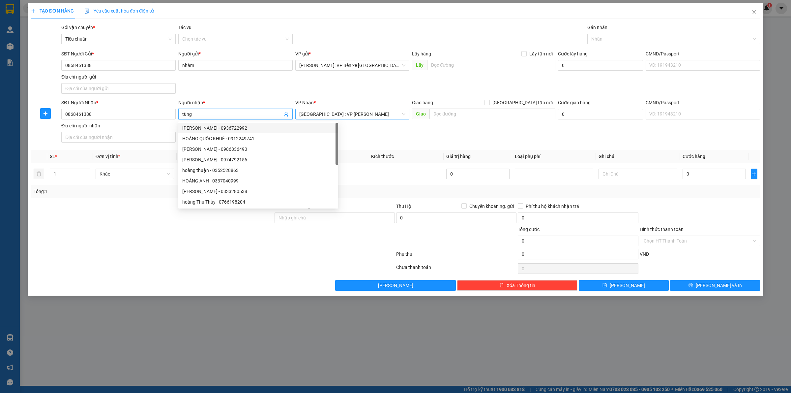
click at [205, 109] on span "tùng" at bounding box center [235, 114] width 114 height 11
click at [211, 111] on input "tùng" at bounding box center [232, 113] width 100 height 7
click at [228, 83] on div "SĐT Người Gửi * 0868461388 Người gửi * nhâm VP gửi * Hồ Chí Minh: VP Bến xe Miề…" at bounding box center [410, 73] width 701 height 46
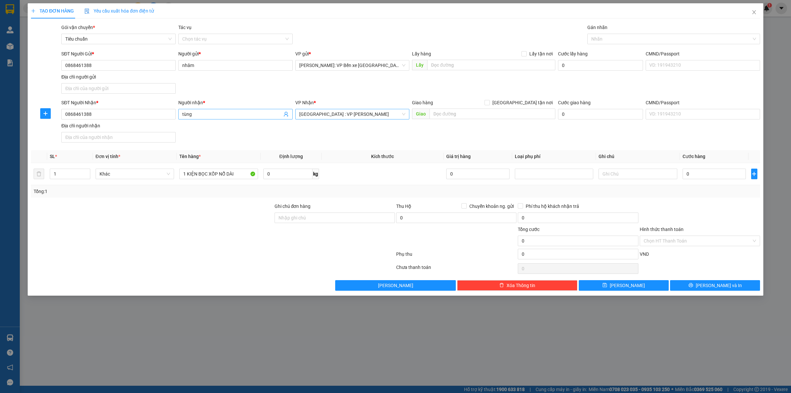
click at [205, 114] on input "tùng" at bounding box center [232, 113] width 100 height 7
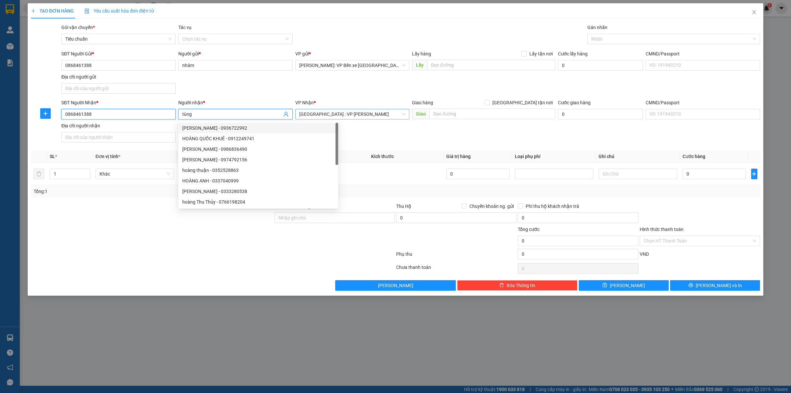
click at [134, 114] on input "0868461388" at bounding box center [118, 114] width 114 height 11
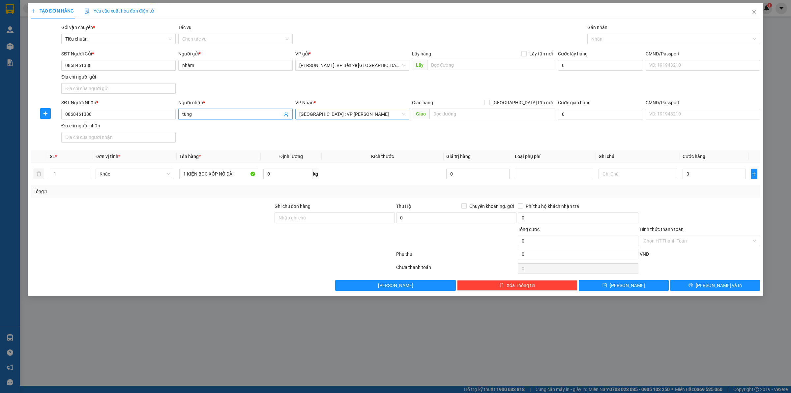
click at [209, 113] on input "tùng" at bounding box center [232, 113] width 100 height 7
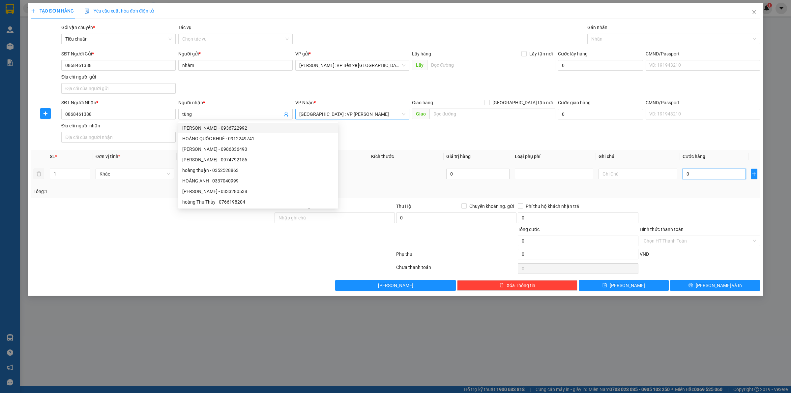
click at [708, 169] on input "0" at bounding box center [714, 173] width 63 height 11
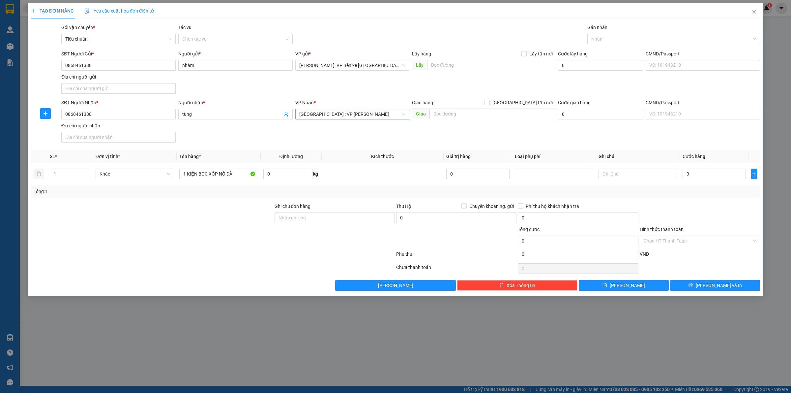
click at [224, 93] on div "SĐT Người Gửi * 0868461388 Người gửi * nhâm VP gửi * Hồ Chí Minh: VP Bến xe Miề…" at bounding box center [410, 73] width 701 height 46
click at [447, 31] on div "Gói vận chuyển * Tiêu chuẩn Tác vụ Chọn tác vụ Gán nhãn Nhãn" at bounding box center [410, 35] width 701 height 23
click at [753, 12] on icon "close" at bounding box center [754, 12] width 5 height 5
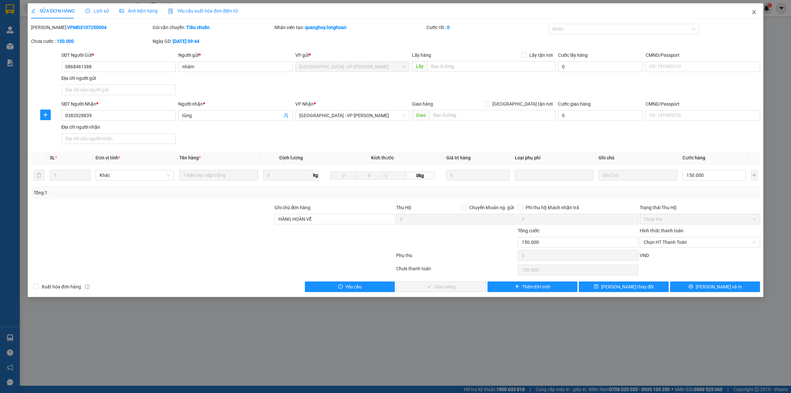
click at [754, 12] on icon "close" at bounding box center [754, 12] width 4 height 4
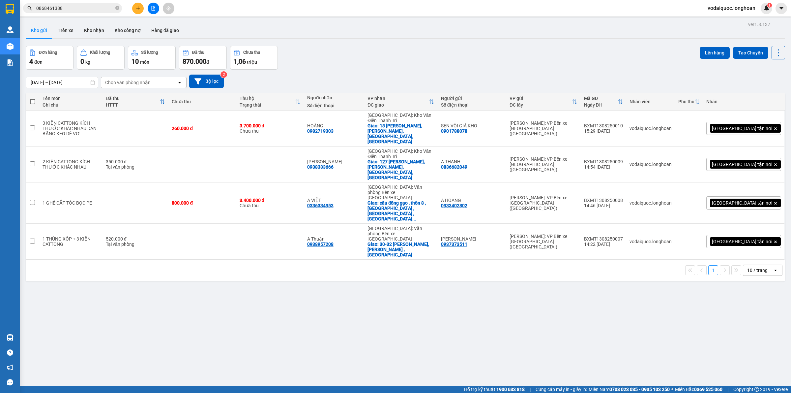
click at [86, 8] on input "0868461388" at bounding box center [75, 8] width 78 height 7
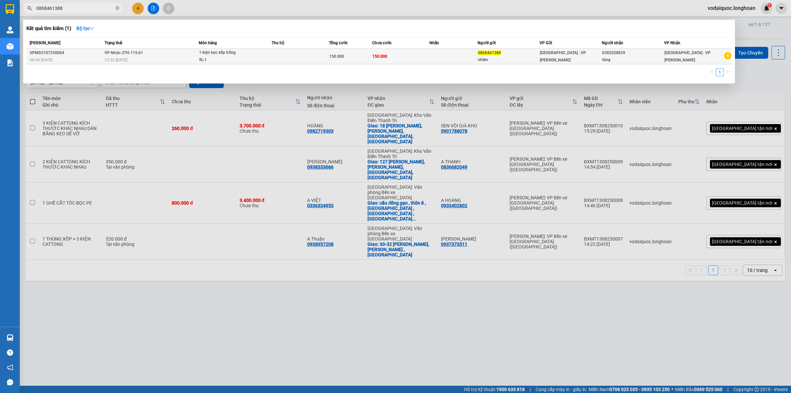
click at [727, 55] on icon "plus-circle" at bounding box center [727, 55] width 7 height 7
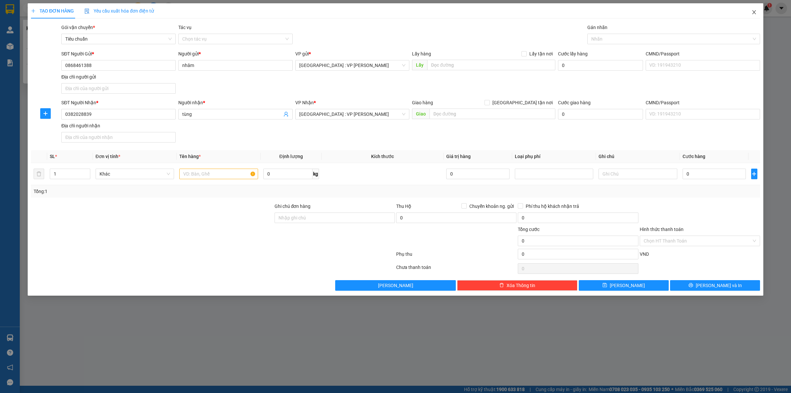
click at [752, 10] on icon "close" at bounding box center [754, 12] width 5 height 5
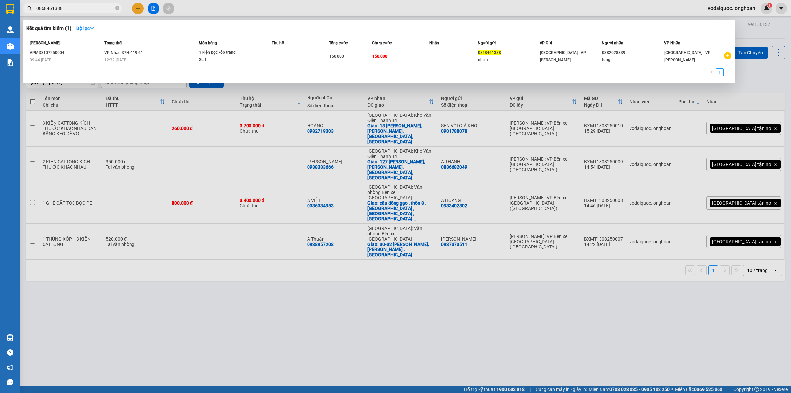
click at [250, 255] on div at bounding box center [395, 196] width 791 height 393
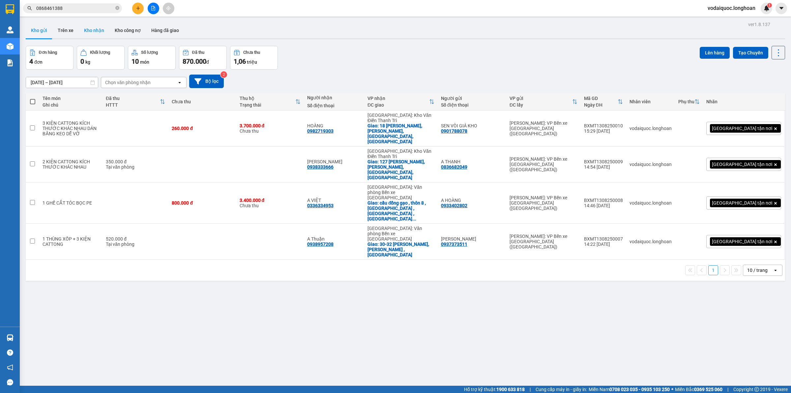
click at [95, 28] on button "Kho nhận" at bounding box center [94, 30] width 31 height 16
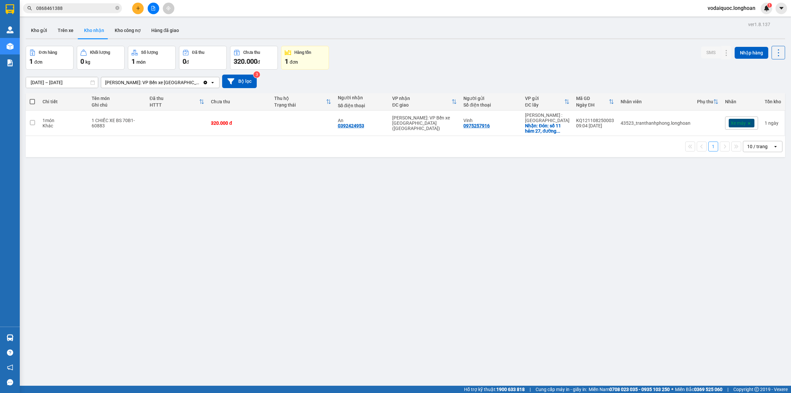
click at [82, 30] on button "Kho nhận" at bounding box center [94, 30] width 31 height 16
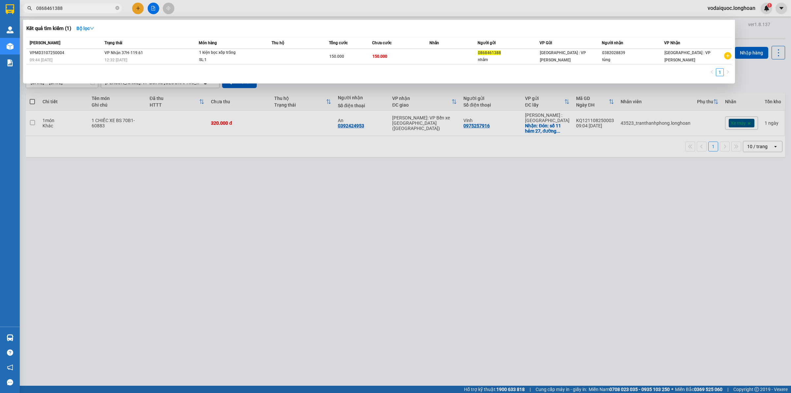
click at [89, 6] on input "0868461388" at bounding box center [75, 8] width 78 height 7
click at [647, 58] on div "tùng" at bounding box center [633, 59] width 62 height 7
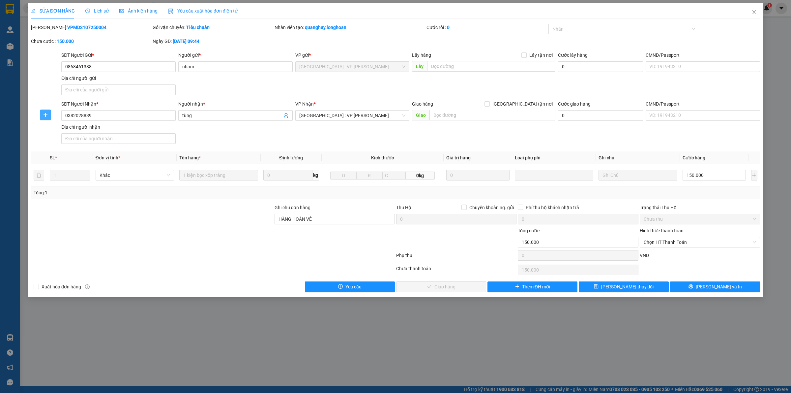
click at [45, 113] on icon "plus" at bounding box center [45, 114] width 5 height 5
click at [59, 139] on span "Chuyển hoàn" at bounding box center [57, 138] width 27 height 7
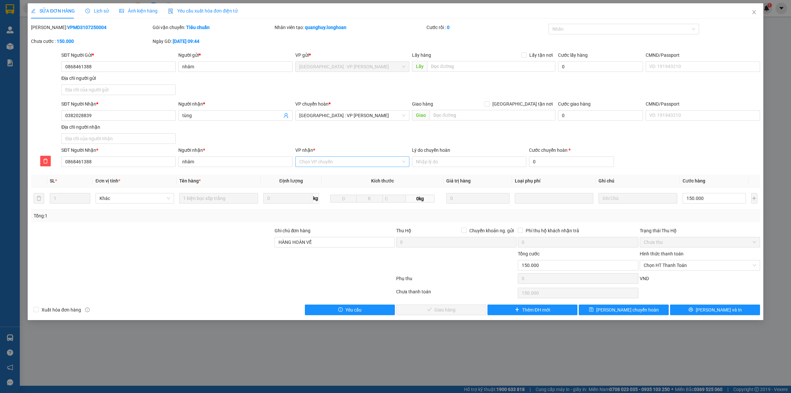
click at [336, 159] on input "VP nhận *" at bounding box center [350, 162] width 102 height 10
click at [343, 162] on input "VP nhận *" at bounding box center [350, 162] width 102 height 10
click at [753, 13] on icon "close" at bounding box center [754, 12] width 5 height 5
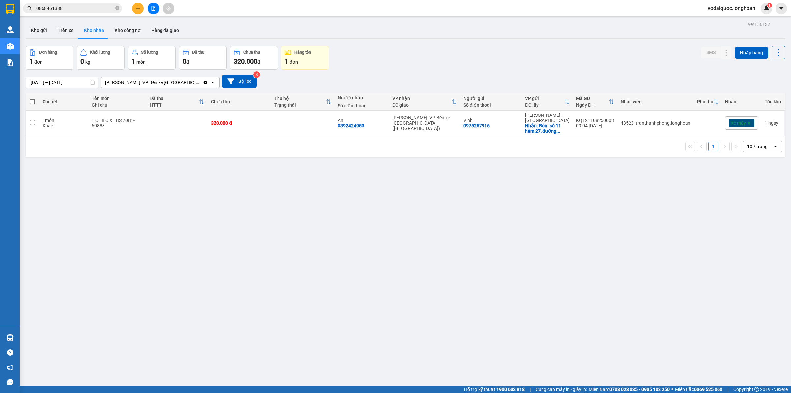
click at [96, 30] on button "Kho nhận" at bounding box center [94, 30] width 31 height 16
click at [41, 30] on button "Kho gửi" at bounding box center [39, 30] width 27 height 16
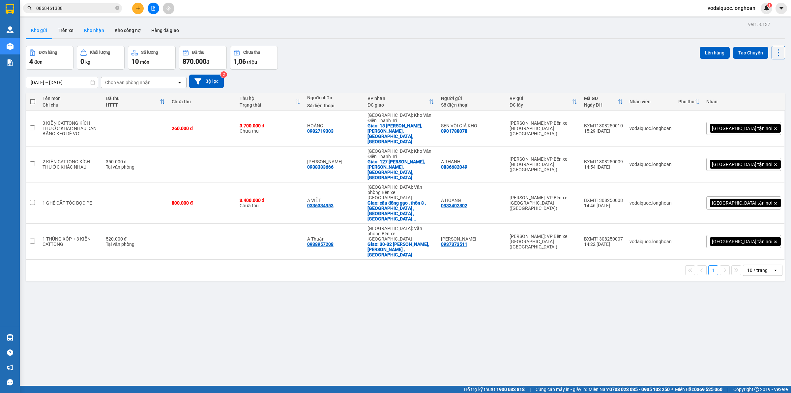
click at [94, 31] on button "Kho nhận" at bounding box center [94, 30] width 31 height 16
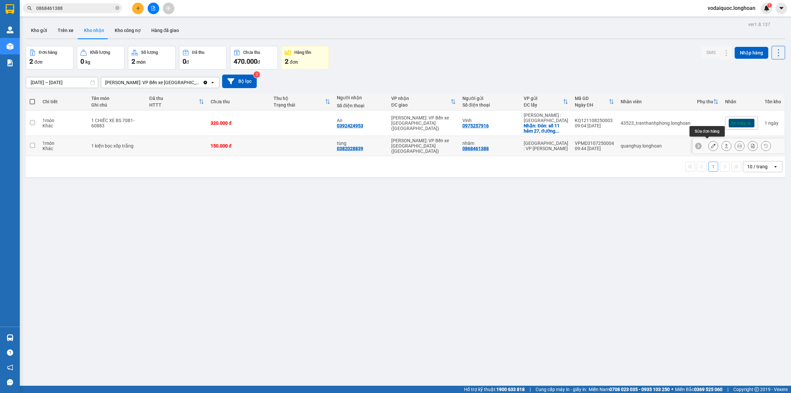
click at [710, 142] on button at bounding box center [713, 146] width 9 height 12
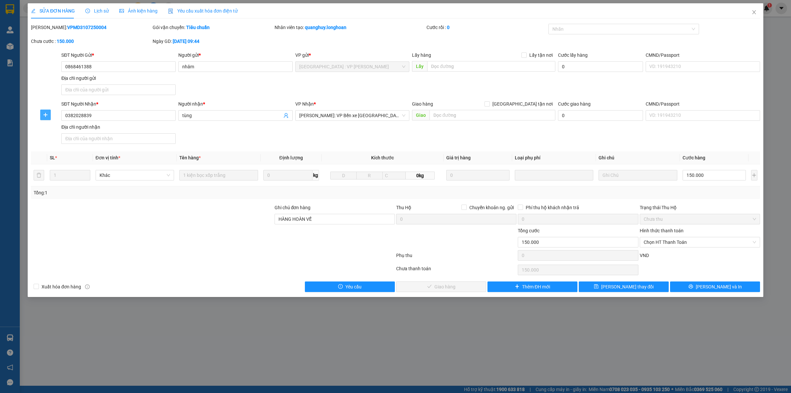
click at [47, 113] on icon "plus" at bounding box center [45, 114] width 5 height 5
click at [58, 141] on span "Chuyển hoàn" at bounding box center [57, 138] width 27 height 7
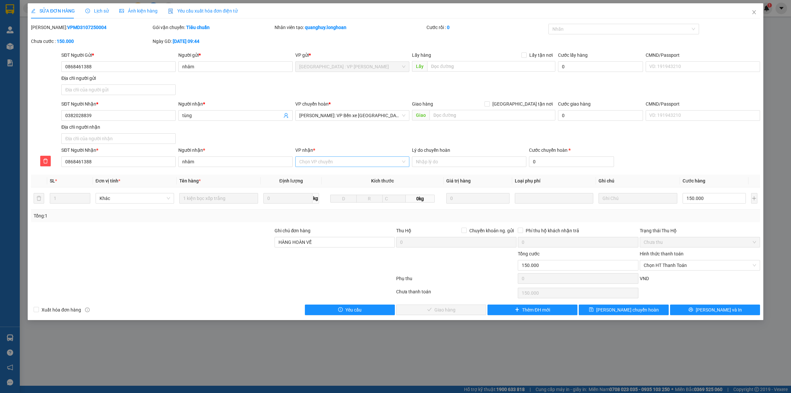
click at [326, 162] on input "VP nhận *" at bounding box center [350, 162] width 102 height 10
click at [341, 177] on div "[GEOGRAPHIC_DATA] : VP [PERSON_NAME]" at bounding box center [352, 175] width 106 height 7
click at [713, 310] on span "[PERSON_NAME] và In" at bounding box center [719, 309] width 46 height 7
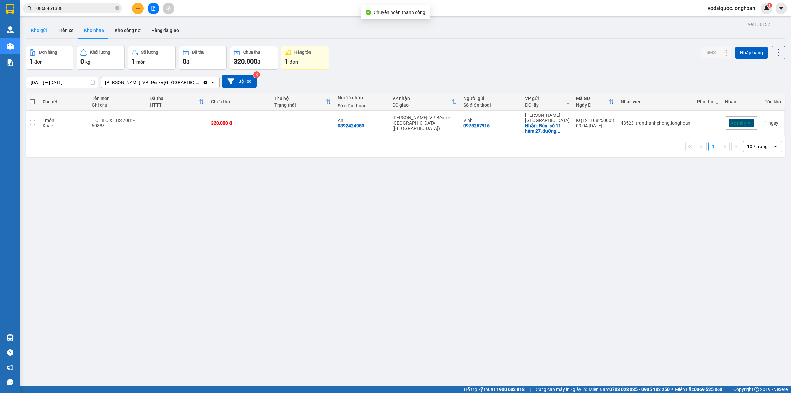
click at [37, 28] on button "Kho gửi" at bounding box center [39, 30] width 27 height 16
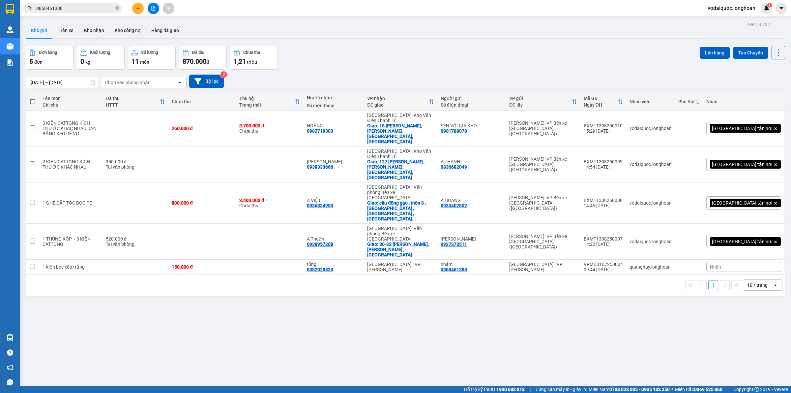
click at [75, 5] on input "0868461388" at bounding box center [75, 8] width 78 height 7
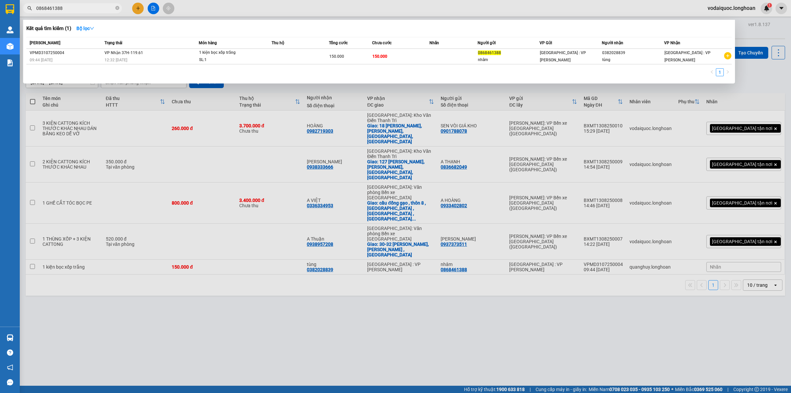
click at [83, 5] on input "0868461388" at bounding box center [75, 8] width 78 height 7
drag, startPoint x: 73, startPoint y: 4, endPoint x: 50, endPoint y: 6, distance: 22.8
click at [50, 6] on span "0868461388" at bounding box center [72, 8] width 99 height 10
drag, startPoint x: 66, startPoint y: 8, endPoint x: 37, endPoint y: 9, distance: 29.7
click at [37, 9] on input "0868461388" at bounding box center [75, 8] width 78 height 7
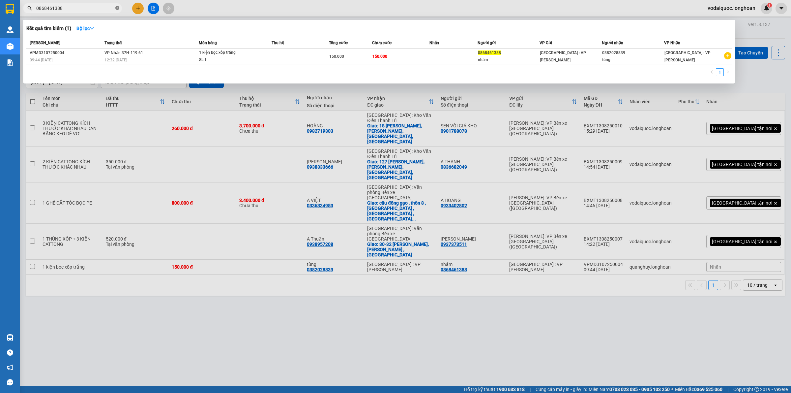
click at [119, 7] on icon "close-circle" at bounding box center [117, 8] width 4 height 4
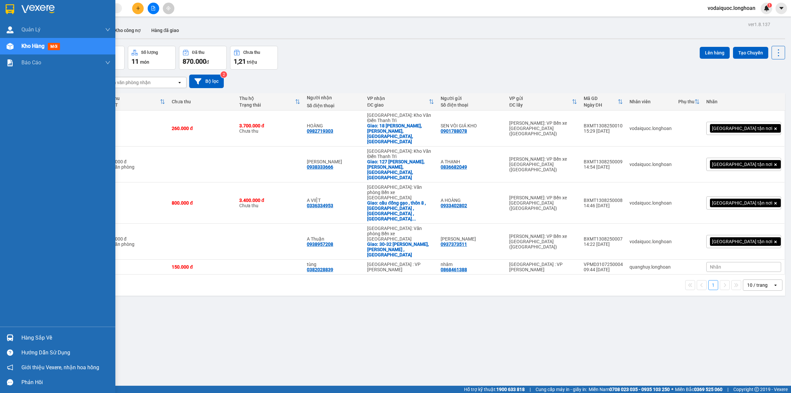
click at [2, 4] on div at bounding box center [57, 10] width 115 height 21
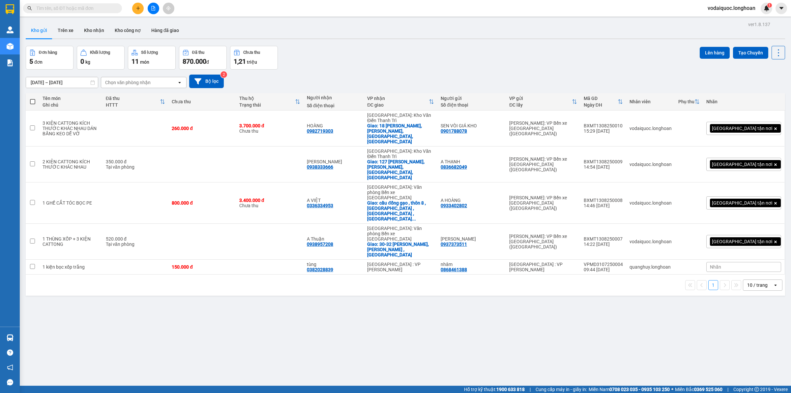
click at [78, 6] on input "text" at bounding box center [75, 8] width 78 height 7
click at [744, 264] on icon at bounding box center [746, 266] width 5 height 5
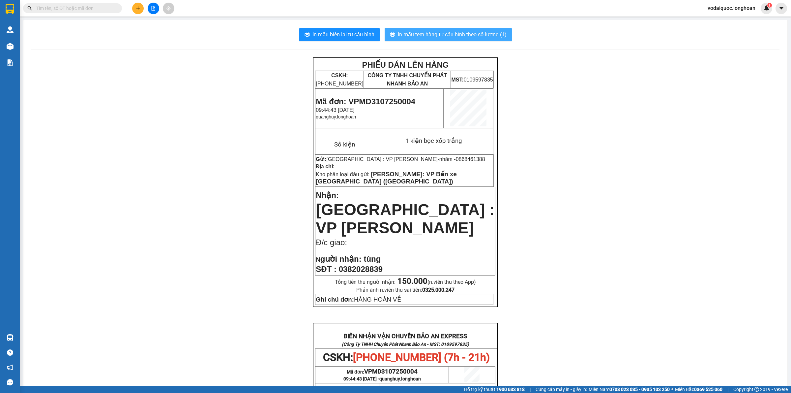
click at [456, 32] on span "In mẫu tem hàng tự cấu hình theo số lượng (1)" at bounding box center [452, 34] width 109 height 8
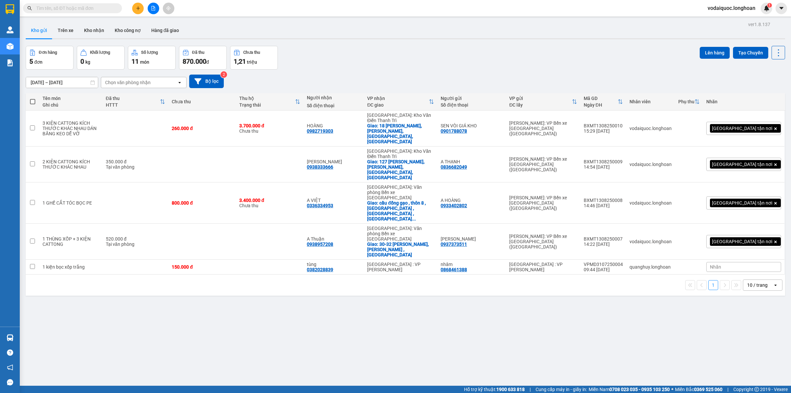
click at [95, 7] on input "text" at bounding box center [75, 8] width 78 height 7
click at [137, 7] on icon "plus" at bounding box center [138, 8] width 5 height 5
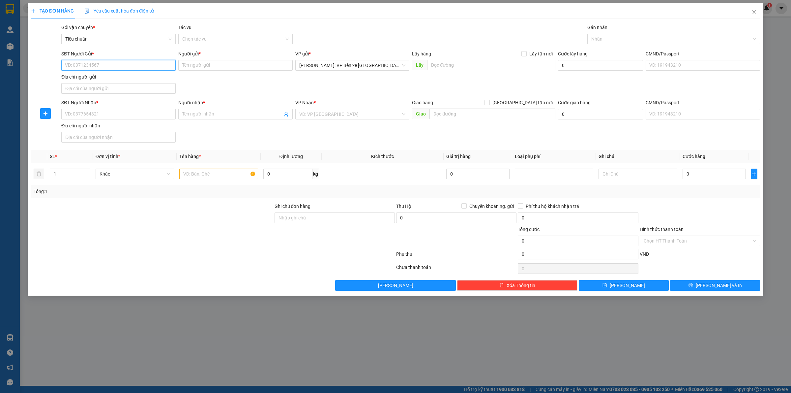
click at [95, 68] on input "SĐT Người Gửi *" at bounding box center [118, 65] width 114 height 11
click at [85, 64] on input "SĐT Người Gửi *" at bounding box center [118, 65] width 114 height 11
type input "0918920536"
click at [129, 77] on div "0918920536 - CHỊ NIÊN" at bounding box center [118, 78] width 106 height 7
type input "CHỊ NIÊN"
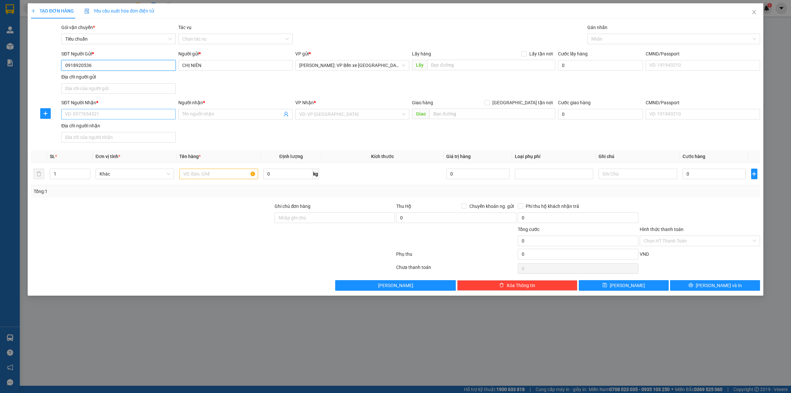
type input "0918920536"
click at [114, 111] on input "SĐT Người Nhận *" at bounding box center [118, 114] width 114 height 11
click at [100, 114] on input "SĐT Người Nhận *" at bounding box center [118, 114] width 114 height 11
type input "0931808528"
click at [215, 113] on input "Người nhận *" at bounding box center [232, 113] width 100 height 7
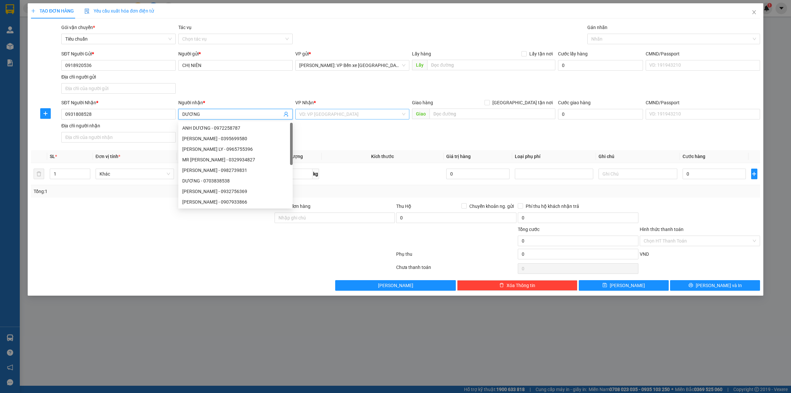
type input "DƯƠNG"
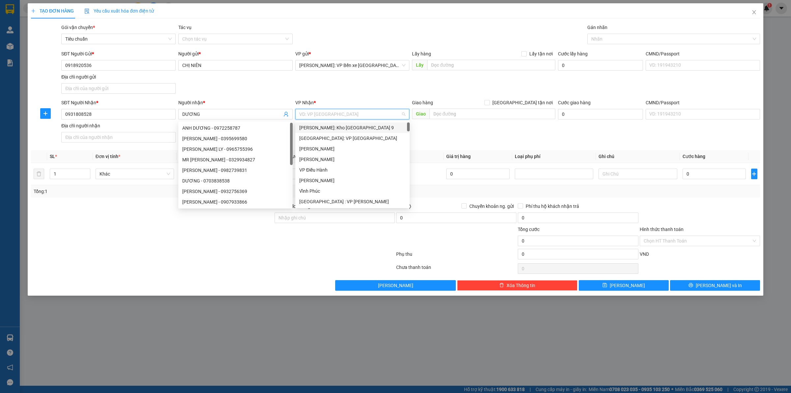
click at [348, 114] on input "search" at bounding box center [350, 114] width 102 height 10
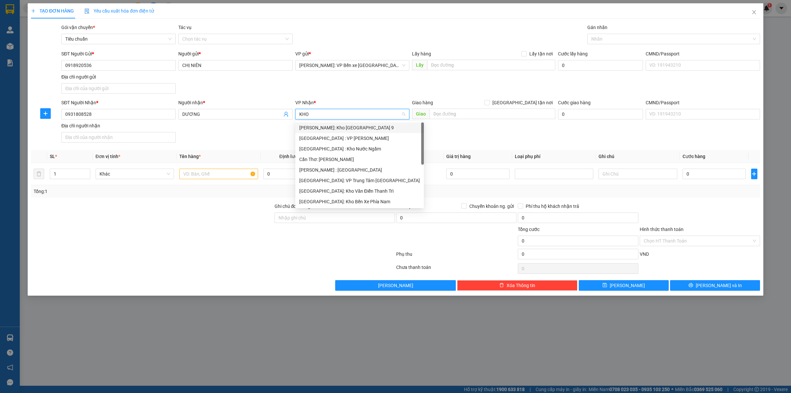
type input "KHO"
click at [365, 167] on div "[GEOGRAPHIC_DATA]: Kho Văn Điển Thanh Trì" at bounding box center [352, 169] width 106 height 7
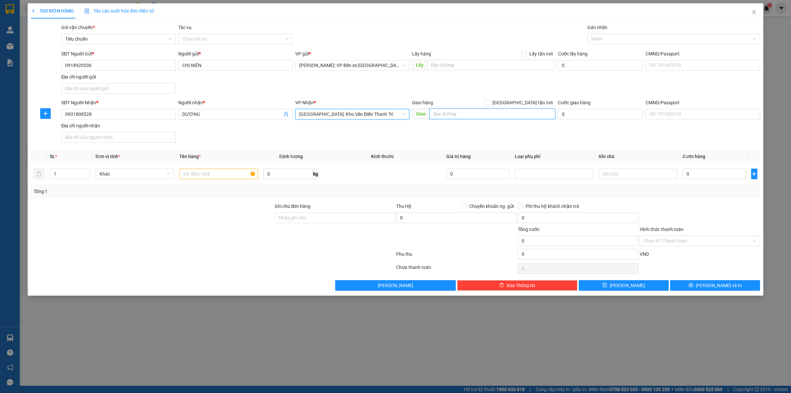
click at [466, 111] on input "text" at bounding box center [493, 113] width 126 height 11
type input "138 HỒ TRÙNG MẬU,BẮC TỪ [GEOGRAPHIC_DATA],[GEOGRAPHIC_DATA]"
click at [526, 101] on span "[GEOGRAPHIC_DATA] tận nơi" at bounding box center [523, 102] width 66 height 7
click at [489, 101] on input "[GEOGRAPHIC_DATA] tận nơi" at bounding box center [487, 102] width 5 height 5
checkbox input "true"
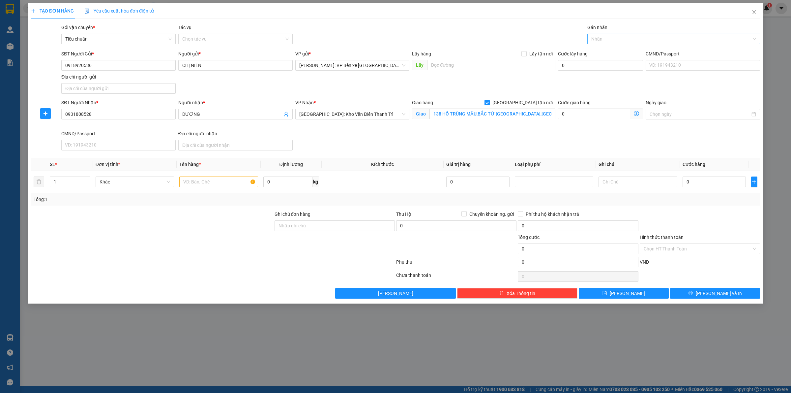
click at [615, 42] on div at bounding box center [670, 39] width 163 height 8
type input "GIAO"
click at [622, 48] on div "[GEOGRAPHIC_DATA] tận nơi" at bounding box center [673, 52] width 173 height 11
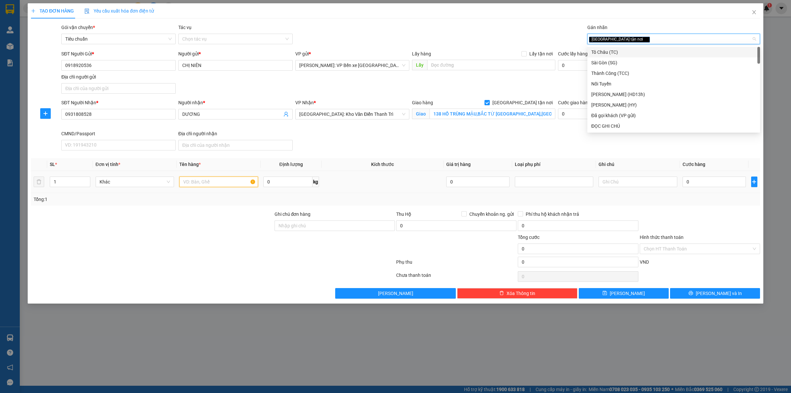
click at [198, 177] on input "text" at bounding box center [218, 181] width 78 height 11
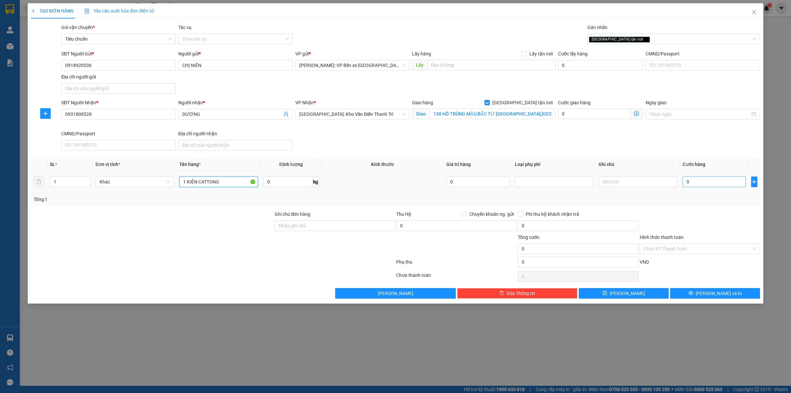
type input "1 KIỆN CATTONG"
click at [712, 184] on input "0" at bounding box center [714, 181] width 63 height 11
type input "1"
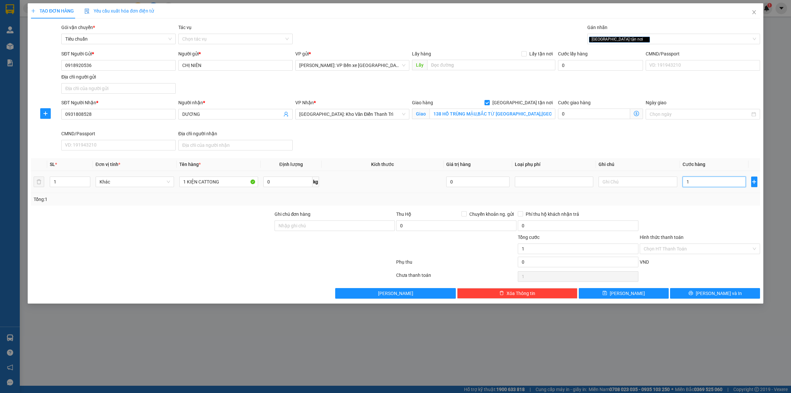
type input "10"
type input "100"
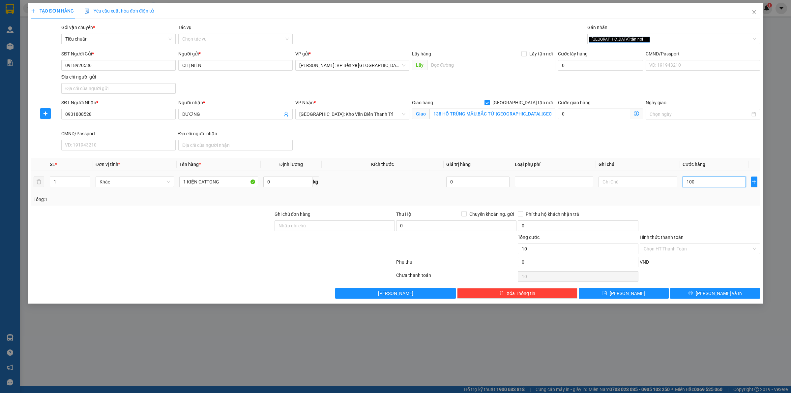
type input "100"
type input "1.000"
type input "10.000"
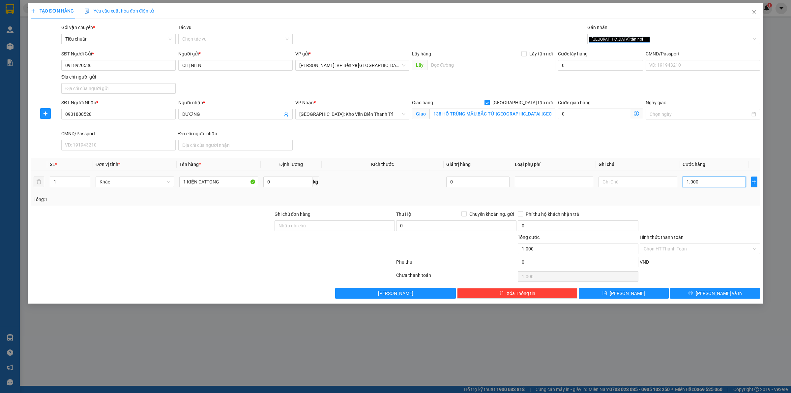
type input "10.000"
type input "100.000"
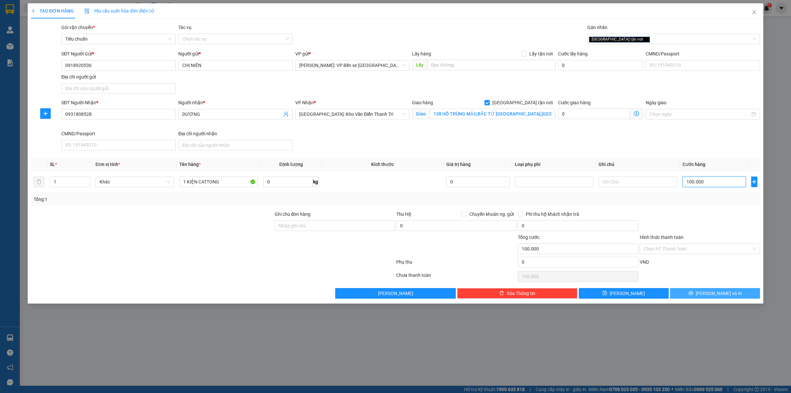
type input "100.000"
click at [724, 292] on span "[PERSON_NAME] và In" at bounding box center [719, 292] width 46 height 7
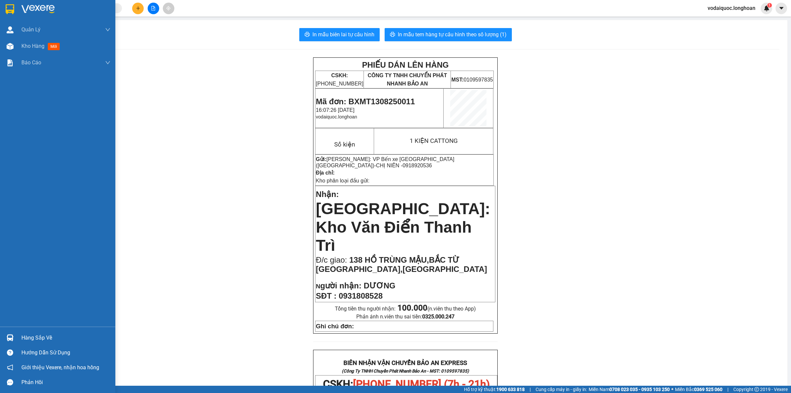
click at [45, 8] on img at bounding box center [37, 9] width 33 height 10
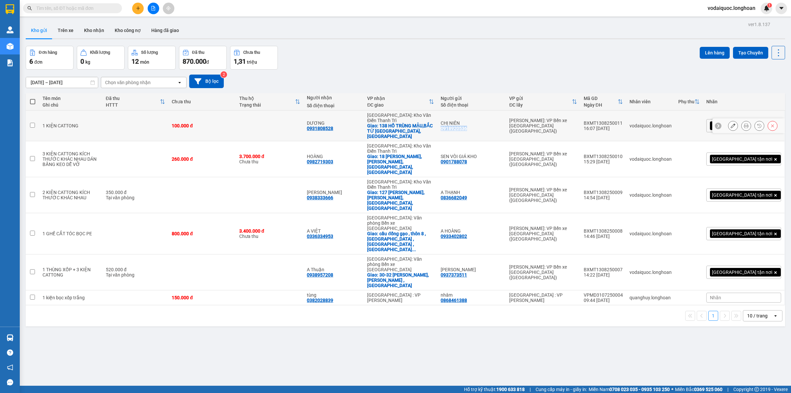
drag, startPoint x: 467, startPoint y: 123, endPoint x: 493, endPoint y: 122, distance: 26.0
click at [493, 122] on div "CHỊ NIÊN 0918920536" at bounding box center [472, 125] width 62 height 11
checkbox input "true"
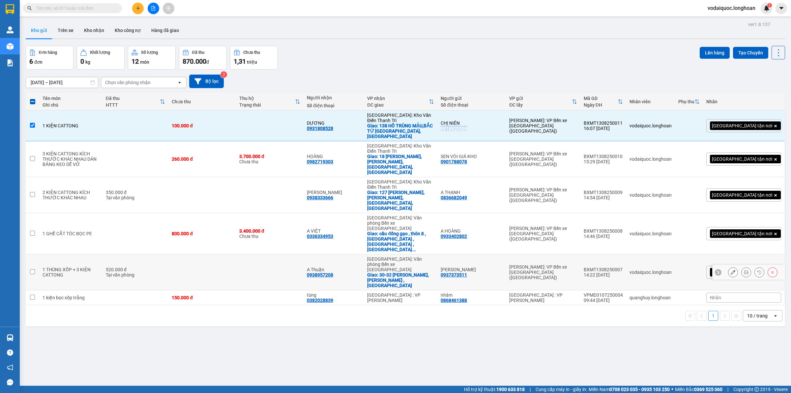
copy div "0918920536"
click at [731, 123] on icon at bounding box center [733, 125] width 5 height 5
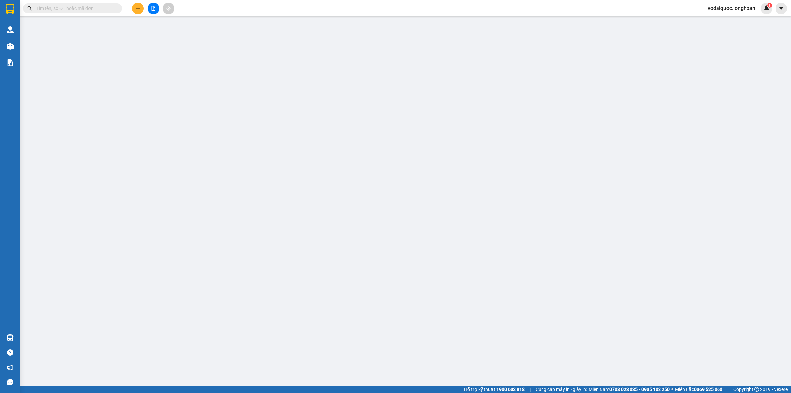
type input "0918920536"
type input "CHỊ NIÊN"
type input "0931808528"
type input "DƯƠNG"
checkbox input "true"
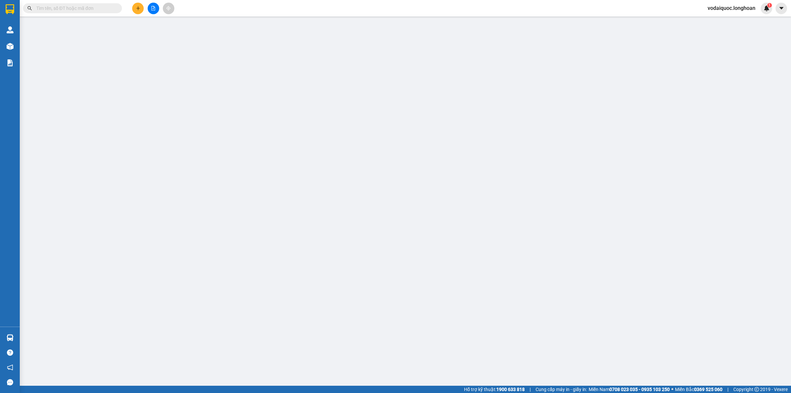
type input "138 HỒ TRÙNG MẬU,BẮC TỪ [GEOGRAPHIC_DATA],[GEOGRAPHIC_DATA]"
type input "100.000"
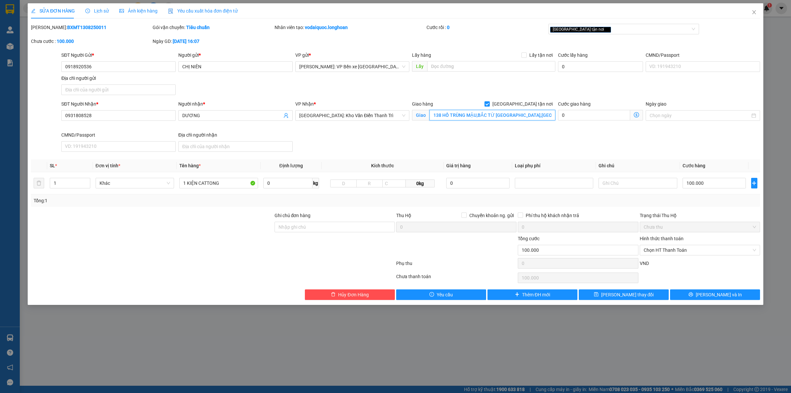
click at [442, 114] on input "138 HỒ TRÙNG MẬU,BẮC TỪ [GEOGRAPHIC_DATA],[GEOGRAPHIC_DATA]" at bounding box center [493, 115] width 126 height 11
click at [440, 116] on input "138 HỒ TRÙNG MẬU,BẮC TỪ [GEOGRAPHIC_DATA],[GEOGRAPHIC_DATA]" at bounding box center [493, 115] width 126 height 11
click at [495, 114] on input "136 HỒ TRÙNG MẬU,BẮC TỪ [GEOGRAPHIC_DATA],[GEOGRAPHIC_DATA]" at bounding box center [493, 115] width 126 height 11
type input "136 HỒ TRÙNG MẬU,BẮC TỪ [GEOGRAPHIC_DATA],[GEOGRAPHIC_DATA]"
click at [622, 294] on span "[PERSON_NAME] thay đổi" at bounding box center [627, 294] width 53 height 7
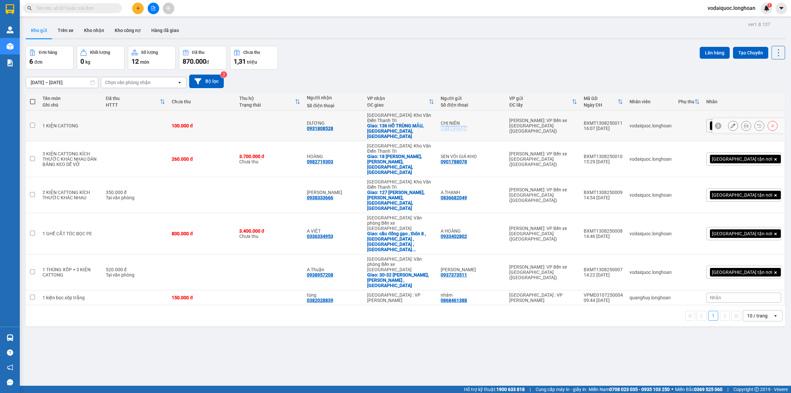
drag, startPoint x: 466, startPoint y: 122, endPoint x: 494, endPoint y: 122, distance: 28.0
click at [494, 122] on td "CHỊ NIÊN 0918920536" at bounding box center [471, 125] width 69 height 31
checkbox input "true"
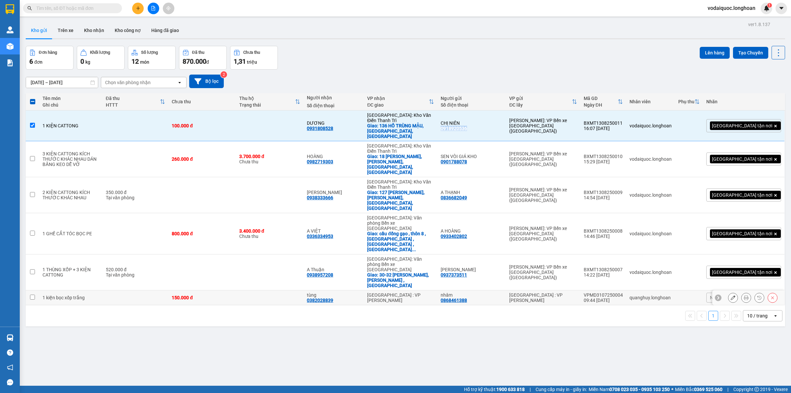
copy div "0918920536"
click at [139, 8] on icon "plus" at bounding box center [138, 8] width 5 height 5
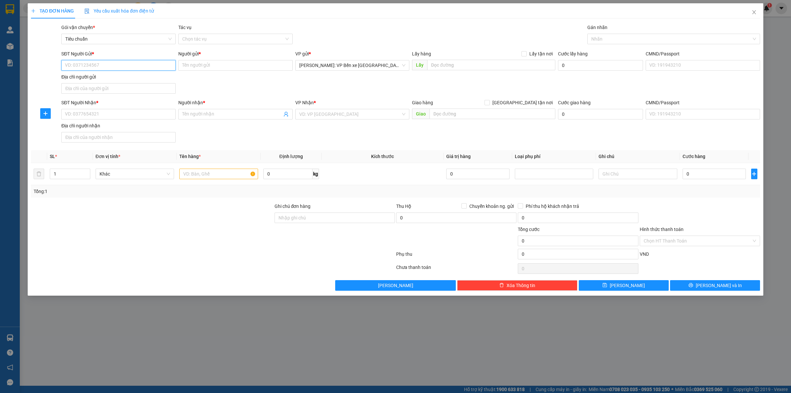
click at [104, 66] on input "SĐT Người Gửi *" at bounding box center [118, 65] width 114 height 11
paste input "0918920536"
type input "0918920536"
click at [97, 64] on input "0918920536" at bounding box center [118, 65] width 114 height 11
click at [115, 77] on div "0918920536 - CHỊ NIÊN" at bounding box center [118, 78] width 106 height 7
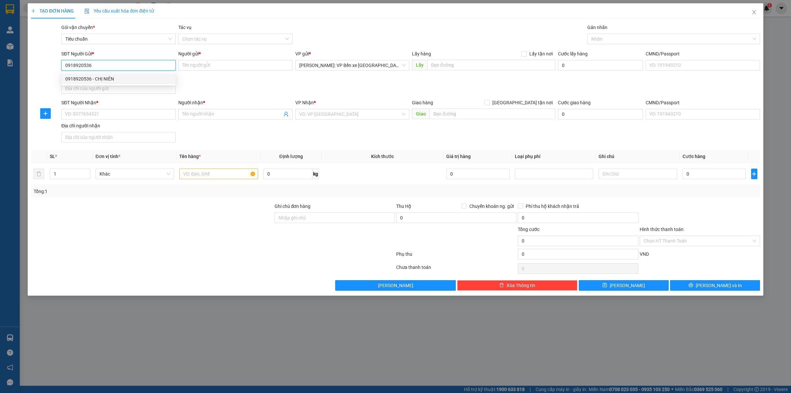
type input "CHỊ NIÊN"
type input "0918920536"
click at [96, 113] on input "SĐT Người Nhận *" at bounding box center [118, 114] width 114 height 11
click at [117, 113] on input "SĐT Người Nhận *" at bounding box center [118, 114] width 114 height 11
click at [143, 116] on input "SĐT Người Nhận *" at bounding box center [118, 114] width 114 height 11
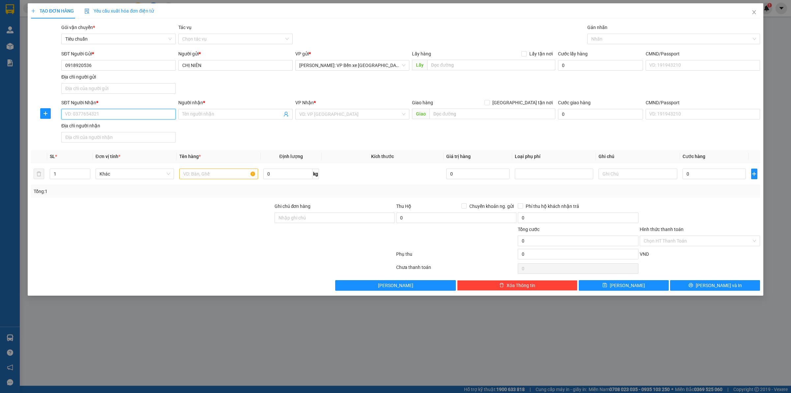
click at [104, 115] on input "SĐT Người Nhận *" at bounding box center [118, 114] width 114 height 11
type input "0387531770"
click at [221, 118] on span at bounding box center [235, 114] width 114 height 11
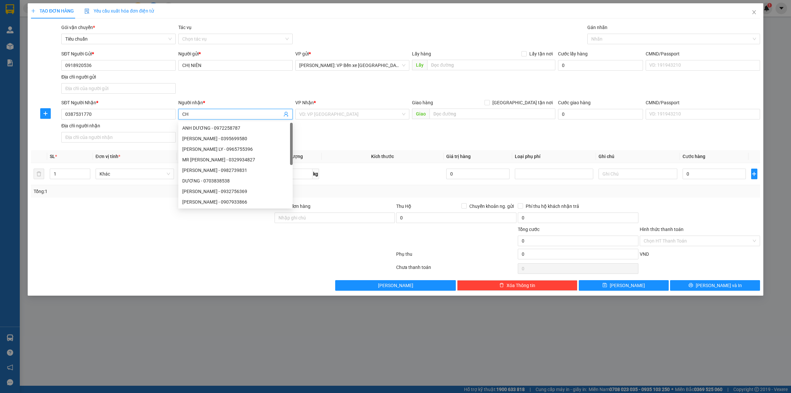
type input "C"
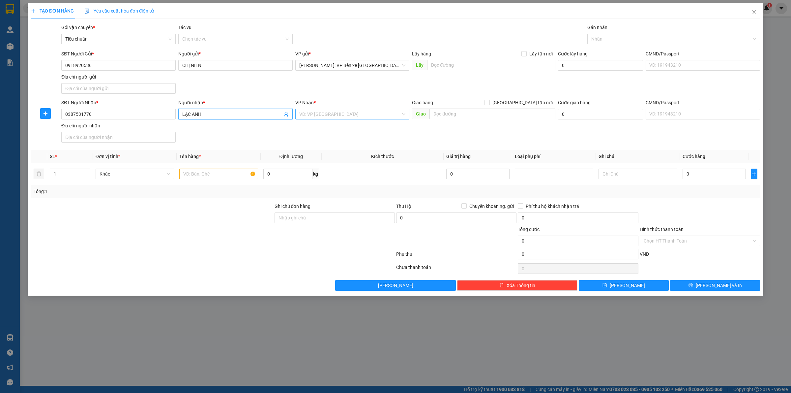
type input "LẠC ANH"
click at [331, 115] on input "search" at bounding box center [350, 114] width 102 height 10
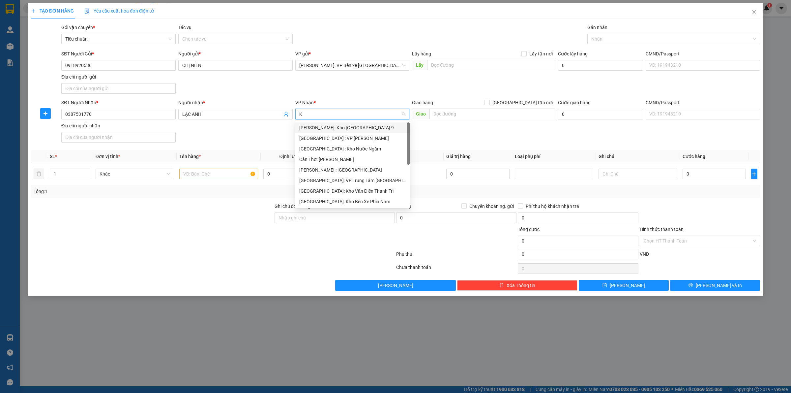
type input "KH"
click at [341, 168] on div "[PERSON_NAME] : [GEOGRAPHIC_DATA]" at bounding box center [359, 169] width 121 height 7
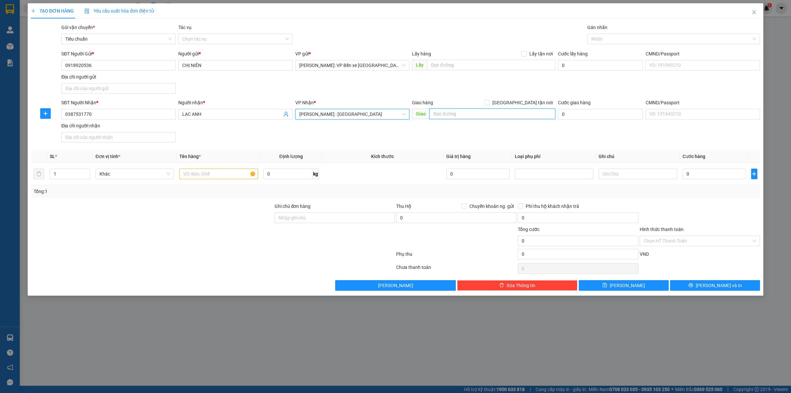
click at [474, 116] on input "text" at bounding box center [493, 113] width 126 height 11
type input "D"
type input "ĐỒNG NAI-KHÁCH SẠN HOÀNG GIA-ẤP TÂY LẠC,[GEOGRAPHIC_DATA],[GEOGRAPHIC_DATA]"
click at [489, 101] on input "[GEOGRAPHIC_DATA] tận nơi" at bounding box center [487, 102] width 5 height 5
checkbox input "true"
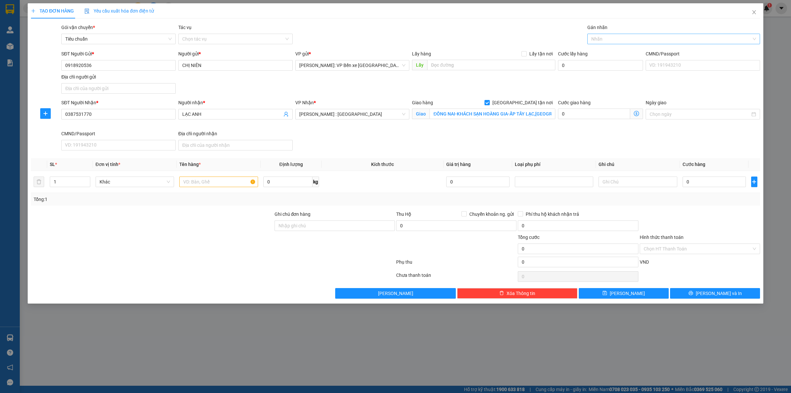
click at [602, 40] on div at bounding box center [670, 39] width 163 height 8
type input "GIAO"
click at [614, 49] on div "[GEOGRAPHIC_DATA] tận nơi" at bounding box center [673, 51] width 165 height 7
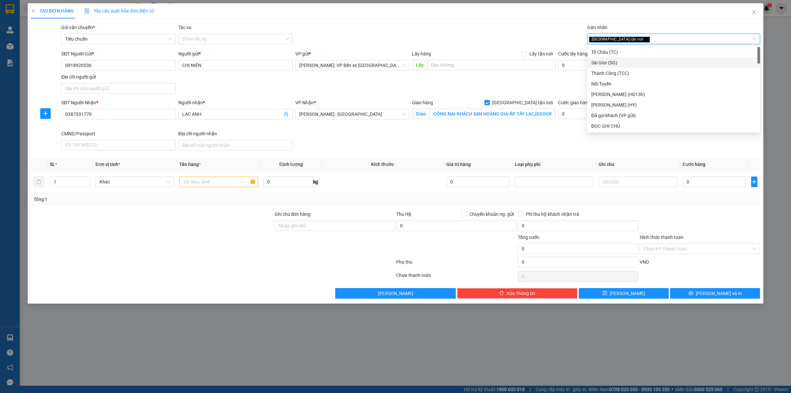
click at [353, 134] on div "SĐT Người Nhận * 0387531770 Người nhận * LẠC ANH VP Nhận * [GEOGRAPHIC_DATA] : …" at bounding box center [410, 126] width 701 height 54
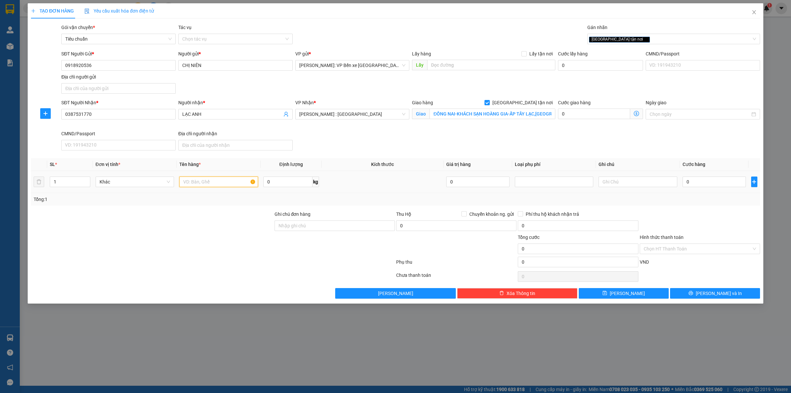
click at [203, 182] on input "text" at bounding box center [218, 181] width 78 height 11
type input "1 KIỆN CATTONG"
click at [705, 187] on input "0" at bounding box center [714, 181] width 63 height 11
type input "8"
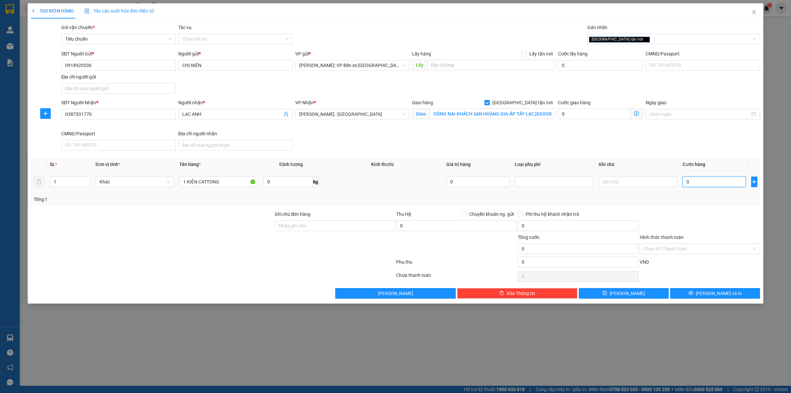
type input "8"
type input "80"
type input "800"
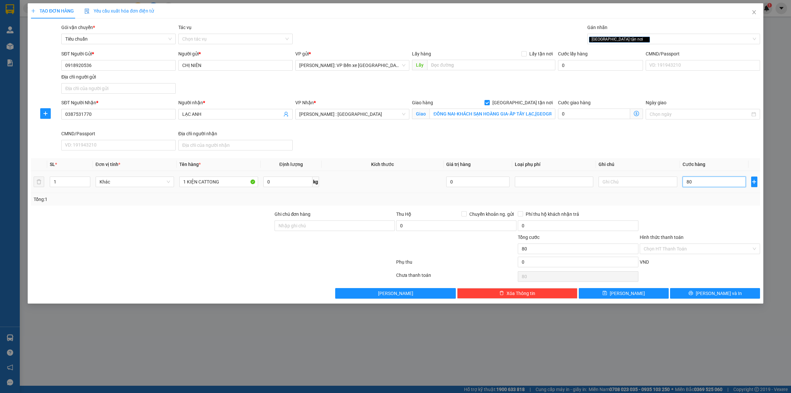
type input "800"
type input "8.000"
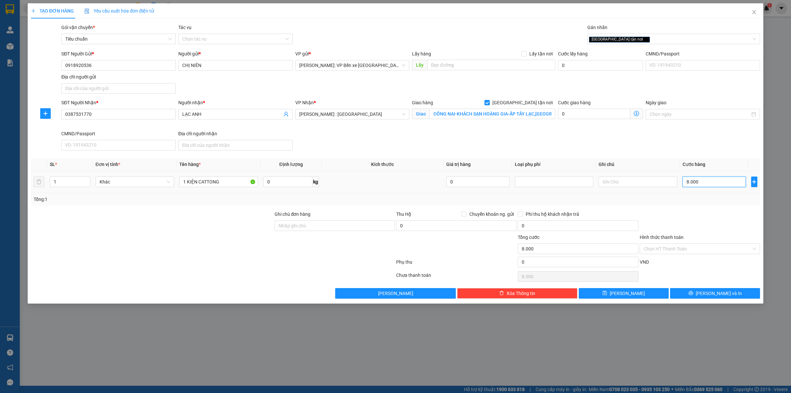
type input "80.000"
click at [724, 293] on span "[PERSON_NAME] và In" at bounding box center [719, 292] width 46 height 7
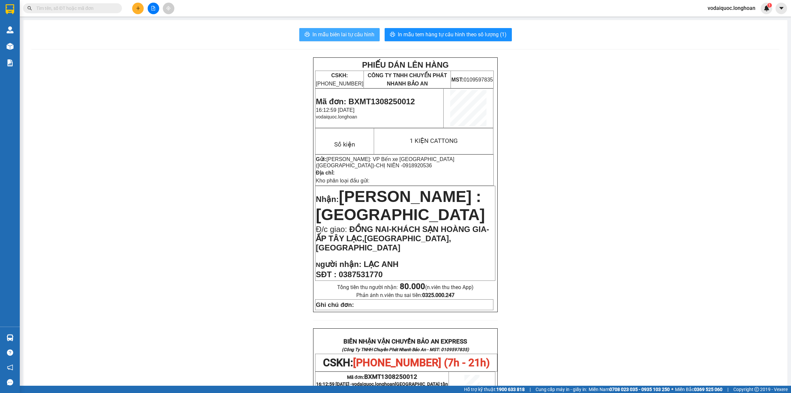
click at [350, 35] on span "In mẫu biên lai tự cấu hình" at bounding box center [344, 34] width 62 height 8
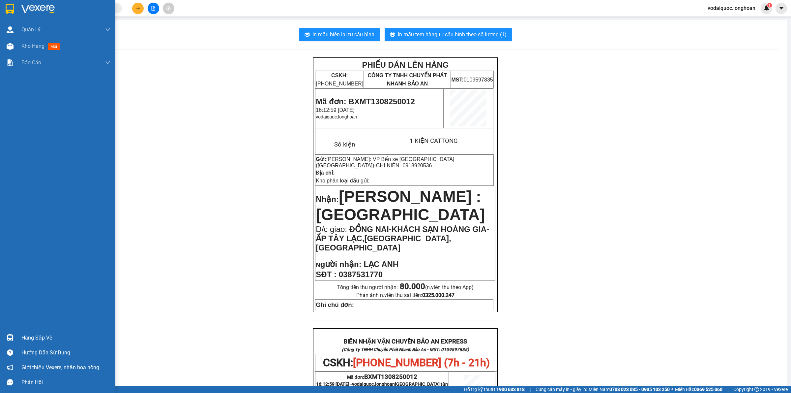
click at [20, 11] on div at bounding box center [57, 10] width 115 height 21
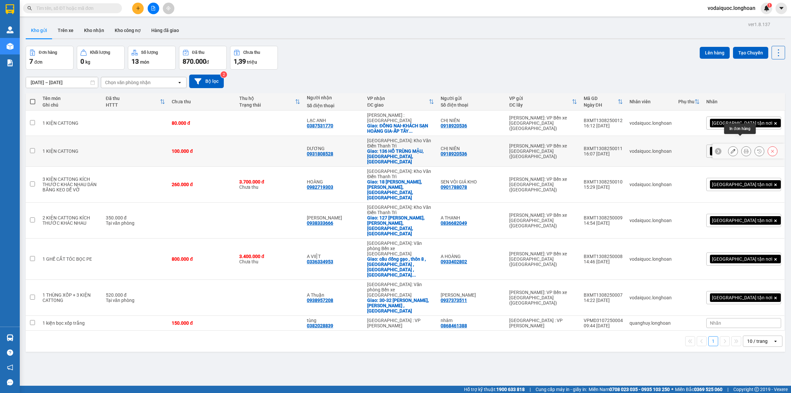
click at [744, 149] on icon at bounding box center [746, 151] width 5 height 5
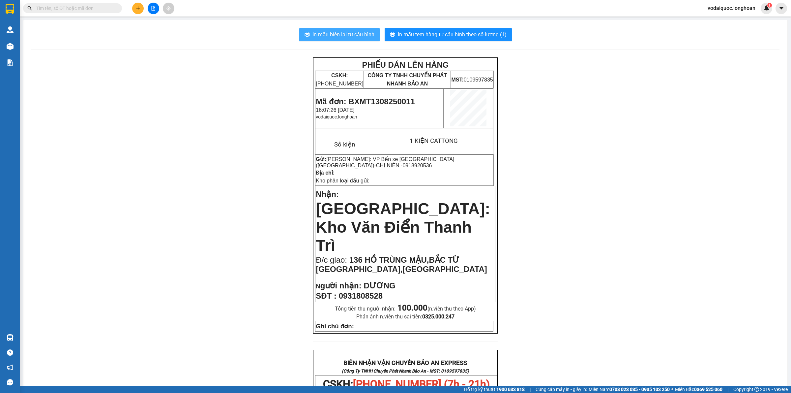
click at [343, 29] on button "In mẫu biên lai tự cấu hình" at bounding box center [339, 34] width 80 height 13
click at [443, 30] on span "In mẫu tem hàng tự cấu hình theo số lượng (1)" at bounding box center [452, 34] width 109 height 8
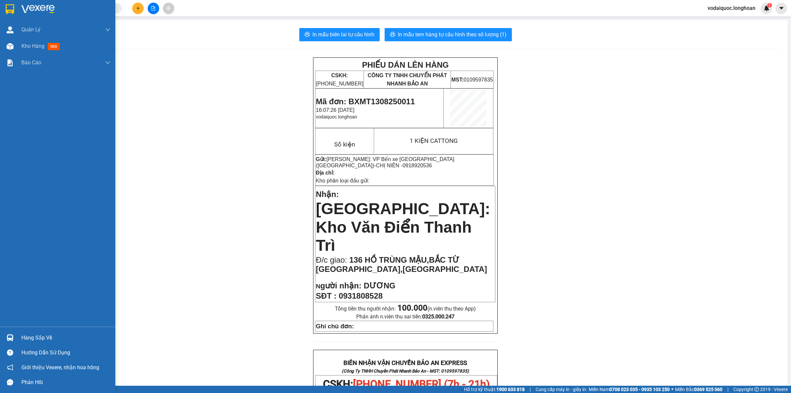
click at [20, 7] on div at bounding box center [57, 10] width 115 height 21
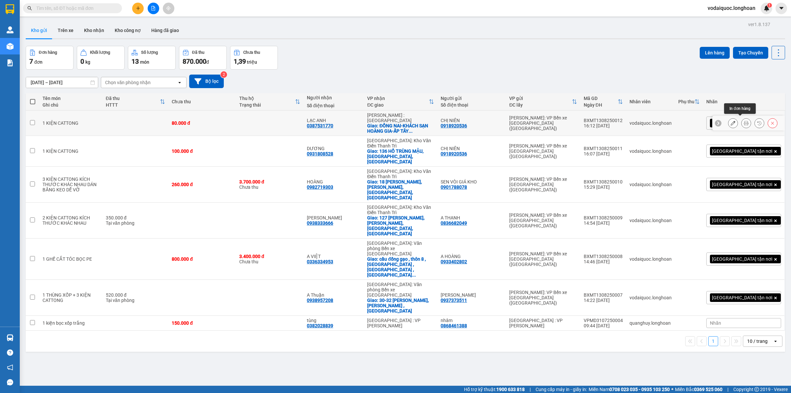
click at [744, 121] on icon at bounding box center [746, 123] width 5 height 5
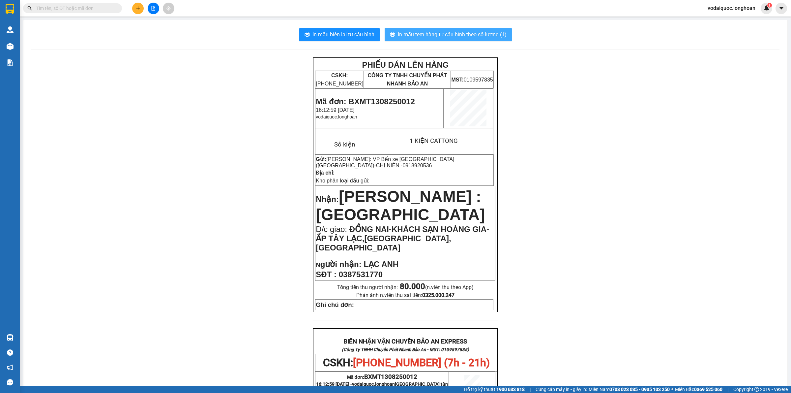
click at [430, 32] on span "In mẫu tem hàng tự cấu hình theo số lượng (1)" at bounding box center [452, 34] width 109 height 8
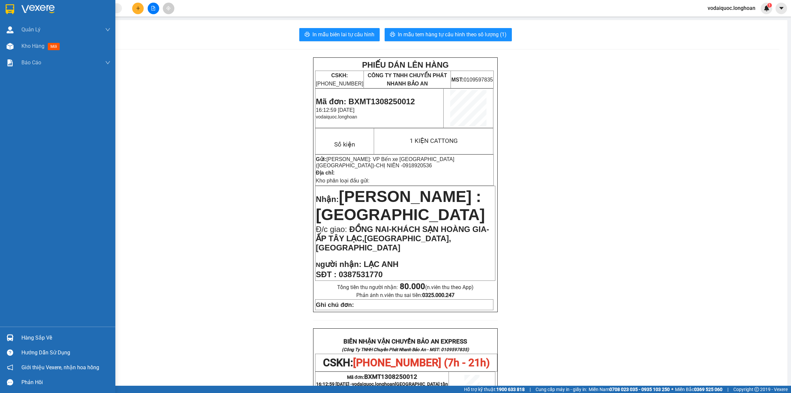
click at [15, 9] on div at bounding box center [10, 9] width 12 height 12
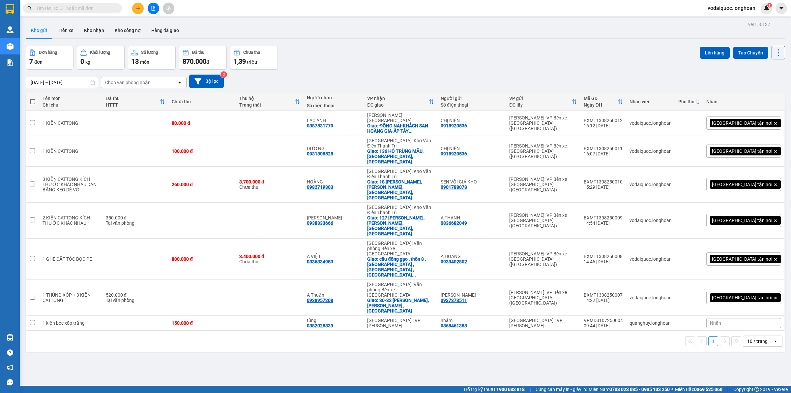
click at [92, 304] on div "ver 1.8.137 Kho gửi Trên xe Kho nhận Kho công nợ Hàng đã giao Đơn hàng 7 đơn Kh…" at bounding box center [405, 216] width 765 height 393
click at [276, 318] on div "ver 1.8.137 Kho gửi Trên xe Kho nhận Kho công nợ Hàng đã giao Đơn hàng 7 đơn Kh…" at bounding box center [405, 216] width 765 height 393
click at [136, 9] on icon "plus" at bounding box center [138, 8] width 5 height 5
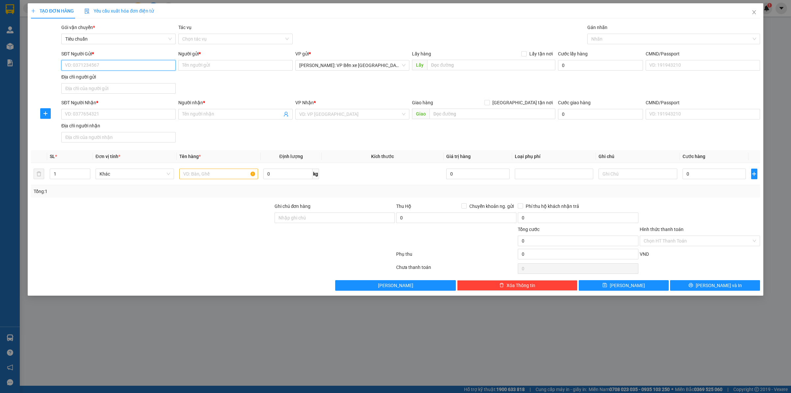
click at [110, 70] on input "SĐT Người Gửi *" at bounding box center [118, 65] width 114 height 11
type input "0934404305"
click at [121, 75] on div "0934404305 - [GEOGRAPHIC_DATA]" at bounding box center [118, 78] width 106 height 7
type input "[PERSON_NAME]"
type input "0934404305"
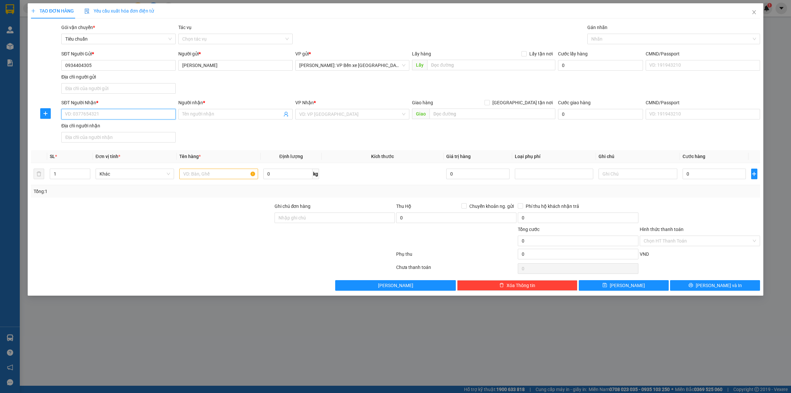
drag, startPoint x: 114, startPoint y: 116, endPoint x: 102, endPoint y: 113, distance: 11.8
click at [113, 116] on input "SĐT Người Nhận *" at bounding box center [118, 114] width 114 height 11
type input "0979019529"
click at [190, 112] on input "Người nhận *" at bounding box center [232, 113] width 100 height 7
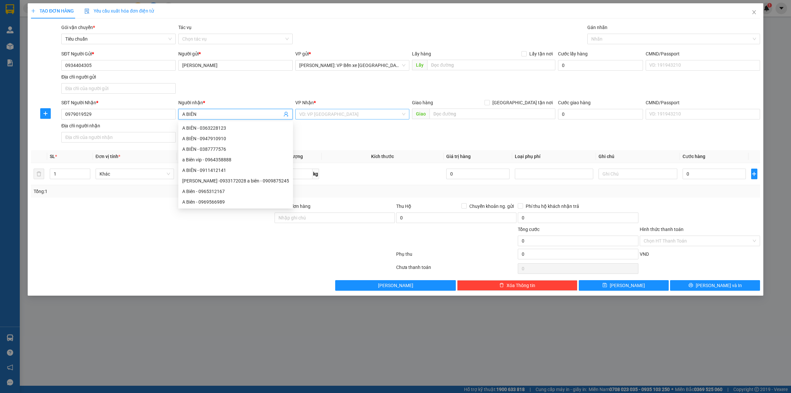
type input "A BIÊN"
click at [355, 113] on input "search" at bounding box center [350, 114] width 102 height 10
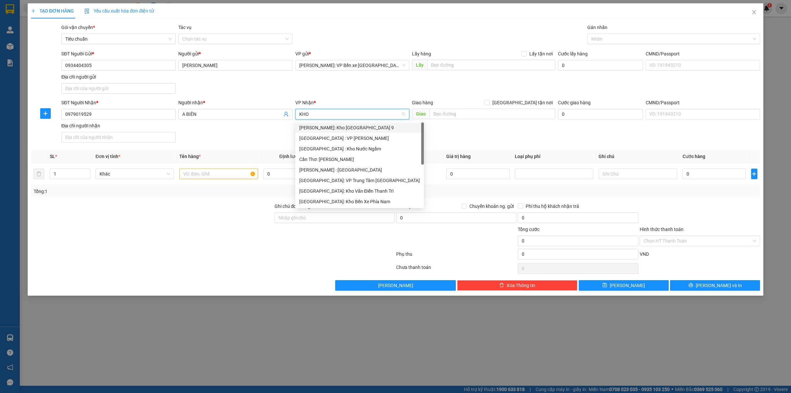
type input "KHO"
click at [344, 169] on div "[GEOGRAPHIC_DATA]: Kho Văn Điển Thanh Trì" at bounding box center [352, 169] width 106 height 7
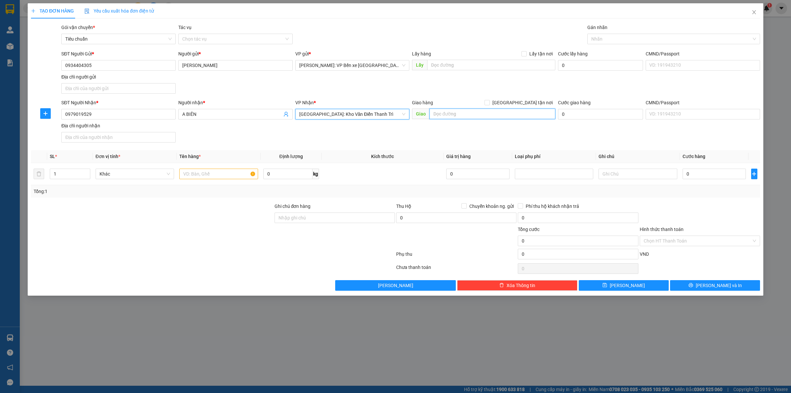
click at [462, 116] on input "text" at bounding box center [493, 113] width 126 height 11
type input "VĨNH PHÚC-25 [PERSON_NAME],[GEOGRAPHIC_DATA],[GEOGRAPHIC_DATA],[GEOGRAPHIC_DATA]"
click at [489, 101] on input "[GEOGRAPHIC_DATA] tận nơi" at bounding box center [487, 102] width 5 height 5
checkbox input "true"
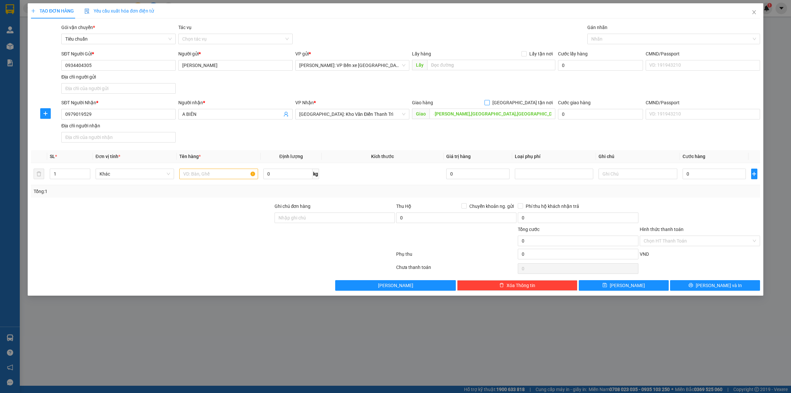
scroll to position [0, 0]
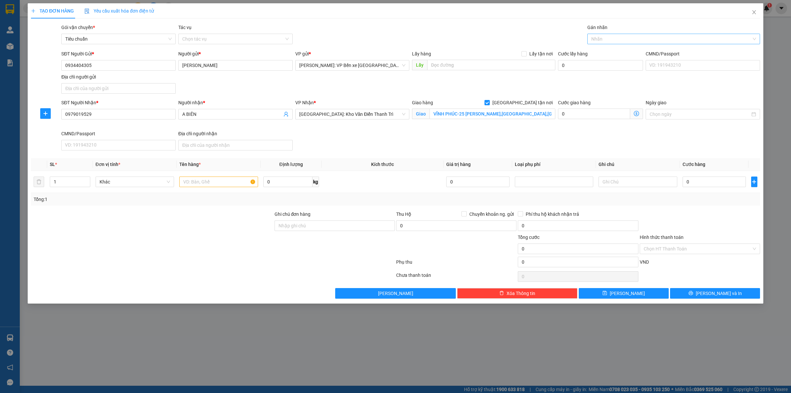
click at [607, 42] on div at bounding box center [670, 39] width 163 height 8
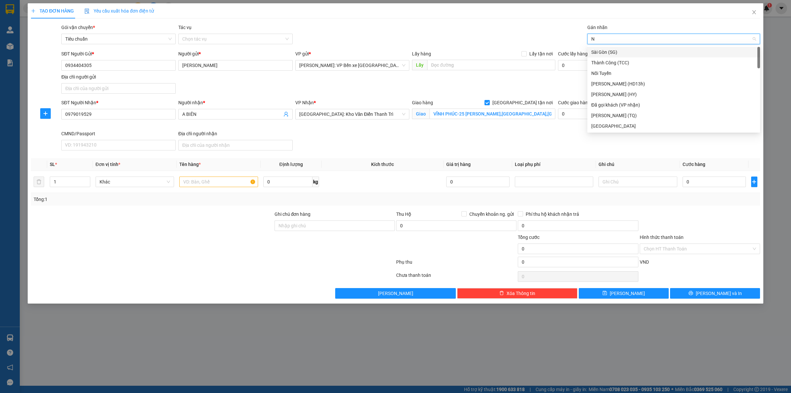
type input "NO"
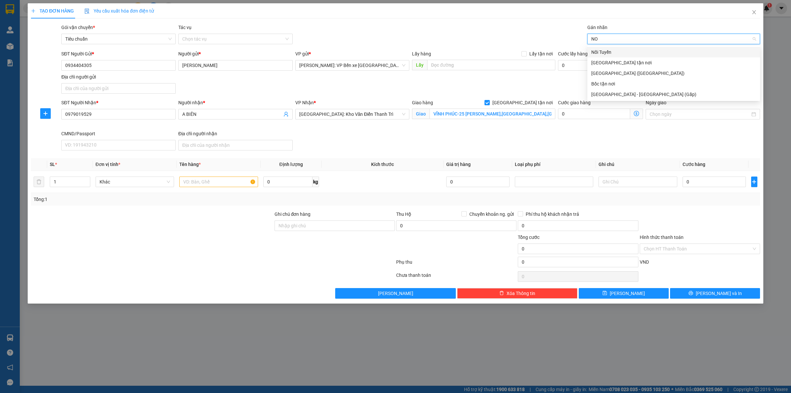
click at [607, 53] on div "Nối Tuyến" at bounding box center [673, 51] width 165 height 7
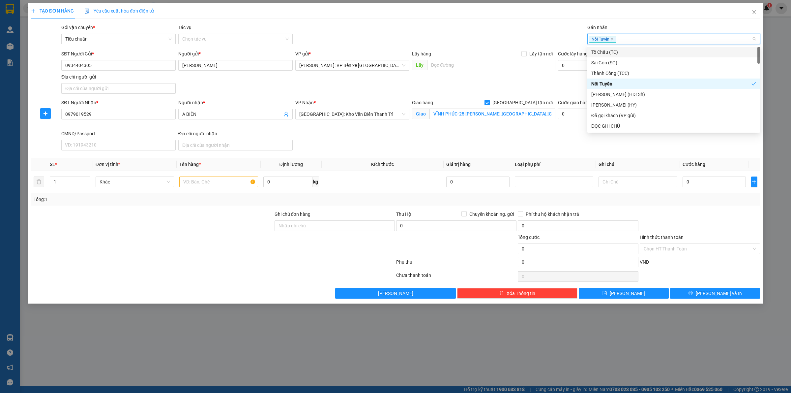
click at [630, 37] on div "Nối Tuyến" at bounding box center [670, 39] width 163 height 8
type input "GI"
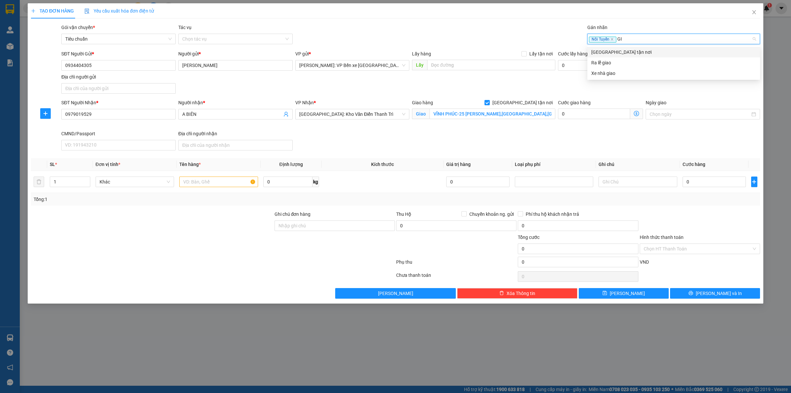
click at [601, 53] on div "[GEOGRAPHIC_DATA] tận nơi" at bounding box center [673, 51] width 165 height 7
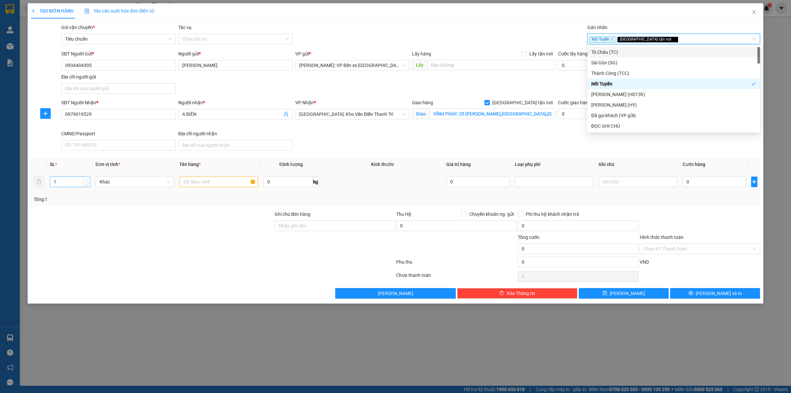
type input "2"
click at [87, 179] on icon "up" at bounding box center [86, 180] width 2 height 2
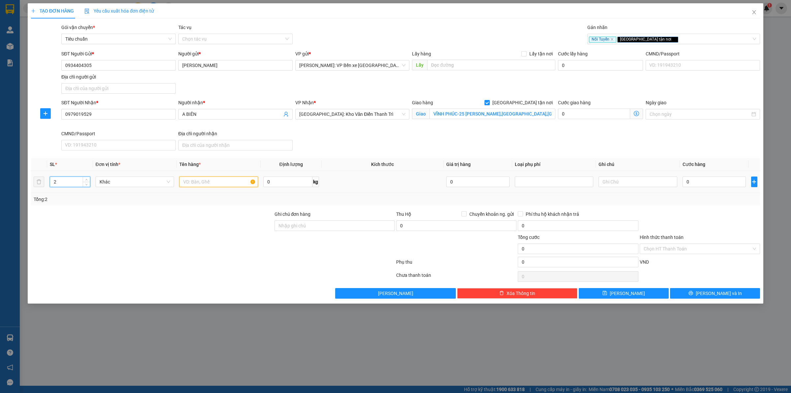
click at [196, 179] on input "text" at bounding box center [218, 181] width 78 height 11
type input "2 KIỆN CATTONG BỌC PE ĐEN DÁN BĂNG KEO DỄ VỠ"
click at [329, 222] on input "Ghi chú đơn hàng" at bounding box center [335, 225] width 120 height 11
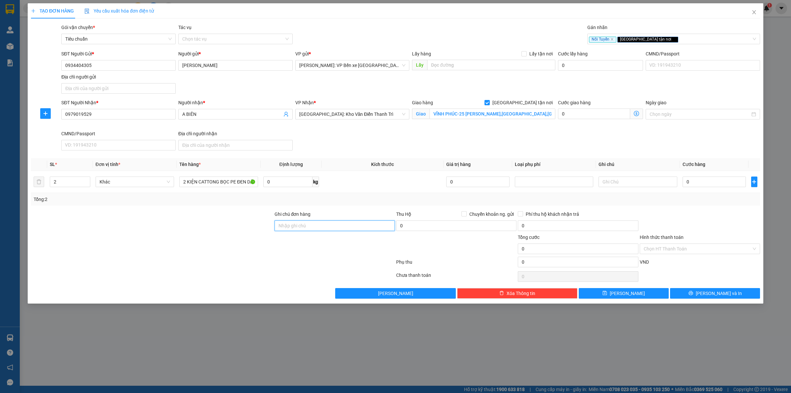
type input "HÀNG DỄ VỠ HƯ VỠ KHÔNG ĐỀN"
click at [710, 182] on input "0" at bounding box center [714, 181] width 63 height 11
type input "4"
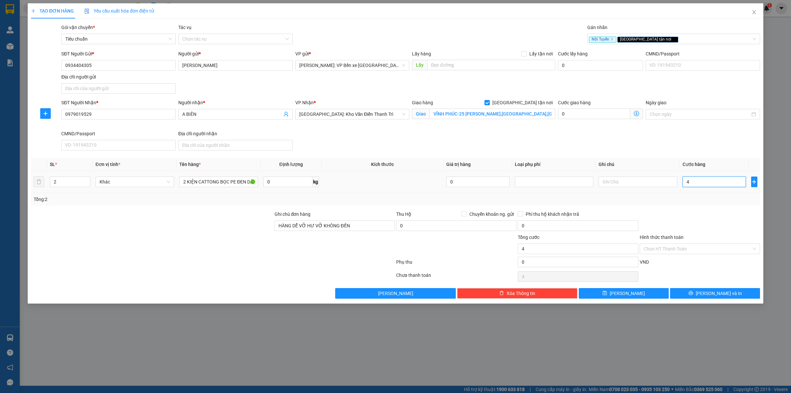
type input "45"
type input "450"
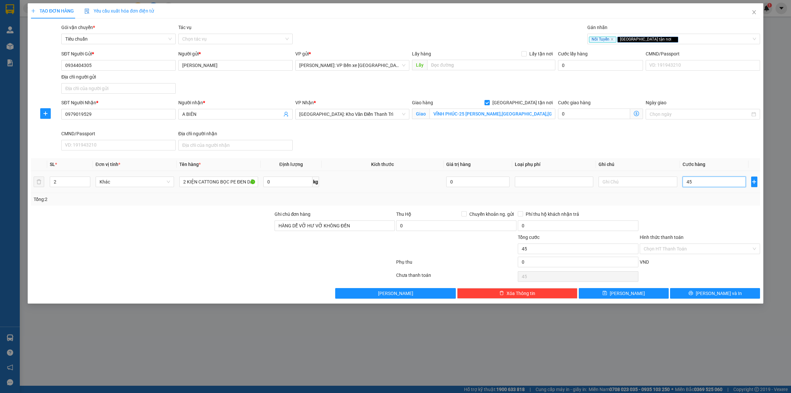
type input "450"
type input "4.500"
type input "45.000"
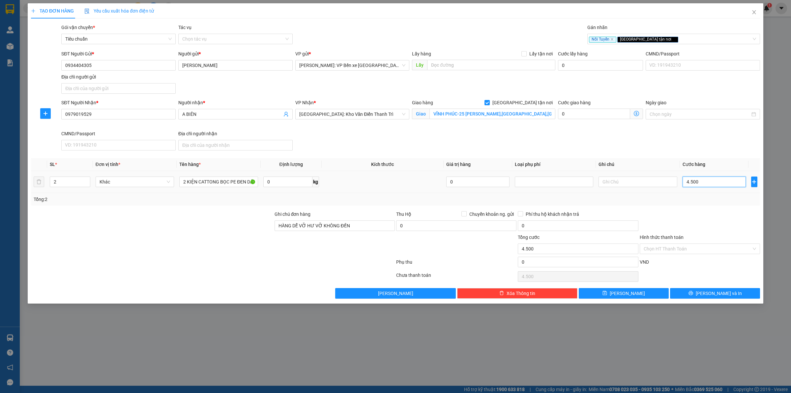
type input "45.000"
type input "450.000"
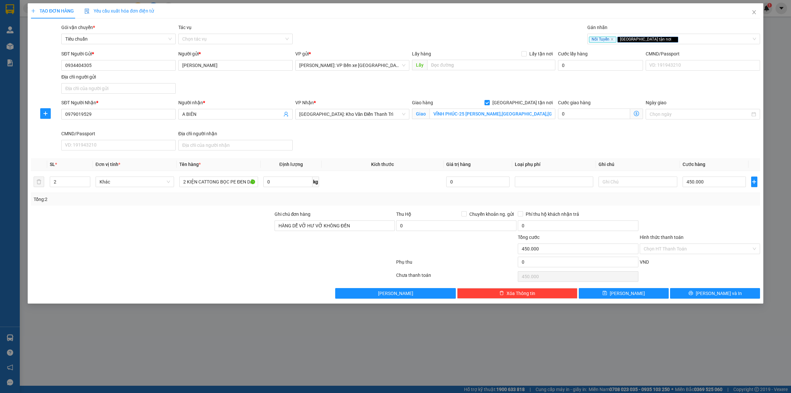
drag, startPoint x: 711, startPoint y: 81, endPoint x: 726, endPoint y: 153, distance: 73.6
click at [711, 81] on div "SĐT Người Gửi * 0934404305 Người gửi * [PERSON_NAME] GIA VP gửi * [PERSON_NAME]…" at bounding box center [410, 73] width 701 height 46
click at [715, 180] on input "450.000" at bounding box center [714, 181] width 63 height 11
type input "6"
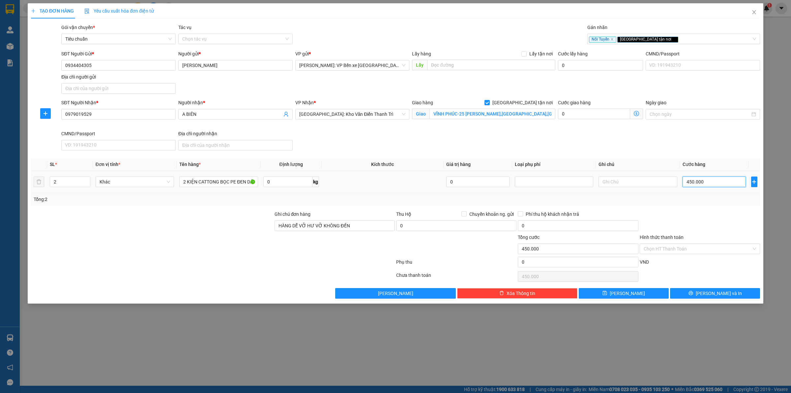
type input "6"
type input "65"
type input "650"
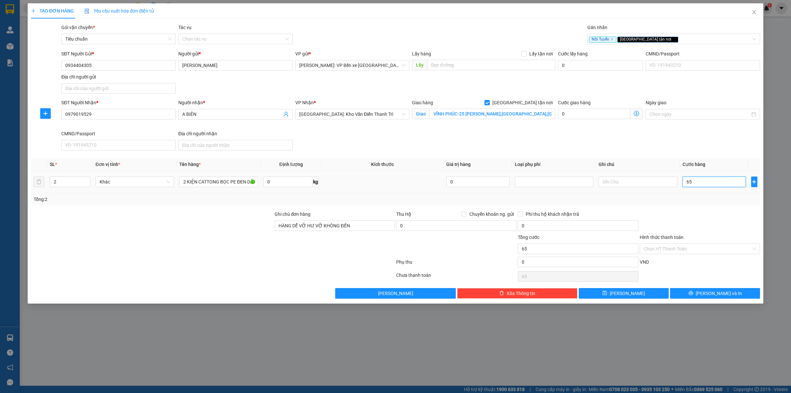
type input "650"
type input "6.500"
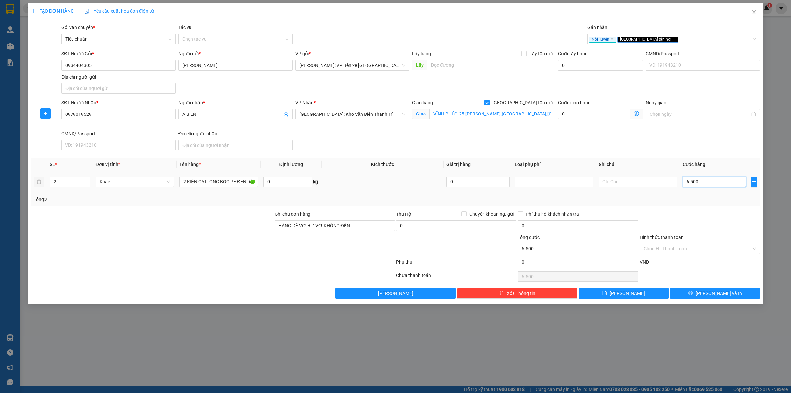
type input "65.000"
type input "650.000"
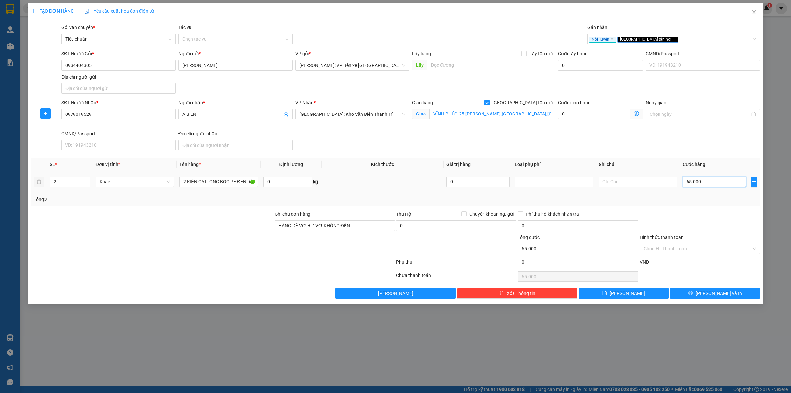
type input "650.000"
click at [714, 293] on span "[PERSON_NAME] và In" at bounding box center [719, 292] width 46 height 7
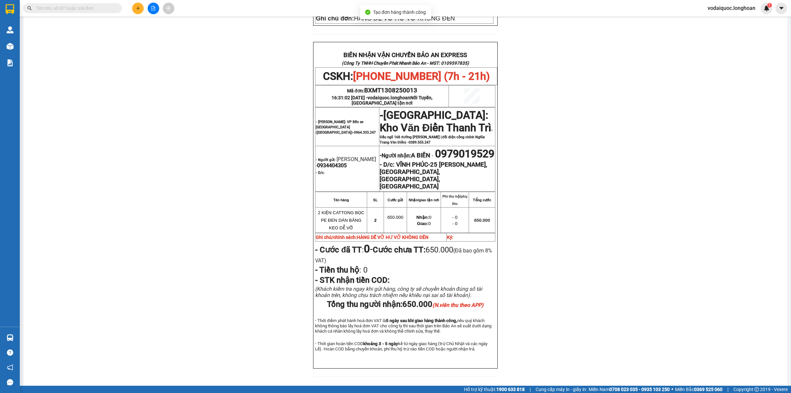
scroll to position [275, 0]
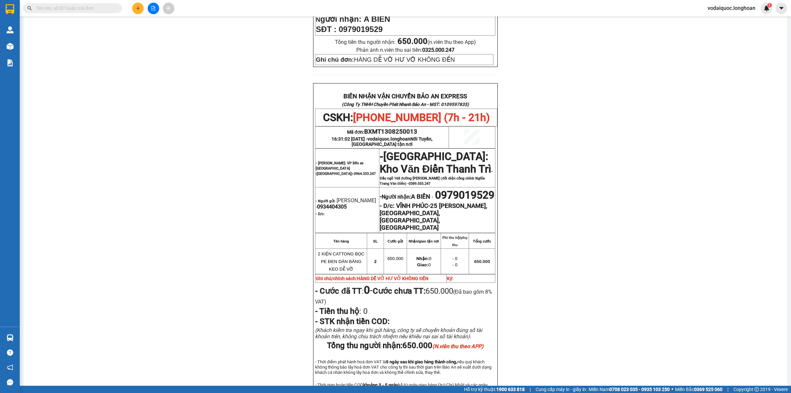
click at [95, 101] on div "PHIẾU DÁN LÊN HÀNG CSKH: [PHONE_NUMBER] CÔNG TY TNHH CHUYỂN PHÁT NHANH BẢO AN M…" at bounding box center [405, 103] width 748 height 643
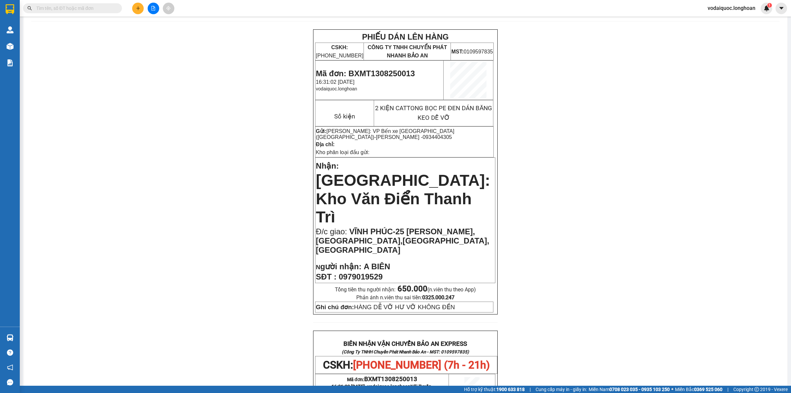
scroll to position [0, 0]
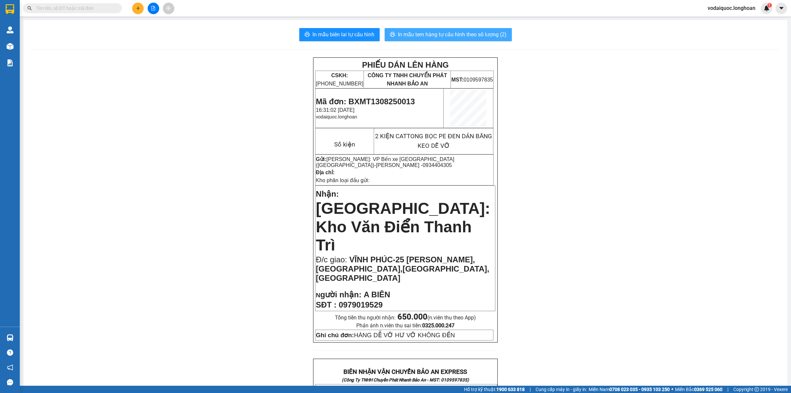
click at [442, 35] on span "In mẫu tem hàng tự cấu hình theo số lượng (2)" at bounding box center [452, 34] width 109 height 8
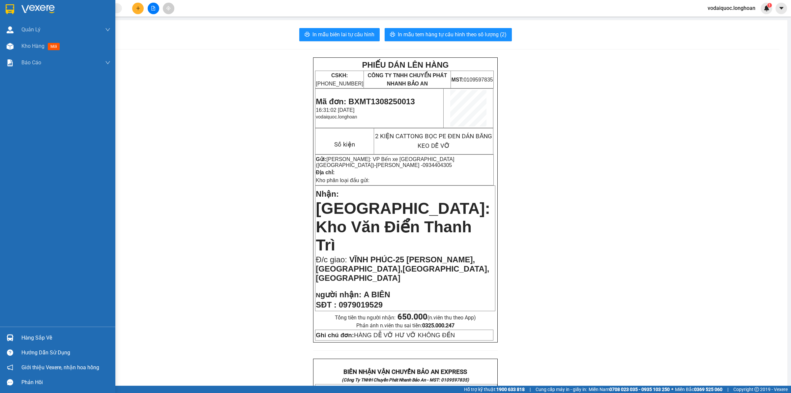
click at [28, 8] on img at bounding box center [37, 9] width 33 height 10
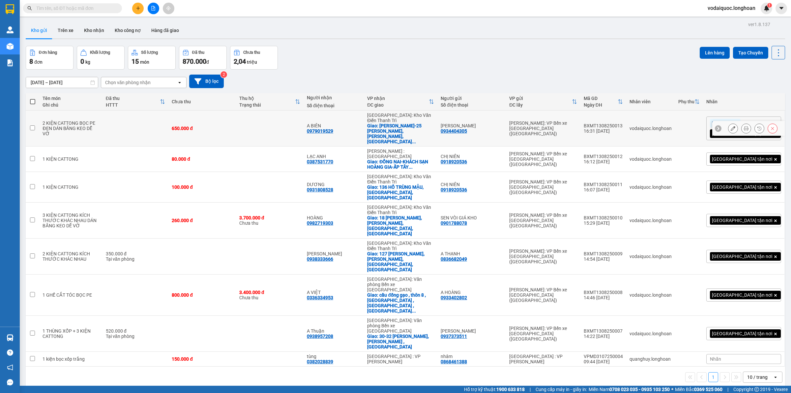
click at [729, 126] on button at bounding box center [733, 129] width 9 height 12
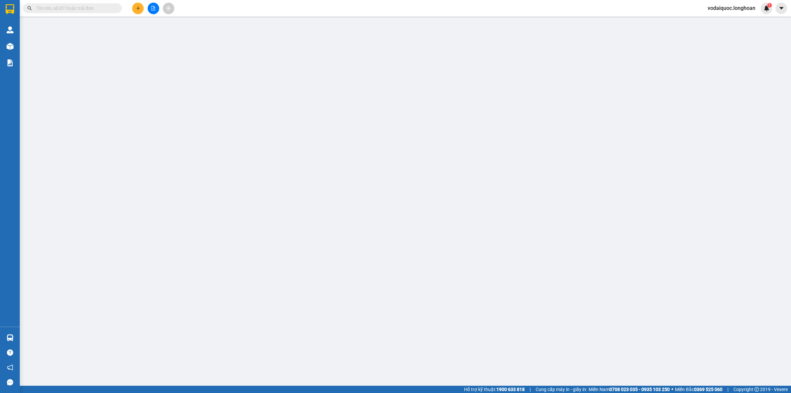
type input "0934404305"
type input "[PERSON_NAME]"
type input "0979019529"
type input "A BIÊN"
checkbox input "true"
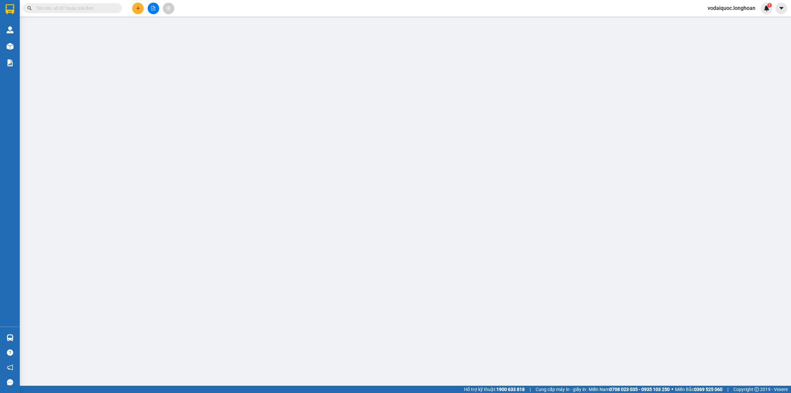
type input "VĨNH PHÚC-25 [PERSON_NAME],[GEOGRAPHIC_DATA],[GEOGRAPHIC_DATA],[GEOGRAPHIC_DATA]"
type input "HÀNG DỄ VỠ HƯ VỠ KHÔNG ĐỀN"
type input "650.000"
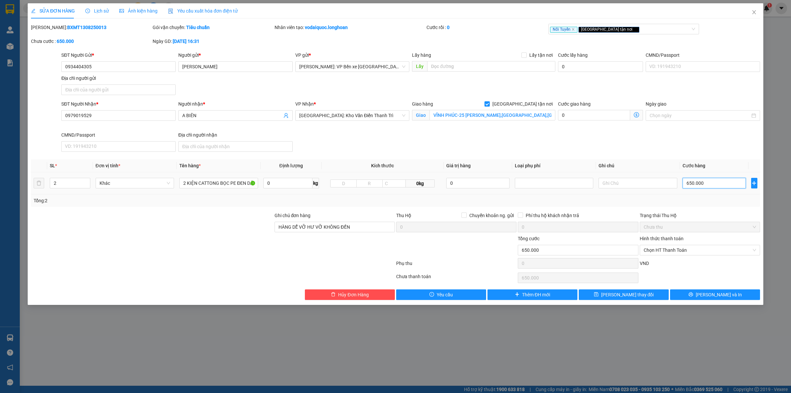
click at [700, 185] on input "650.000" at bounding box center [714, 183] width 63 height 11
type input "6"
type input "60"
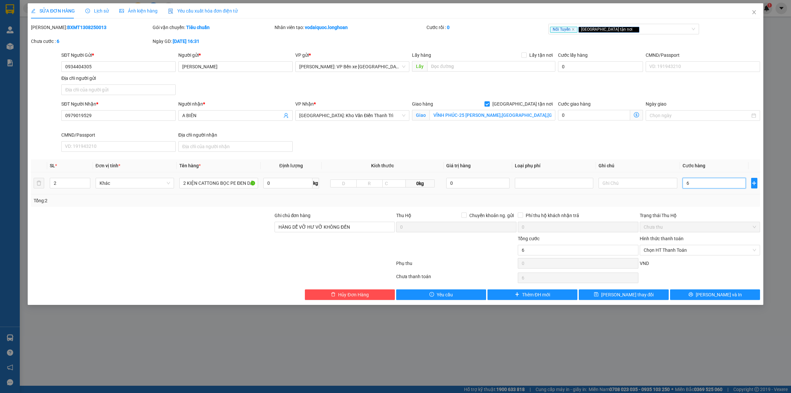
type input "60"
type input "600"
type input "6.000"
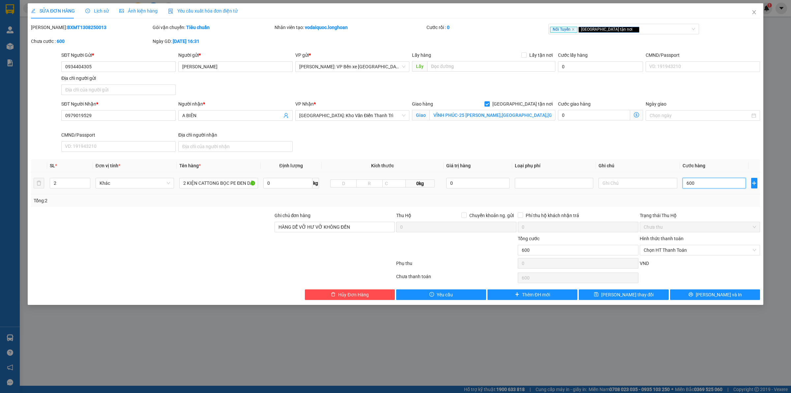
type input "6.000"
type input "60.000"
type input "600.000"
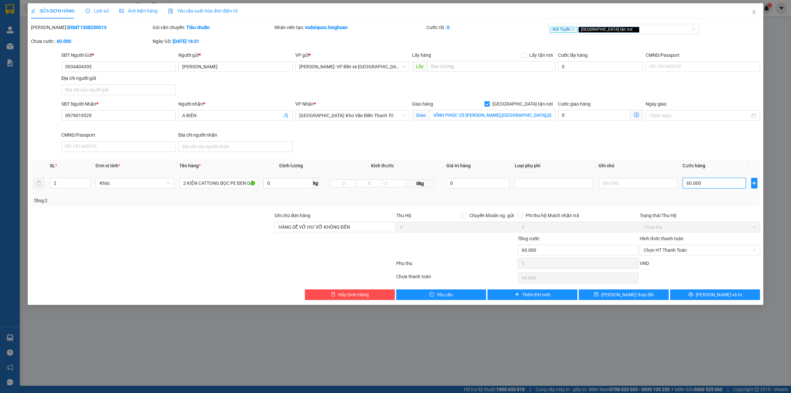
type input "600.000"
click at [703, 290] on button "[PERSON_NAME] và In" at bounding box center [715, 294] width 90 height 11
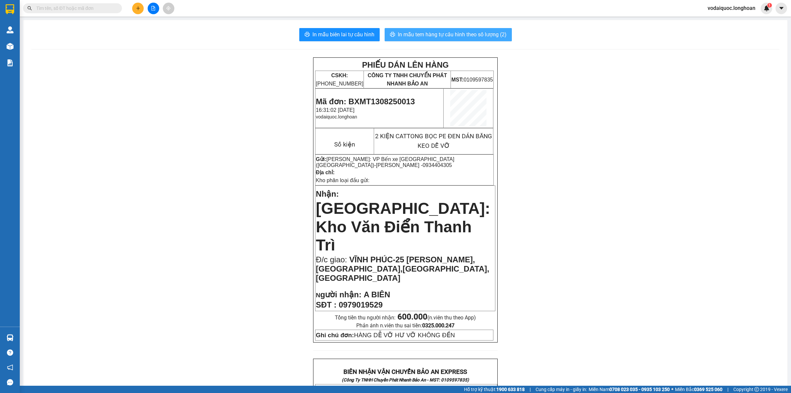
click at [457, 35] on span "In mẫu tem hàng tự cấu hình theo số lượng (2)" at bounding box center [452, 34] width 109 height 8
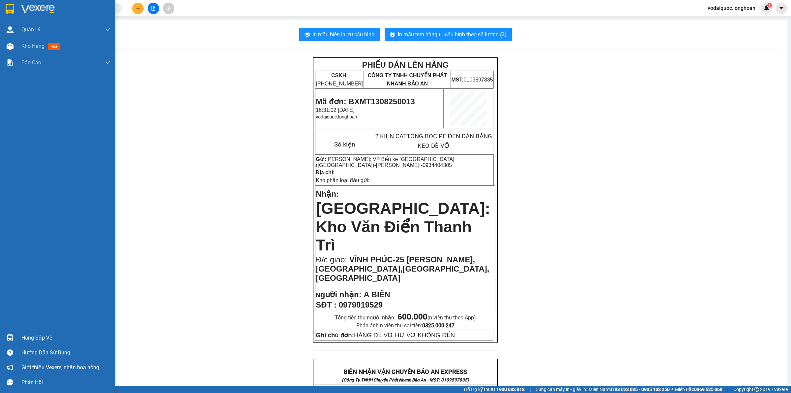
click at [46, 9] on img at bounding box center [37, 9] width 33 height 10
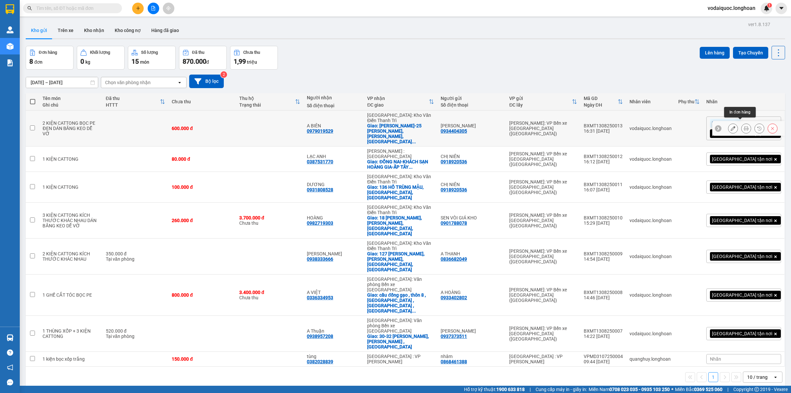
click at [744, 126] on icon at bounding box center [746, 128] width 5 height 5
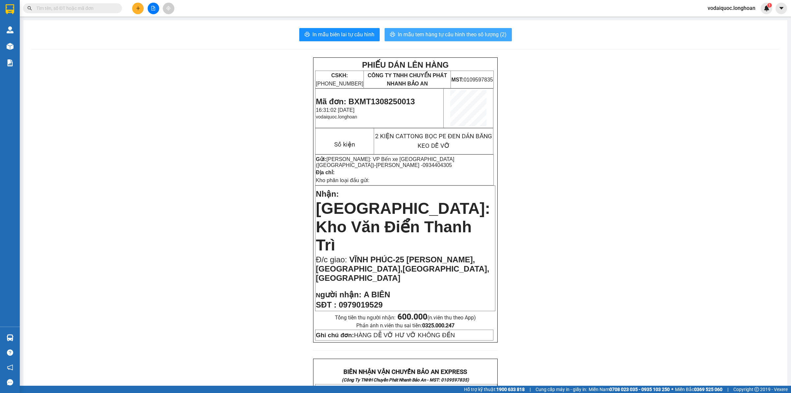
click at [452, 34] on span "In mẫu tem hàng tự cấu hình theo số lượng (2)" at bounding box center [452, 34] width 109 height 8
click at [174, 100] on div "PHIẾU DÁN LÊN HÀNG CSKH: [PHONE_NUMBER] CÔNG TY TNHH CHUYỂN PHÁT NHANH BẢO AN M…" at bounding box center [405, 378] width 748 height 643
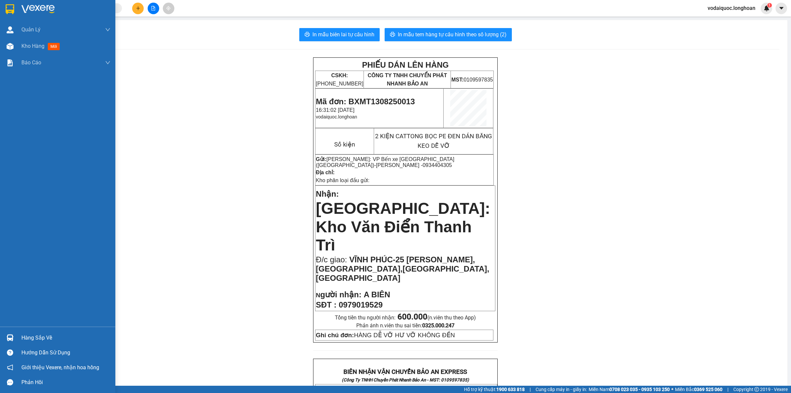
click at [8, 7] on img at bounding box center [10, 9] width 9 height 10
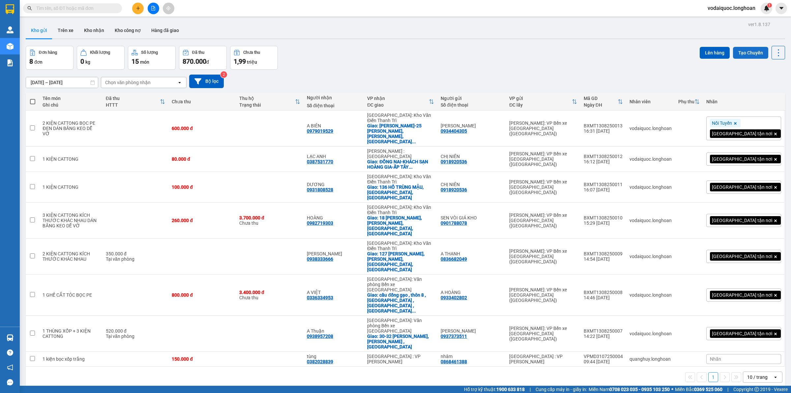
click at [745, 50] on button "Tạo Chuyến" at bounding box center [750, 53] width 35 height 12
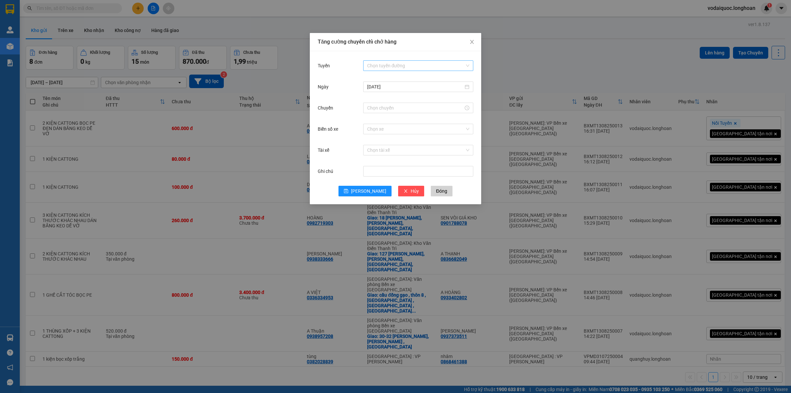
click at [387, 65] on input "Tuyến" at bounding box center [416, 66] width 98 height 10
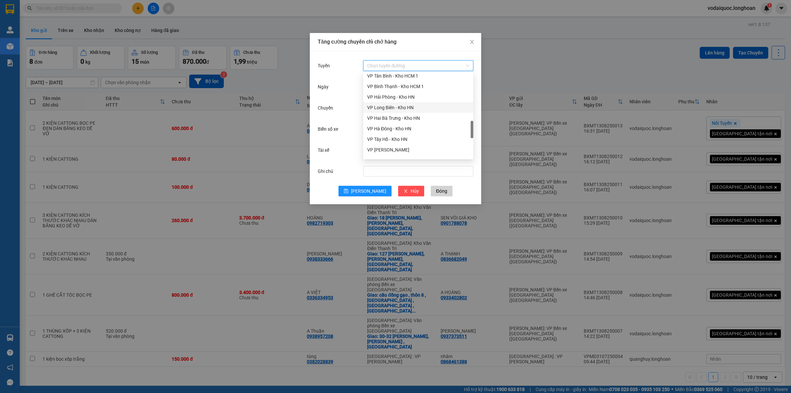
scroll to position [257, 0]
click at [401, 105] on div "VP Bình Tân - Kho HCM 1" at bounding box center [418, 106] width 102 height 7
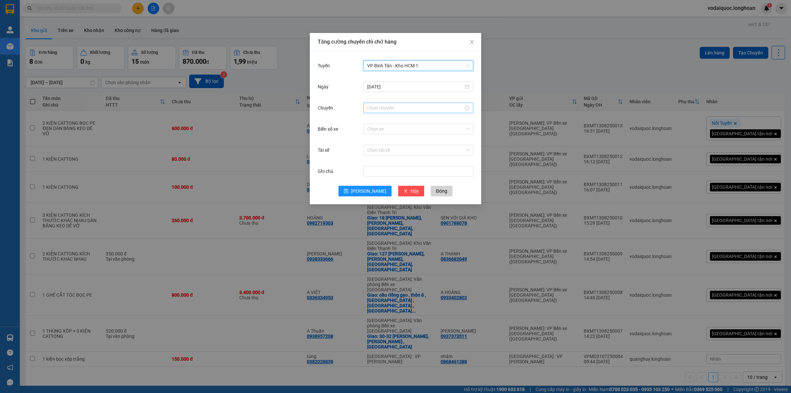
click at [388, 108] on input "Chuyến" at bounding box center [415, 107] width 96 height 7
click at [370, 187] on div "16" at bounding box center [372, 185] width 18 height 9
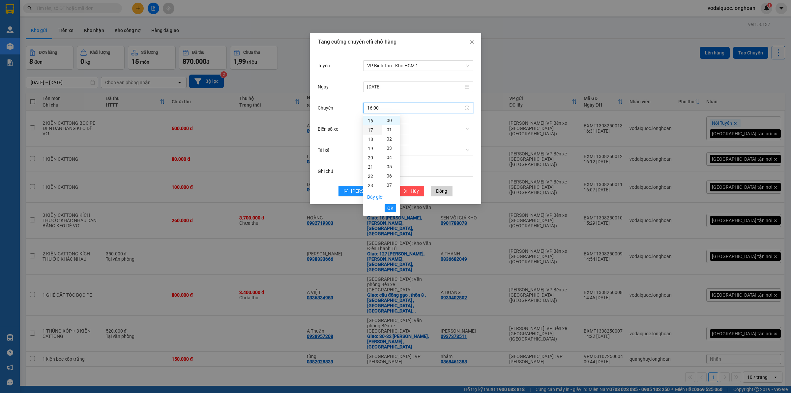
click at [371, 126] on div "17" at bounding box center [372, 129] width 18 height 9
type input "17:00"
click at [394, 206] on button "OK" at bounding box center [391, 208] width 12 height 8
click at [399, 128] on input "Biển số xe" at bounding box center [416, 129] width 98 height 10
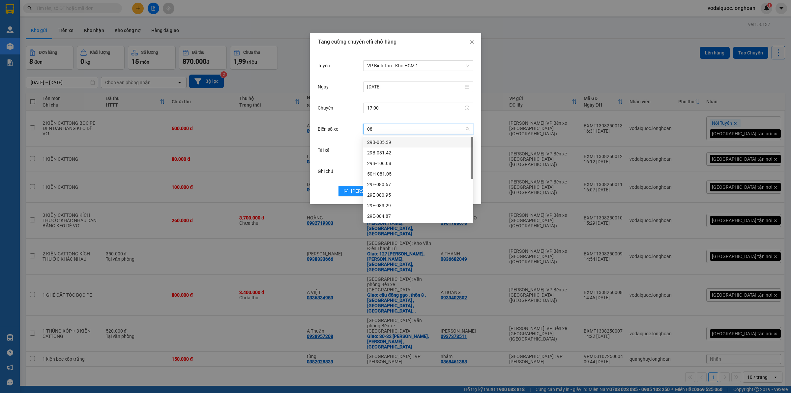
type input "080"
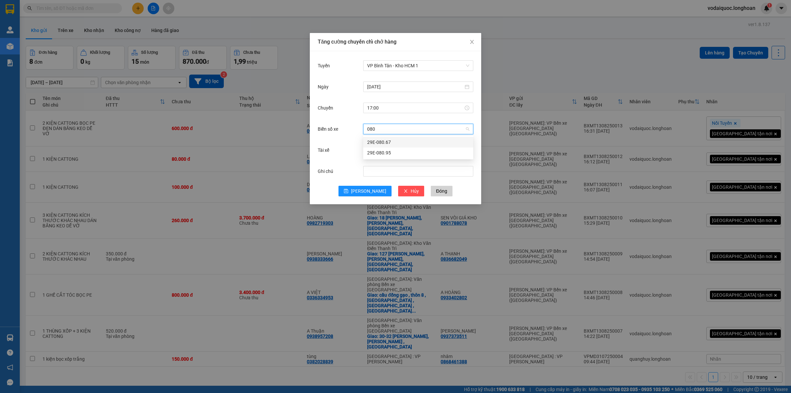
click at [400, 142] on div "29E-080.67" at bounding box center [418, 141] width 102 height 7
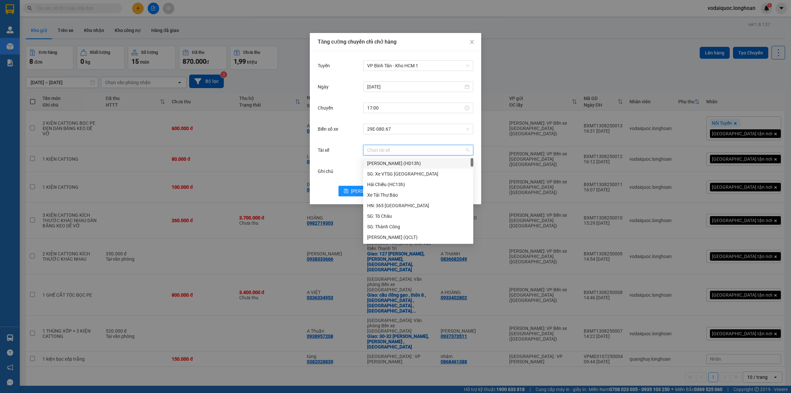
click at [382, 154] on input "Tài xế" at bounding box center [416, 150] width 98 height 10
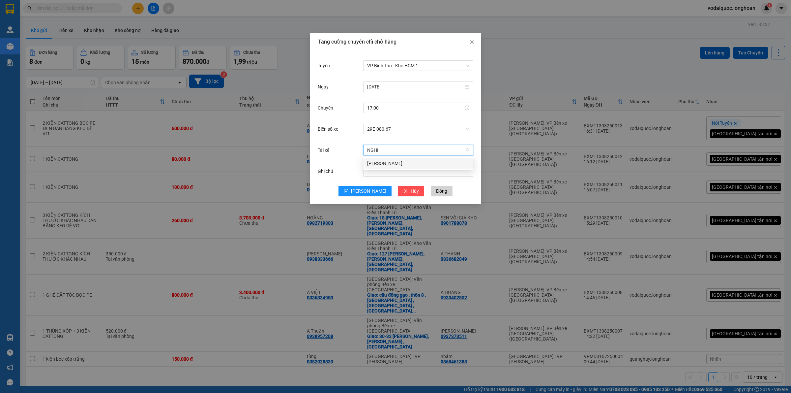
type input "NGHIA"
click at [400, 163] on div "[PERSON_NAME]" at bounding box center [418, 163] width 102 height 7
click at [364, 190] on button "[PERSON_NAME]" at bounding box center [365, 191] width 53 height 11
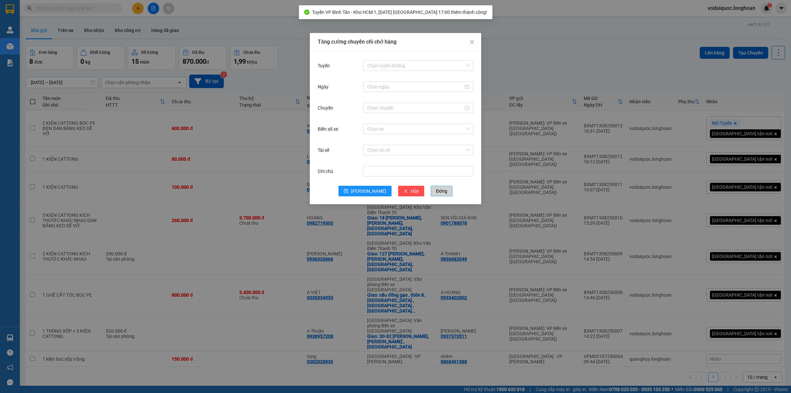
click at [436, 189] on span "Đóng" at bounding box center [441, 190] width 11 height 7
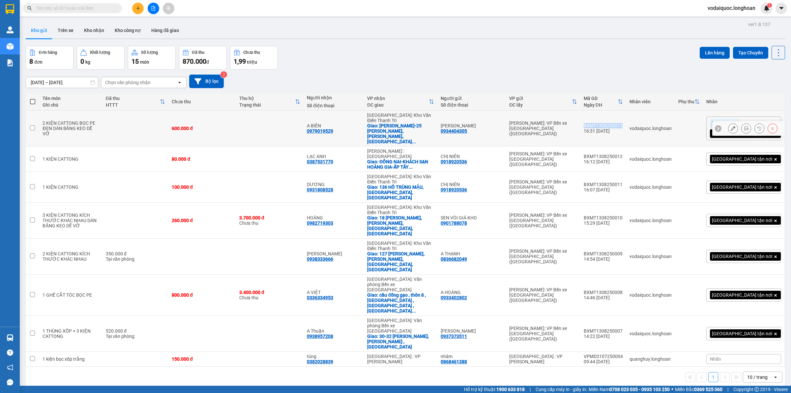
drag, startPoint x: 612, startPoint y: 121, endPoint x: 651, endPoint y: 121, distance: 38.9
click at [626, 121] on td "BXMT1308250013 16:31 [DATE]" at bounding box center [604, 128] width 46 height 36
checkbox input "true"
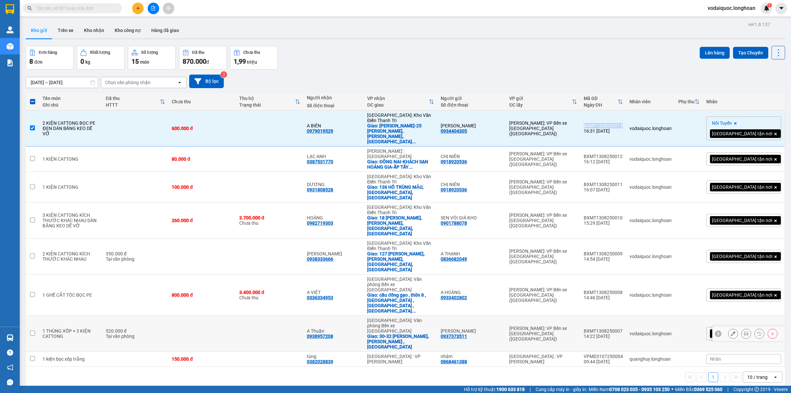
copy div "BXMT1308250013"
drag, startPoint x: 612, startPoint y: 142, endPoint x: 652, endPoint y: 146, distance: 40.7
click at [626, 146] on td "BXMT1308250012 16:12 [DATE]" at bounding box center [604, 158] width 46 height 25
checkbox input "true"
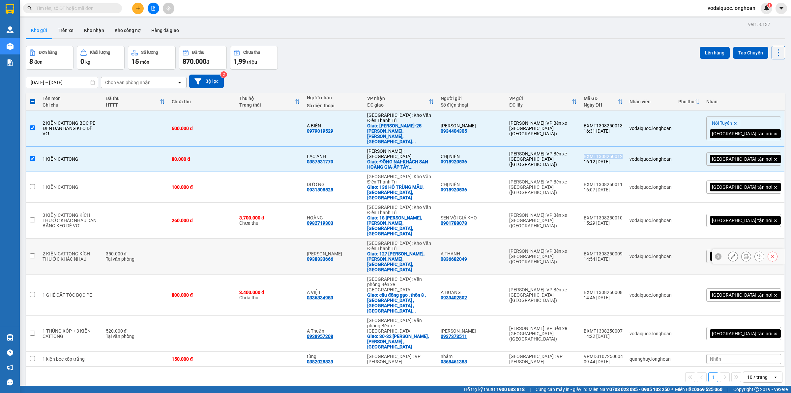
copy div "BXMT1308250012"
drag, startPoint x: 613, startPoint y: 164, endPoint x: 654, endPoint y: 164, distance: 40.6
click at [626, 172] on td "BXMT1308250011 16:07 [DATE]" at bounding box center [604, 187] width 46 height 31
checkbox input "true"
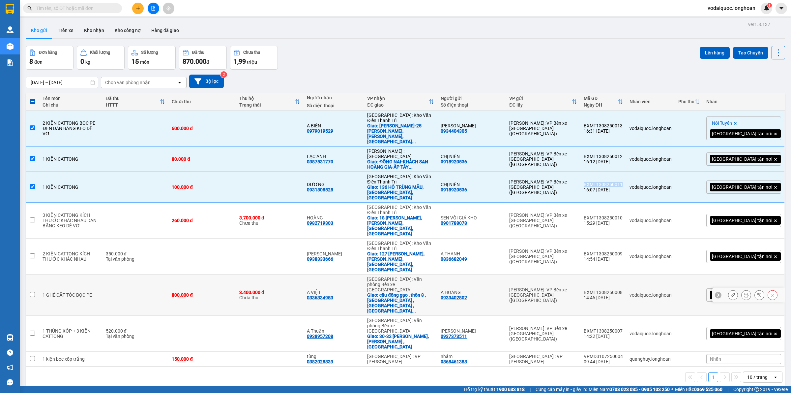
copy div "BXMT1308250011"
drag, startPoint x: 614, startPoint y: 186, endPoint x: 650, endPoint y: 185, distance: 36.6
click at [626, 202] on td "BXMT1308250010 15:29 [DATE]" at bounding box center [604, 220] width 46 height 36
checkbox input "true"
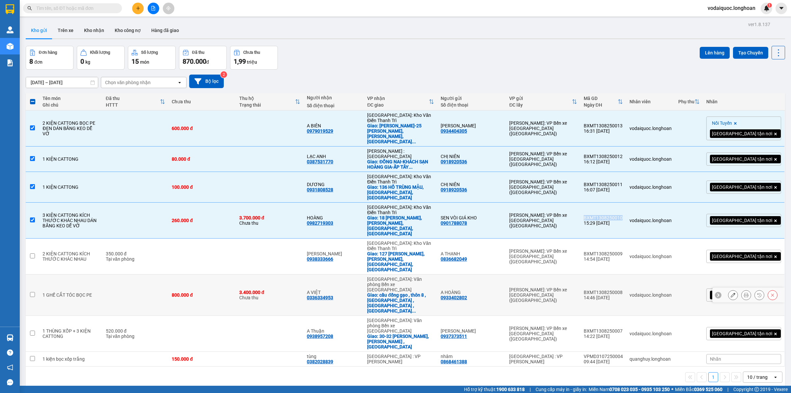
copy div "BXMT1308250010"
drag, startPoint x: 614, startPoint y: 206, endPoint x: 652, endPoint y: 207, distance: 37.9
click at [623, 251] on div "BXMT1308250009" at bounding box center [603, 253] width 39 height 5
checkbox input "true"
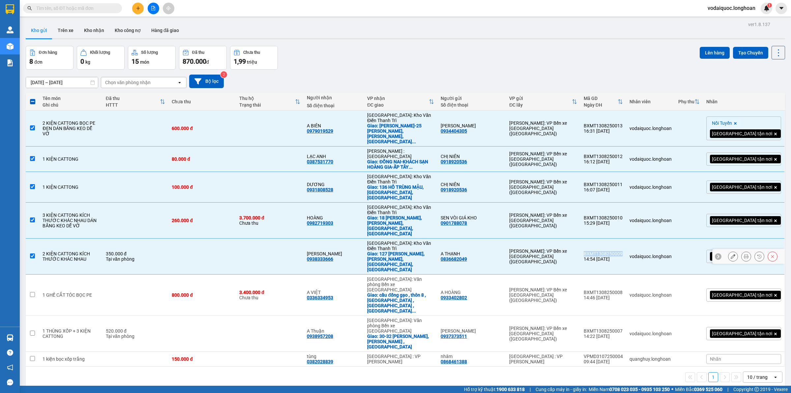
copy div "BXMT1308250009"
drag, startPoint x: 612, startPoint y: 227, endPoint x: 652, endPoint y: 228, distance: 39.9
click at [626, 274] on td "BXMT1308250008 14:46 [DATE]" at bounding box center [604, 294] width 46 height 41
checkbox input "true"
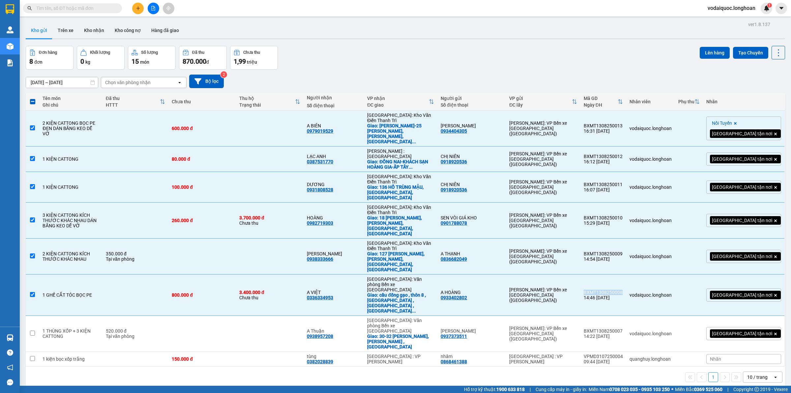
copy div "BXMT1308250008"
drag, startPoint x: 614, startPoint y: 252, endPoint x: 653, endPoint y: 253, distance: 38.6
click at [626, 315] on td "BXMT1308250007 14:22 [DATE]" at bounding box center [604, 333] width 46 height 36
checkbox input "true"
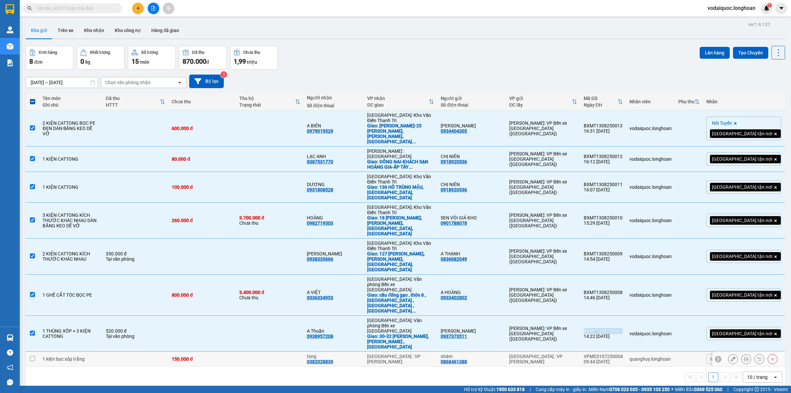
copy div "BXMT1308250007"
drag, startPoint x: 614, startPoint y: 272, endPoint x: 652, endPoint y: 273, distance: 37.9
click at [623, 353] on div "VPMD3107250004" at bounding box center [603, 355] width 39 height 5
checkbox input "true"
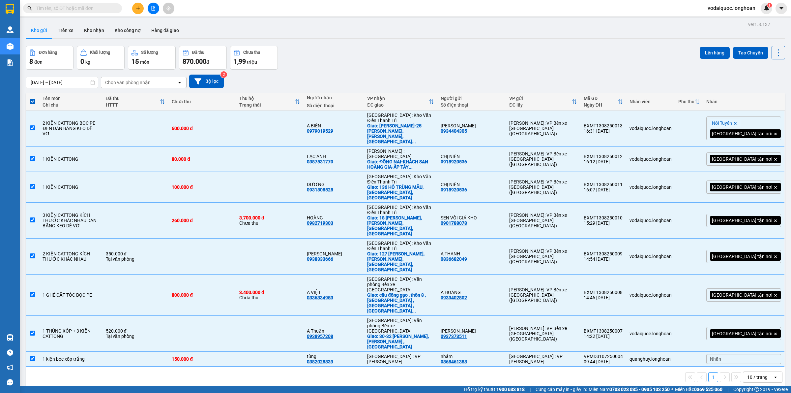
click at [509, 315] on div "ver 1.8.137 Kho gửi Trên xe Kho nhận Kho công nợ Hàng đã giao Đơn hàng 8 đơn Kh…" at bounding box center [405, 216] width 765 height 393
click at [710, 51] on button "Lên hàng" at bounding box center [715, 53] width 30 height 12
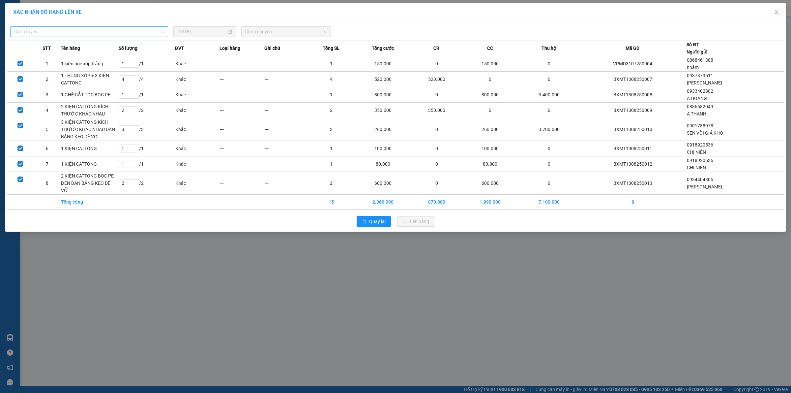
click at [147, 27] on span "Chọn tuyến" at bounding box center [89, 32] width 150 height 10
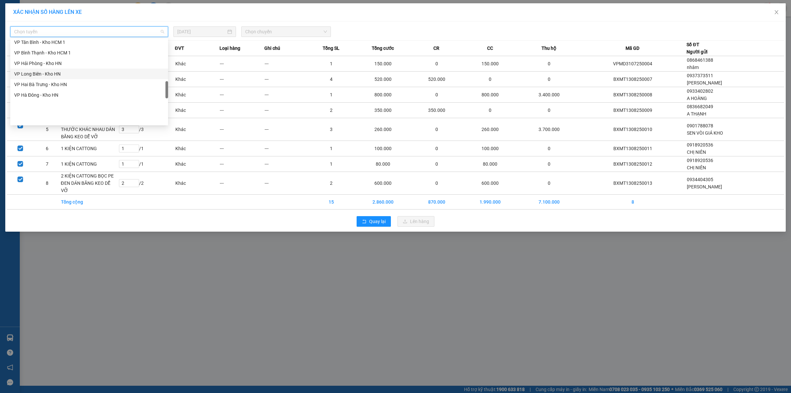
scroll to position [267, 0]
click at [50, 76] on div "VP Bình Tân - Kho HCM 1" at bounding box center [89, 73] width 158 height 11
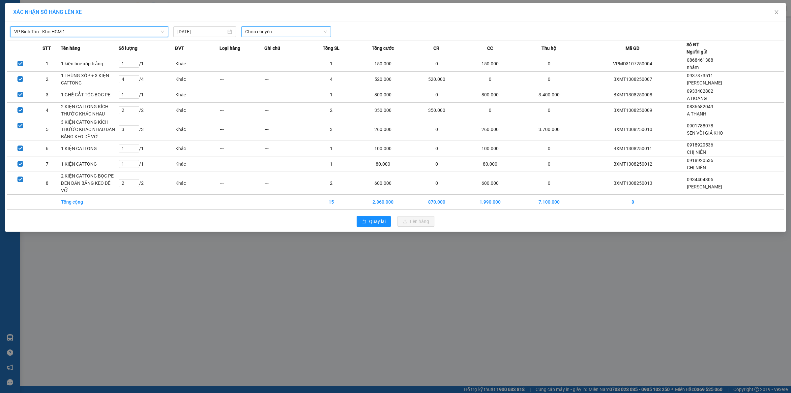
click at [277, 32] on span "Chọn chuyến" at bounding box center [286, 32] width 82 height 10
click at [278, 65] on div "17:00 (TC) - 29E-080.67" at bounding box center [270, 65] width 51 height 7
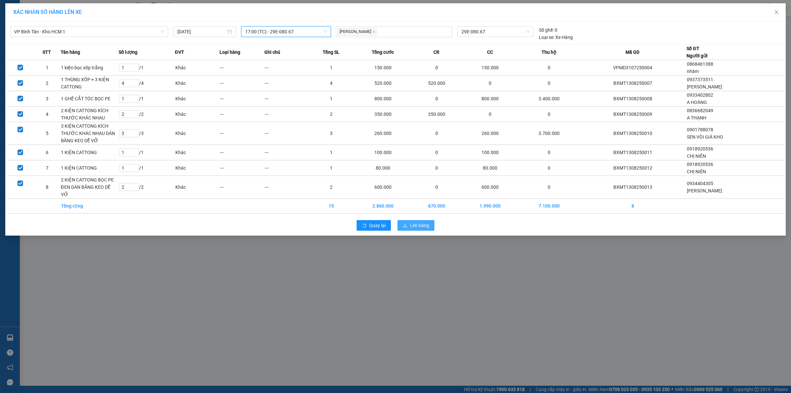
click at [418, 222] on span "Lên hàng" at bounding box center [419, 225] width 19 height 7
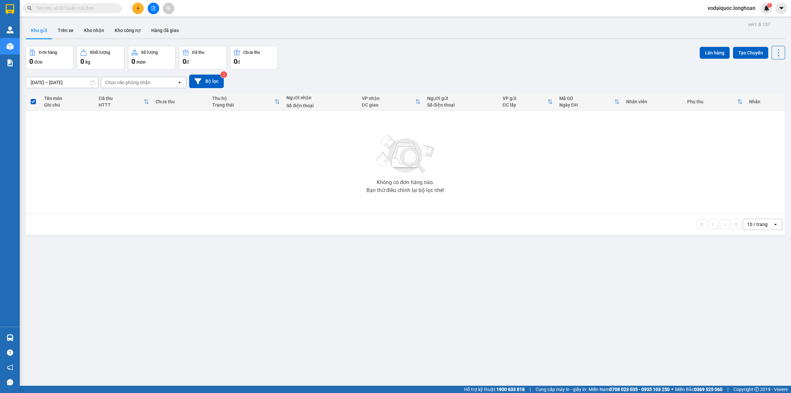
click at [138, 152] on div "Không có đơn hàng nào. Bạn thử điều chỉnh lại bộ lọc nhé!" at bounding box center [405, 161] width 753 height 99
click at [150, 3] on div at bounding box center [153, 9] width 49 height 12
click at [152, 3] on button at bounding box center [154, 9] width 12 height 12
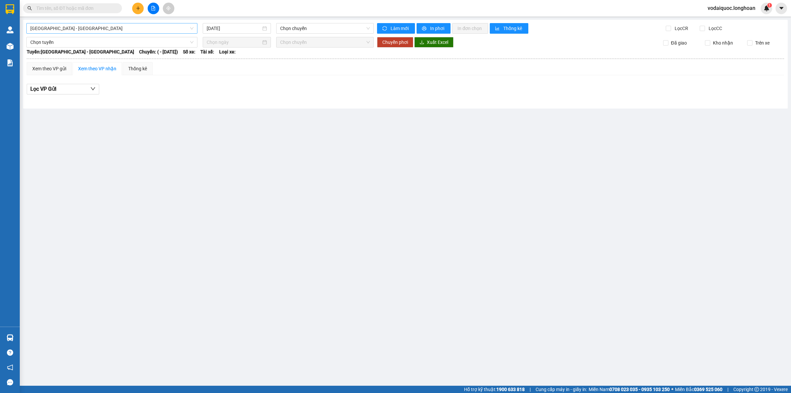
click at [159, 28] on span "[GEOGRAPHIC_DATA] - [GEOGRAPHIC_DATA]" at bounding box center [111, 28] width 163 height 10
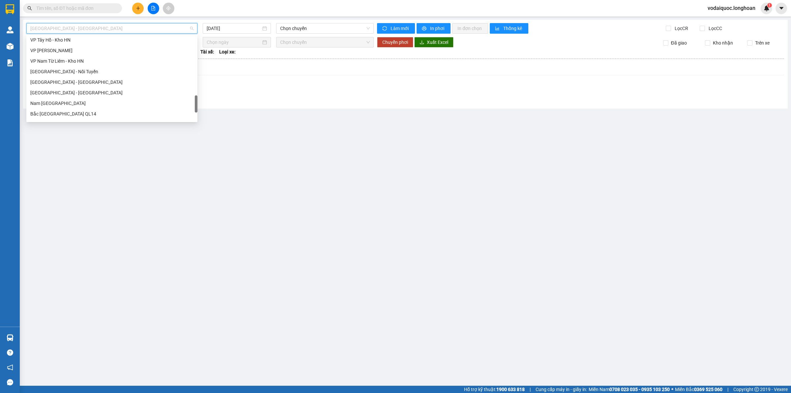
scroll to position [432, 0]
click at [74, 73] on div "Bắc [GEOGRAPHIC_DATA] QL1A" at bounding box center [111, 73] width 163 height 7
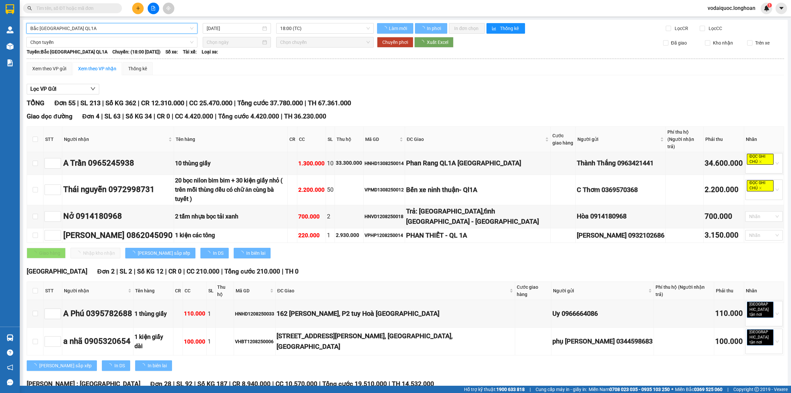
click at [233, 27] on input "[DATE]" at bounding box center [234, 28] width 54 height 7
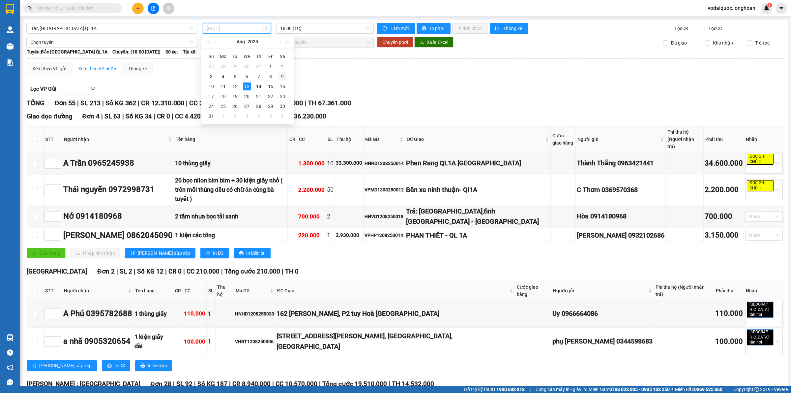
click at [284, 76] on div "9" at bounding box center [283, 77] width 8 height 8
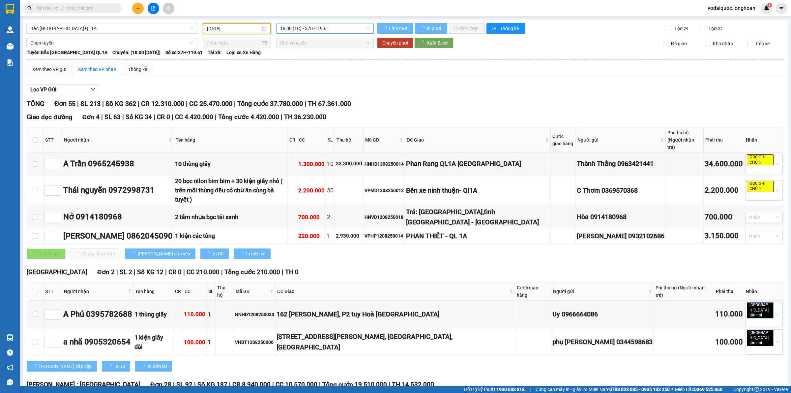
type input "[DATE]"
click at [322, 25] on span "18:00 (TC) - 37H-119.61" at bounding box center [325, 28] width 90 height 10
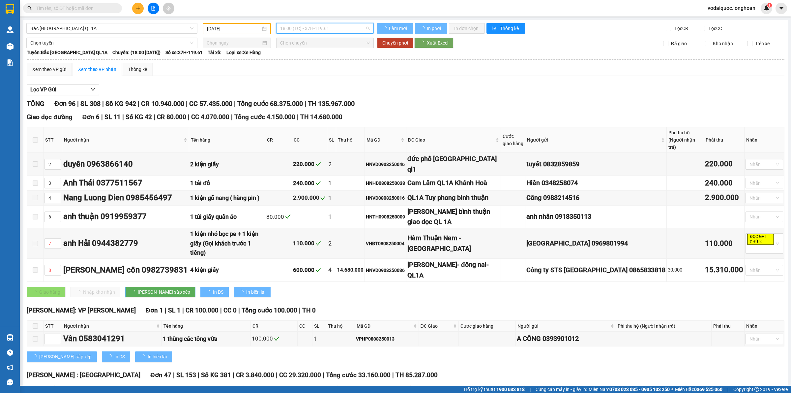
click at [305, 65] on div "Xem theo VP gửi Xem theo VP nhận Thống kê" at bounding box center [406, 69] width 758 height 13
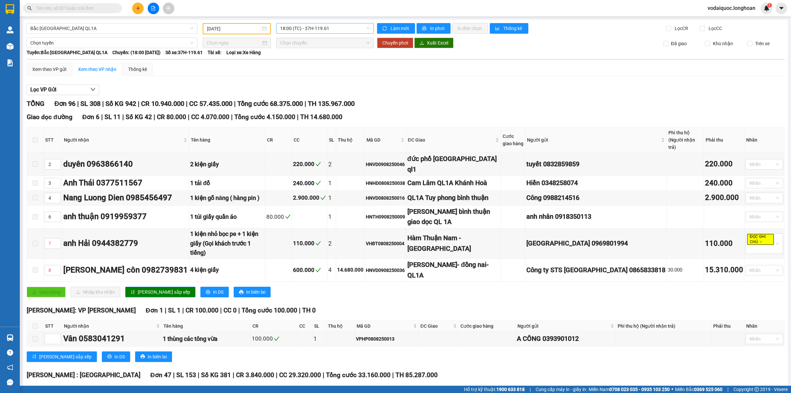
click at [330, 26] on span "18:00 (TC) - 37H-119.61" at bounding box center [325, 28] width 90 height 10
click at [313, 59] on div "23:00 (TC) - 29H-954.95" at bounding box center [303, 62] width 51 height 7
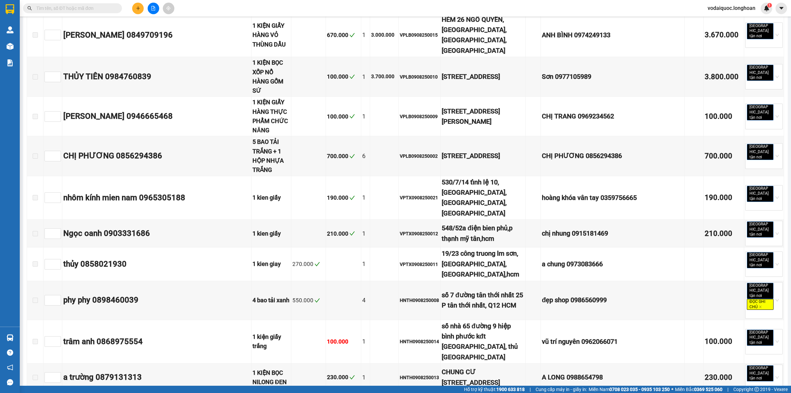
scroll to position [3049, 0]
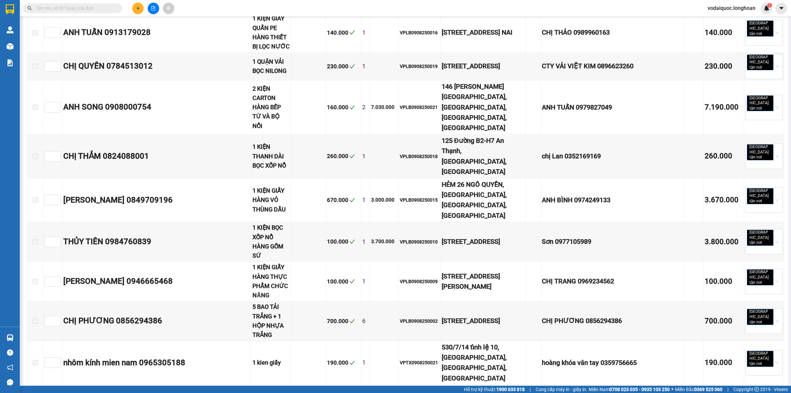
checkbox input "true"
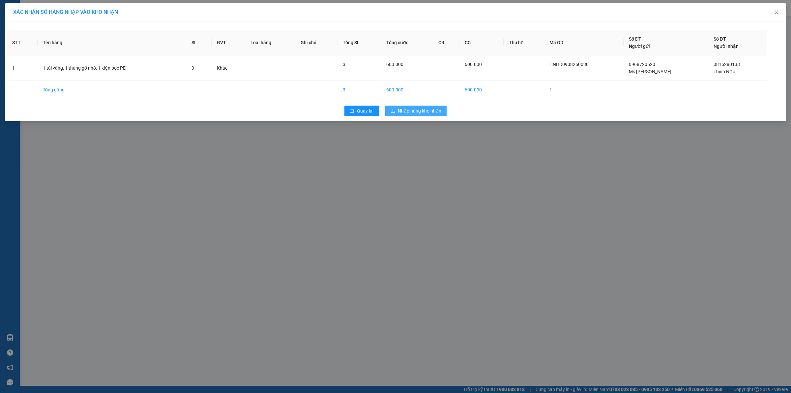
click at [425, 110] on span "Nhập hàng kho nhận" at bounding box center [420, 110] width 44 height 7
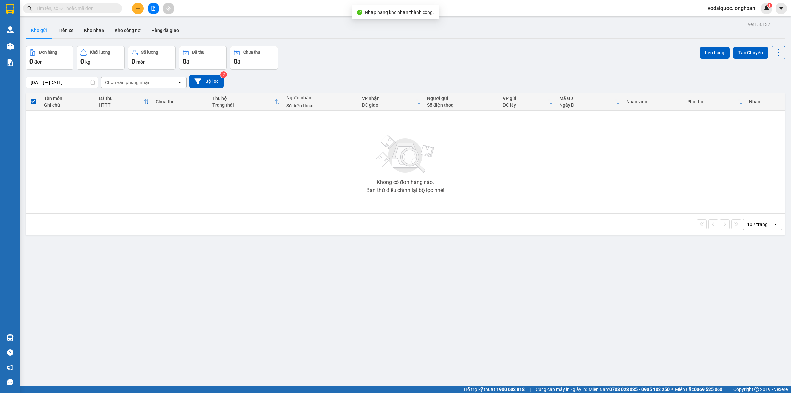
click at [154, 6] on icon "file-add" at bounding box center [153, 8] width 5 height 5
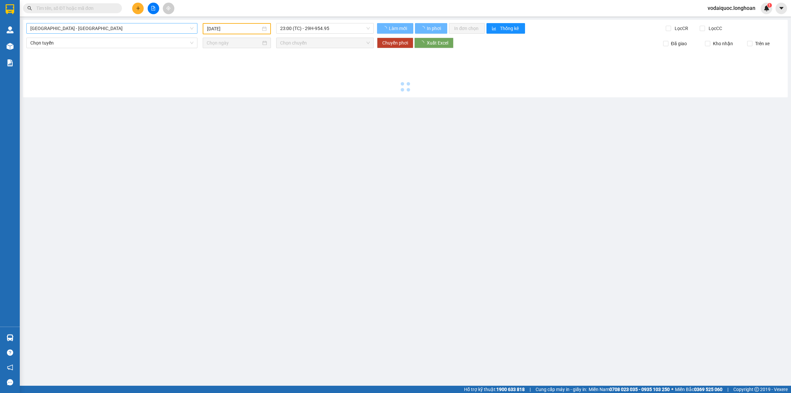
type input "[DATE]"
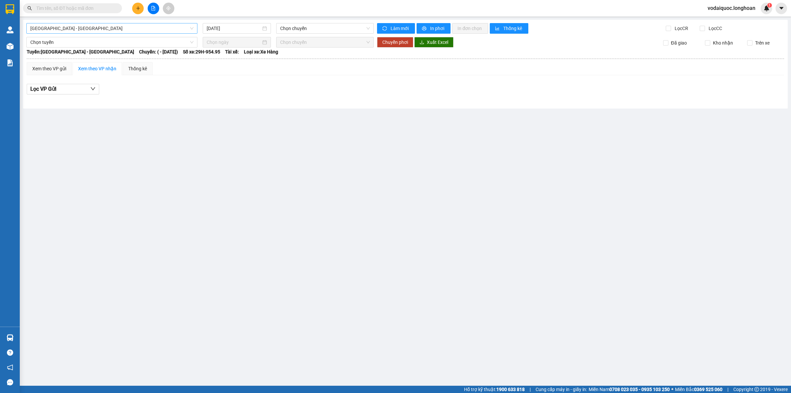
click at [134, 26] on span "[GEOGRAPHIC_DATA] - [GEOGRAPHIC_DATA]" at bounding box center [111, 28] width 163 height 10
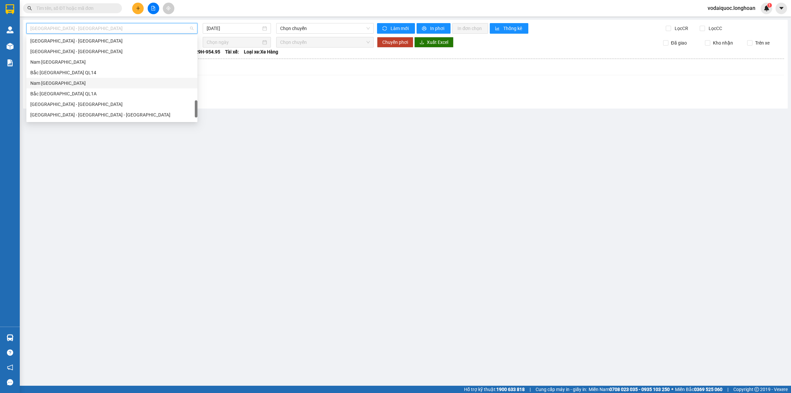
scroll to position [432, 0]
click at [66, 72] on div "Bắc [GEOGRAPHIC_DATA] QL1A" at bounding box center [111, 73] width 163 height 7
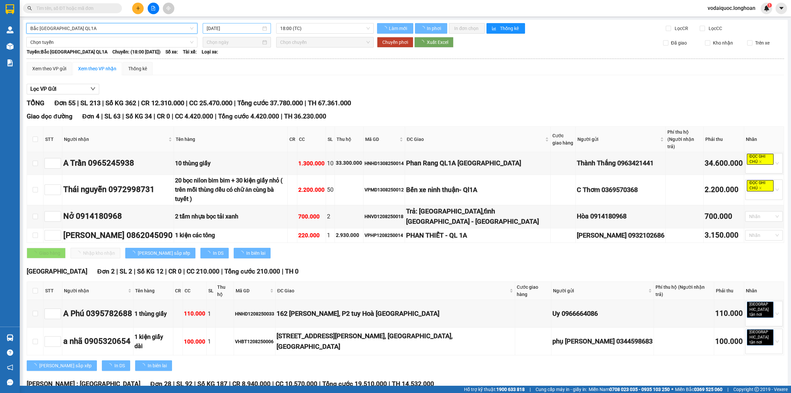
click at [233, 27] on input "[DATE]" at bounding box center [234, 28] width 54 height 7
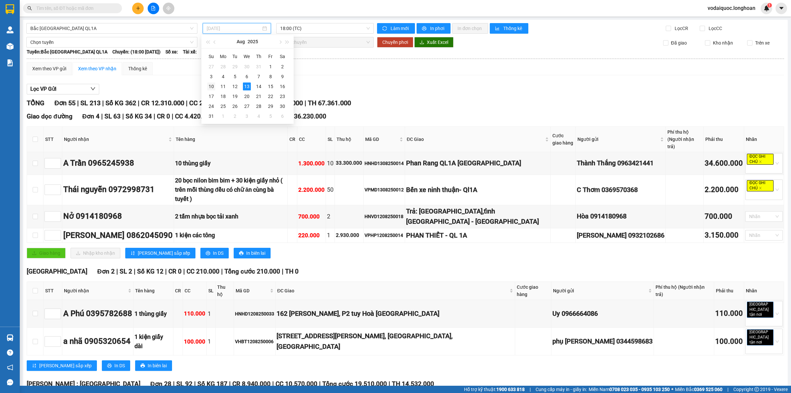
click at [213, 85] on div "10" at bounding box center [211, 86] width 8 height 8
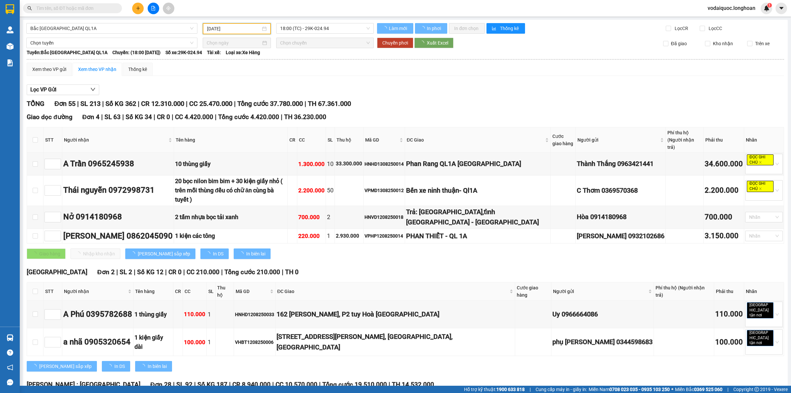
type input "[DATE]"
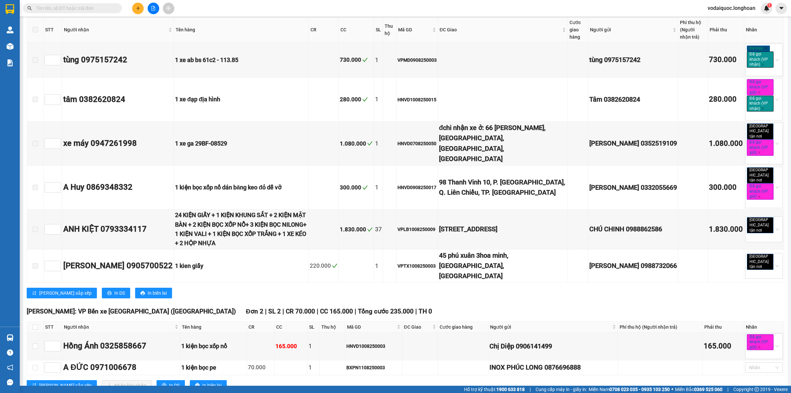
scroll to position [1525, 0]
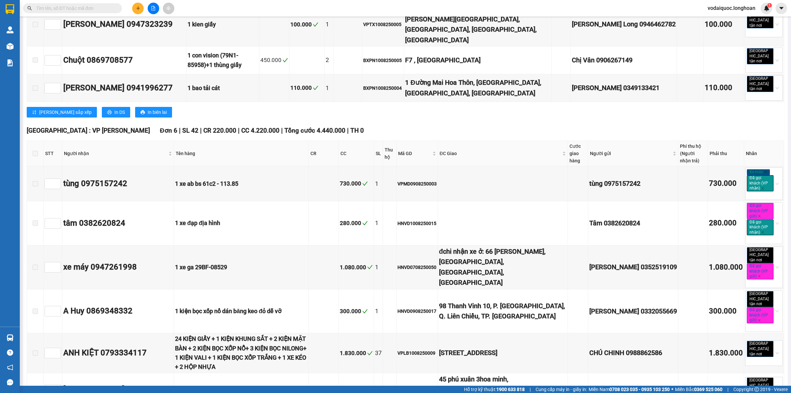
checkbox input "true"
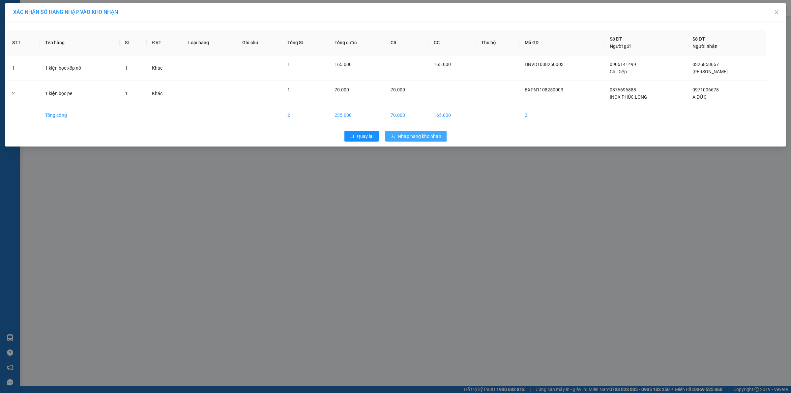
click at [418, 137] on span "Nhập hàng kho nhận" at bounding box center [420, 136] width 44 height 7
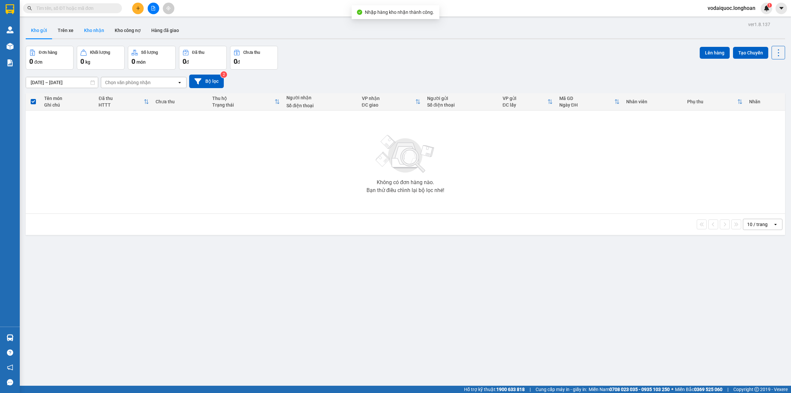
click at [93, 25] on button "Kho nhận" at bounding box center [94, 30] width 31 height 16
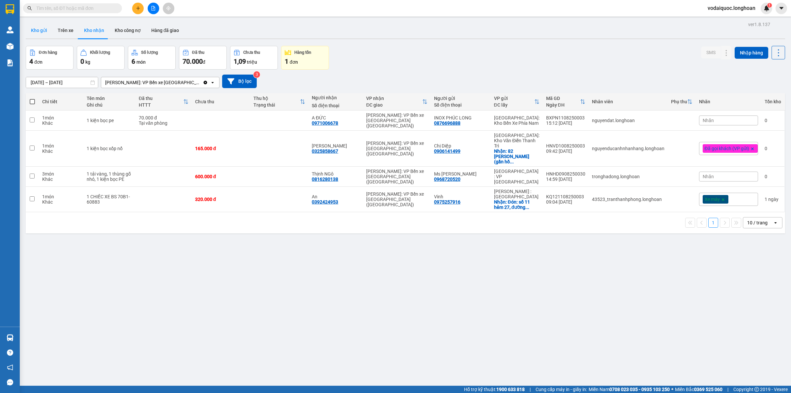
click at [35, 29] on button "Kho gửi" at bounding box center [39, 30] width 27 height 16
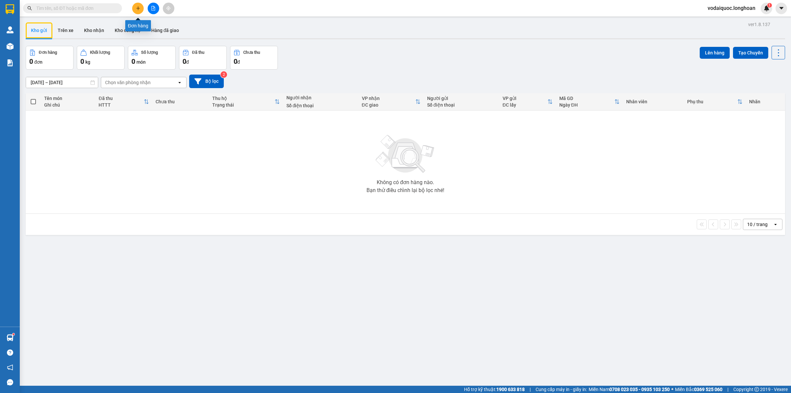
click at [137, 6] on icon "plus" at bounding box center [138, 8] width 5 height 5
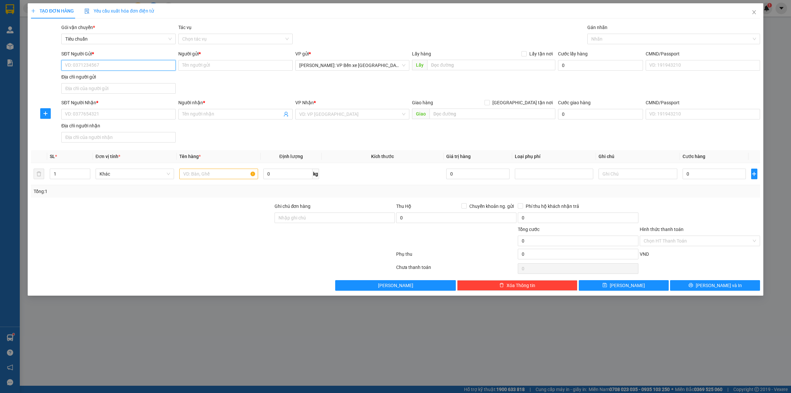
click at [117, 63] on input "SĐT Người Gửi *" at bounding box center [118, 65] width 114 height 11
type input "0987105123"
click at [211, 70] on input "Người gửi *" at bounding box center [235, 65] width 114 height 11
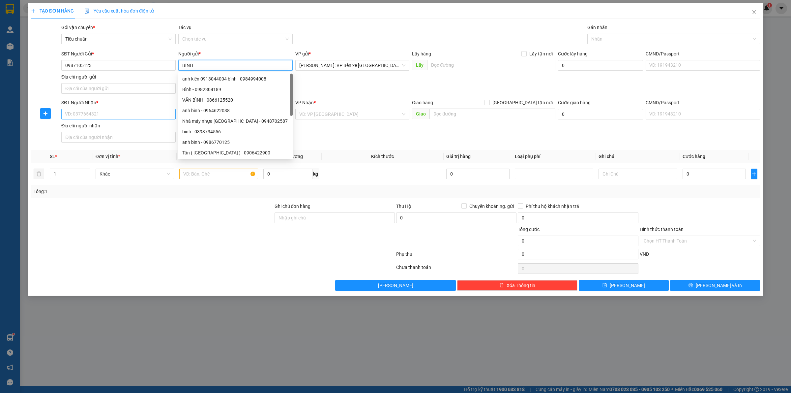
type input "BÌNH"
click at [103, 111] on input "SĐT Người Nhận *" at bounding box center [118, 114] width 114 height 11
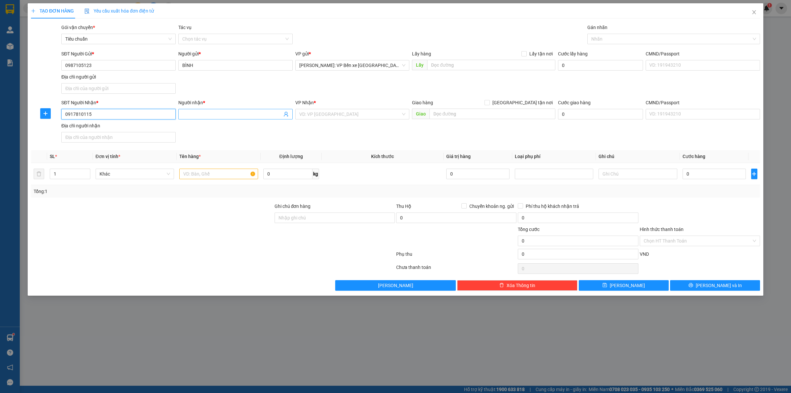
type input "0917810115"
click at [210, 114] on input "Người nhận *" at bounding box center [232, 113] width 100 height 7
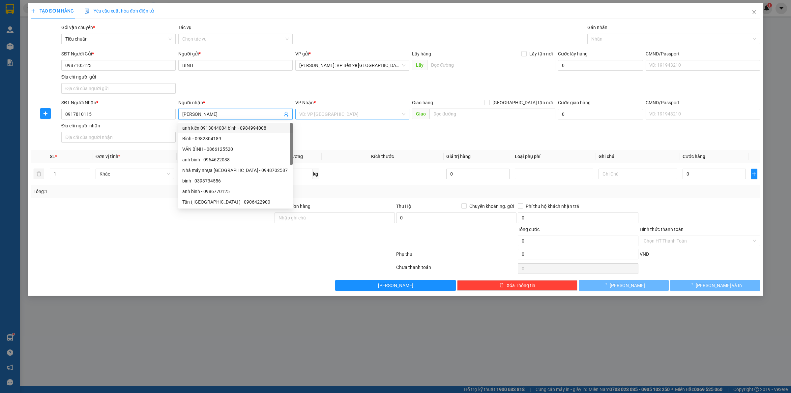
type input "[PERSON_NAME]"
click at [337, 114] on input "search" at bounding box center [350, 114] width 102 height 10
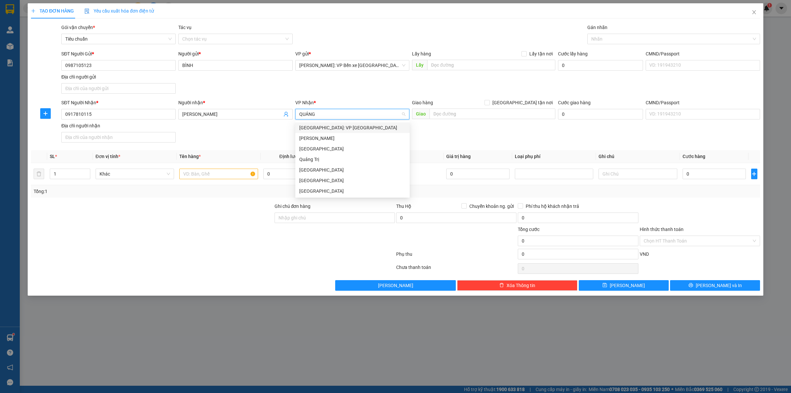
type input "QUẢNG"
click at [350, 129] on div "[GEOGRAPHIC_DATA]: VP [GEOGRAPHIC_DATA]" at bounding box center [352, 127] width 106 height 7
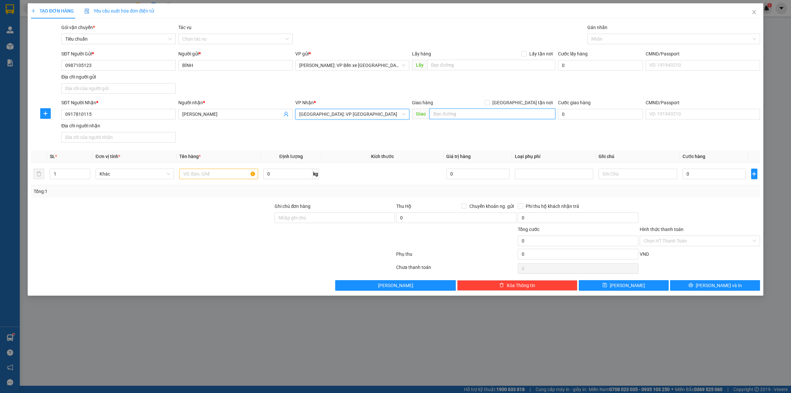
click at [459, 115] on input "text" at bounding box center [493, 113] width 126 height 11
type input "2 [PERSON_NAME],[PERSON_NAME],[GEOGRAPHIC_DATA]"
click at [489, 104] on input "[GEOGRAPHIC_DATA] tận nơi" at bounding box center [487, 102] width 5 height 5
checkbox input "true"
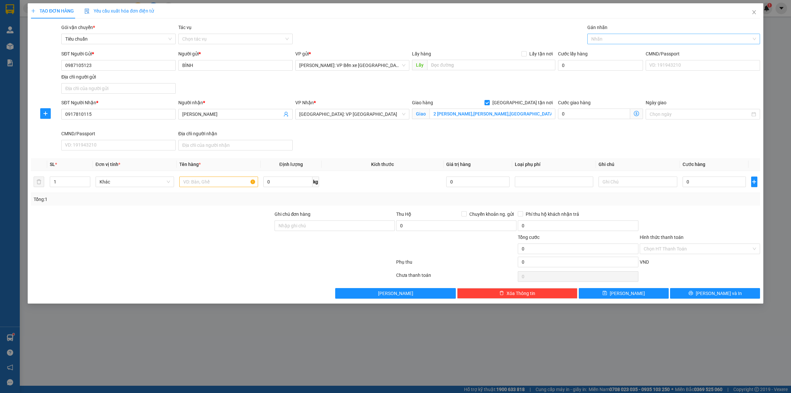
click at [608, 42] on div at bounding box center [670, 39] width 163 height 8
type input "GIAO"
click at [625, 47] on div "[GEOGRAPHIC_DATA] tận nơi" at bounding box center [673, 52] width 173 height 11
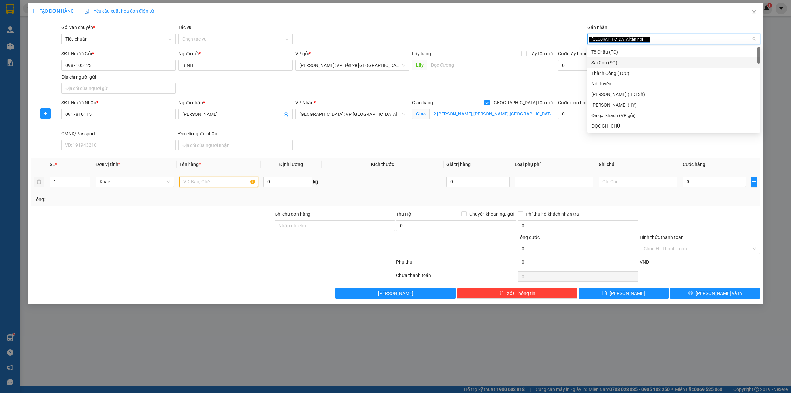
click at [201, 186] on input "text" at bounding box center [218, 181] width 78 height 11
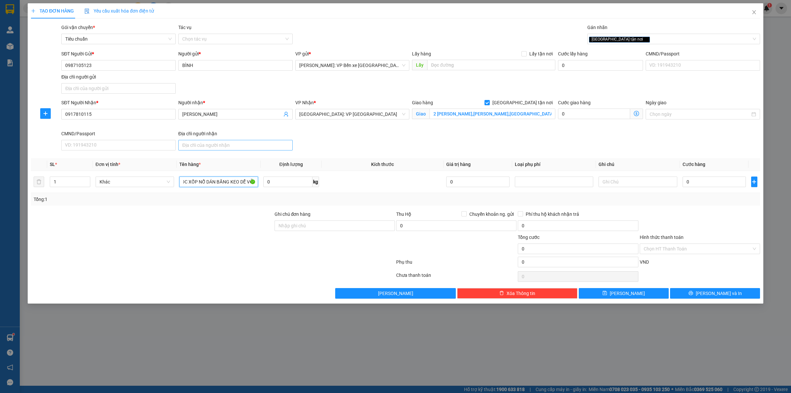
scroll to position [0, 37]
type input "1 KIỆN TRANH BỌC XỐP NỔ DÁN BĂNG KEO DỄ VỠ"
click at [322, 230] on input "Ghi chú đơn hàng" at bounding box center [335, 225] width 120 height 11
type input "HÀNG DỄ VỠ HƯ VỠ KHÔNG ĐỀN"
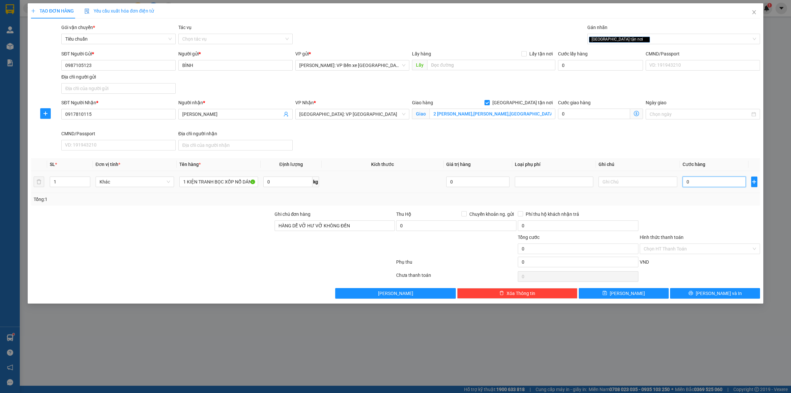
click at [706, 179] on input "0" at bounding box center [714, 181] width 63 height 11
type input "1"
type input "10"
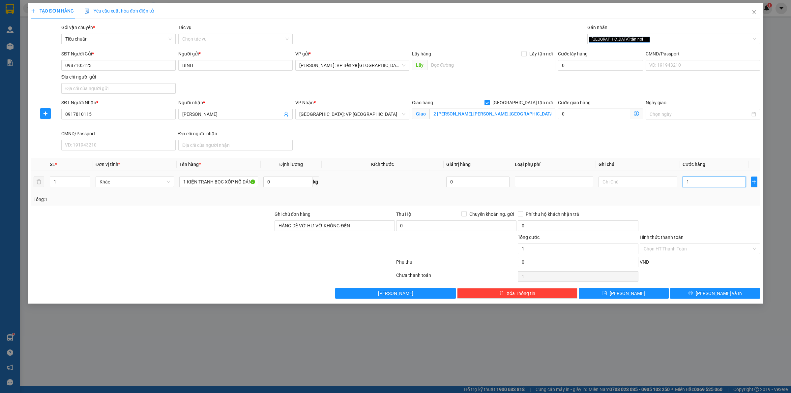
type input "10"
type input "100"
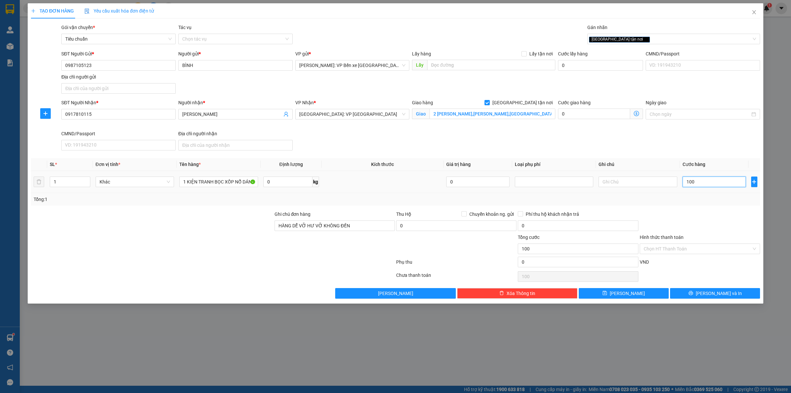
type input "1.000"
type input "10.000"
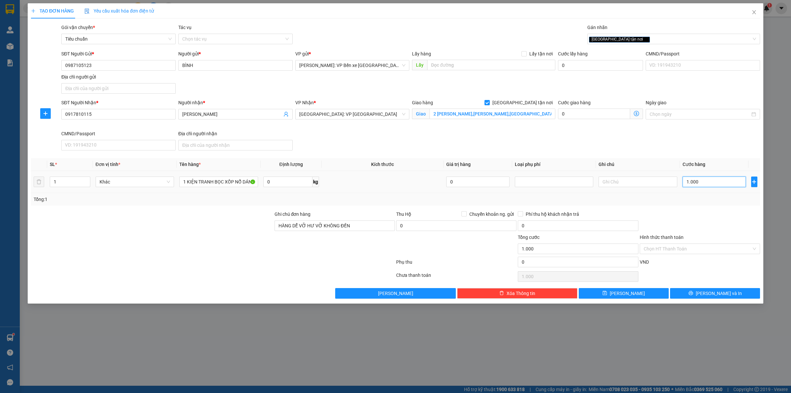
type input "10.000"
click at [722, 291] on span "[PERSON_NAME] và In" at bounding box center [719, 292] width 46 height 7
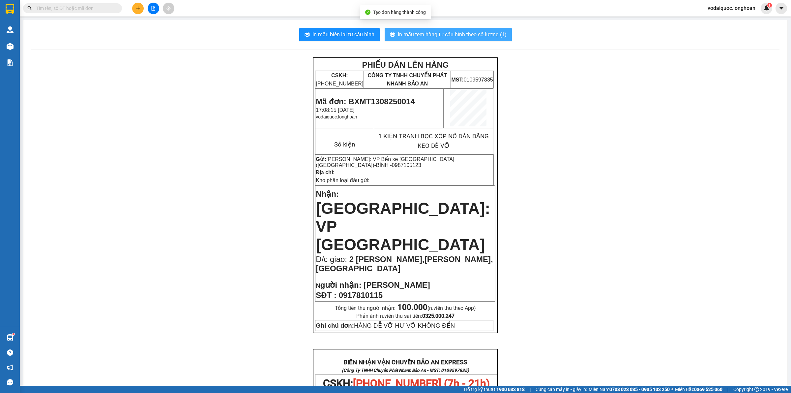
click at [425, 37] on span "In mẫu tem hàng tự cấu hình theo số lượng (1)" at bounding box center [452, 34] width 109 height 8
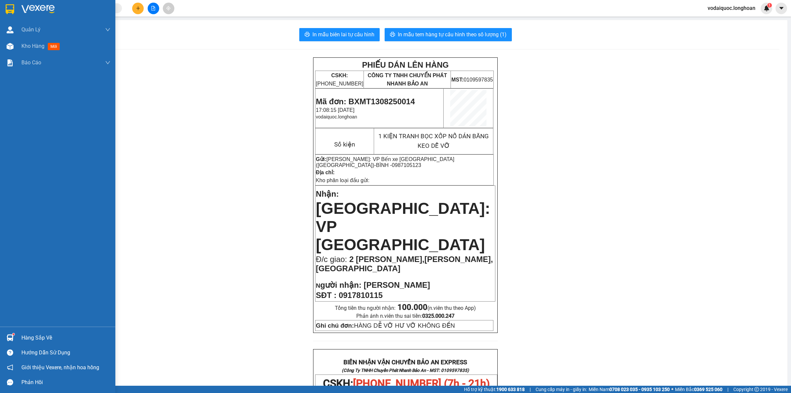
click at [32, 9] on img at bounding box center [37, 9] width 33 height 10
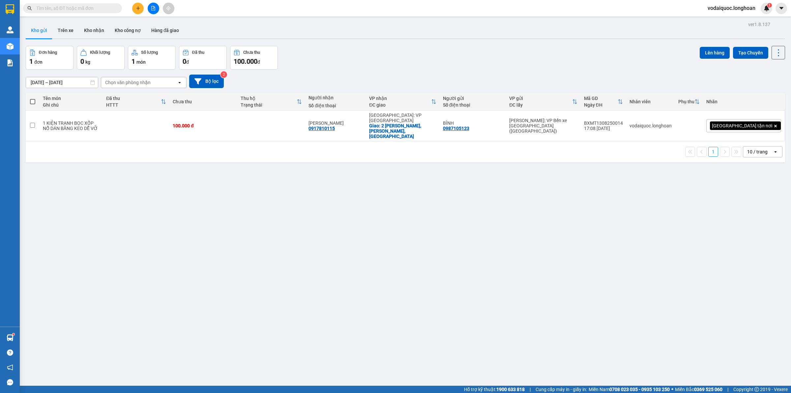
click at [119, 224] on div "ver 1.8.137 Kho gửi Trên xe Kho nhận Kho công nợ Hàng đã giao Đơn hàng 1 đơn Kh…" at bounding box center [405, 216] width 765 height 393
